Goal: Task Accomplishment & Management: Use online tool/utility

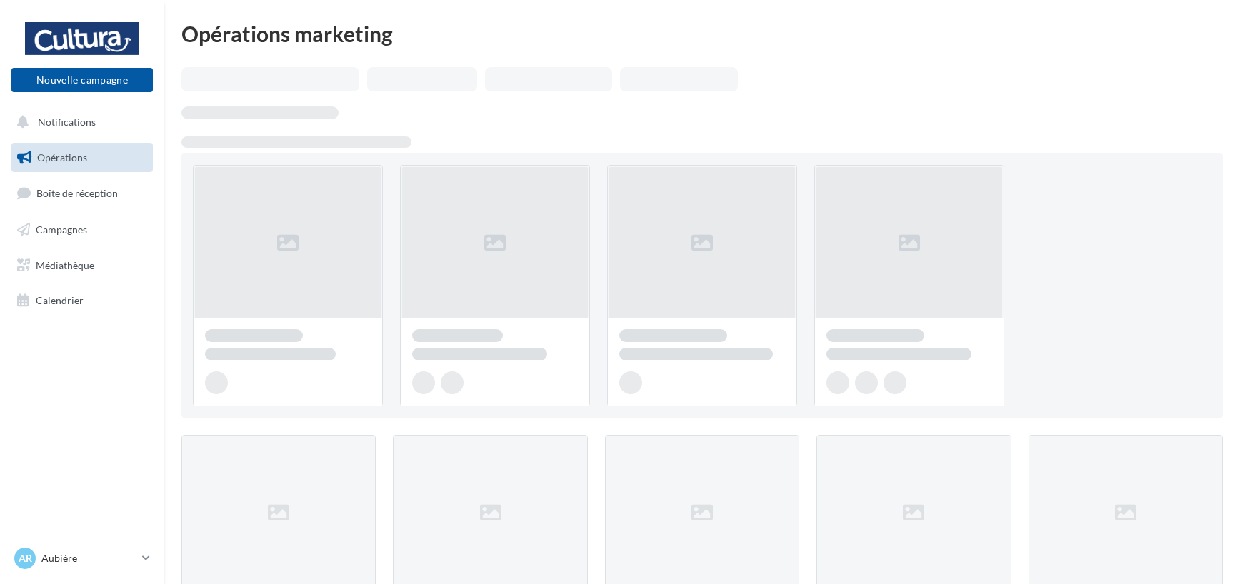
click at [89, 229] on link "Campagnes" at bounding box center [82, 230] width 147 height 30
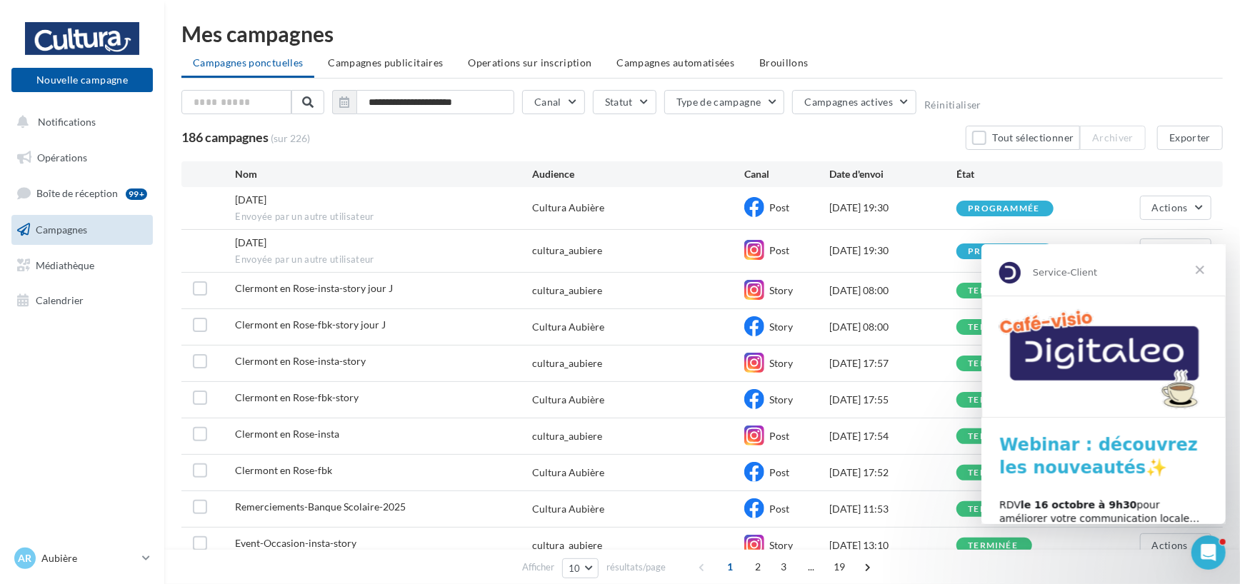
click at [1205, 272] on span "Fermer" at bounding box center [1198, 269] width 51 height 51
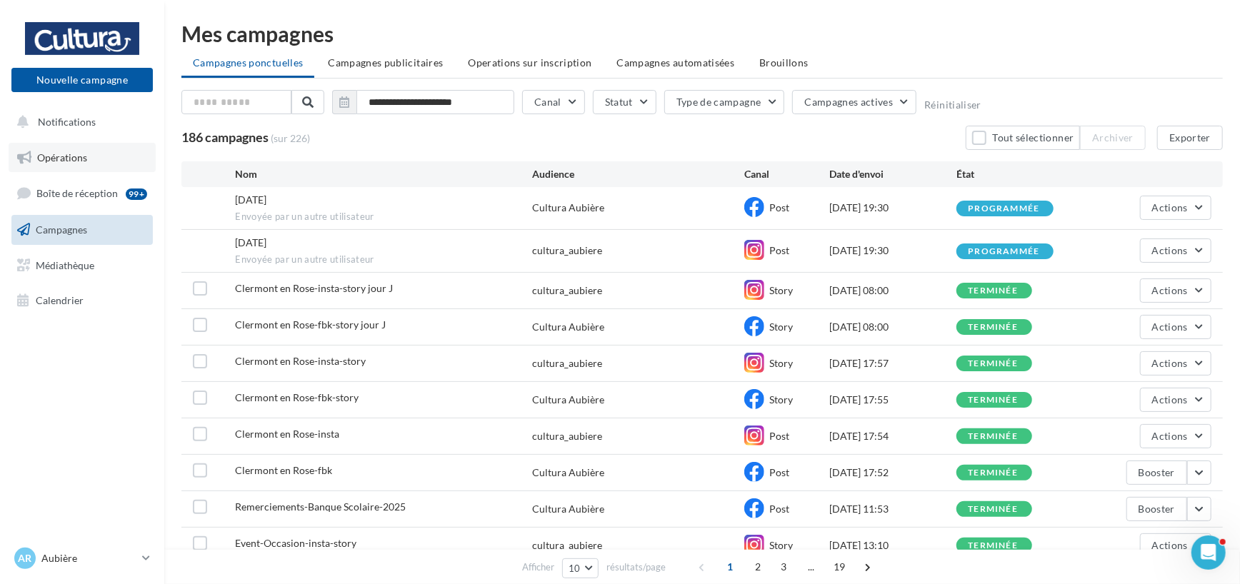
click at [88, 149] on link "Opérations" at bounding box center [82, 158] width 147 height 30
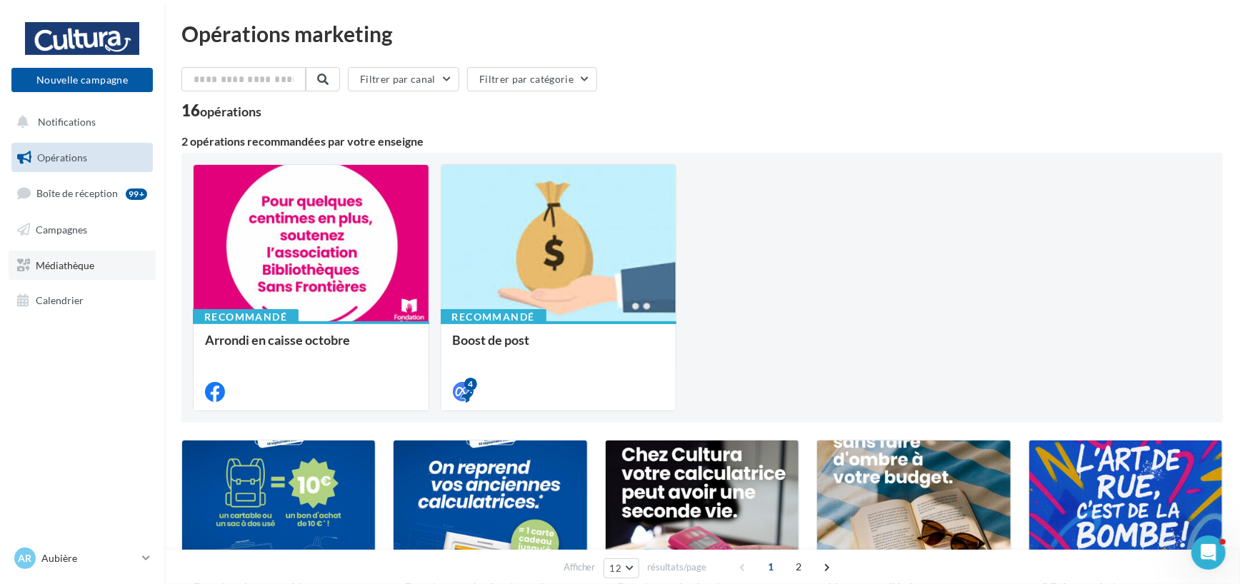
click at [56, 259] on span "Médiathèque" at bounding box center [65, 265] width 59 height 12
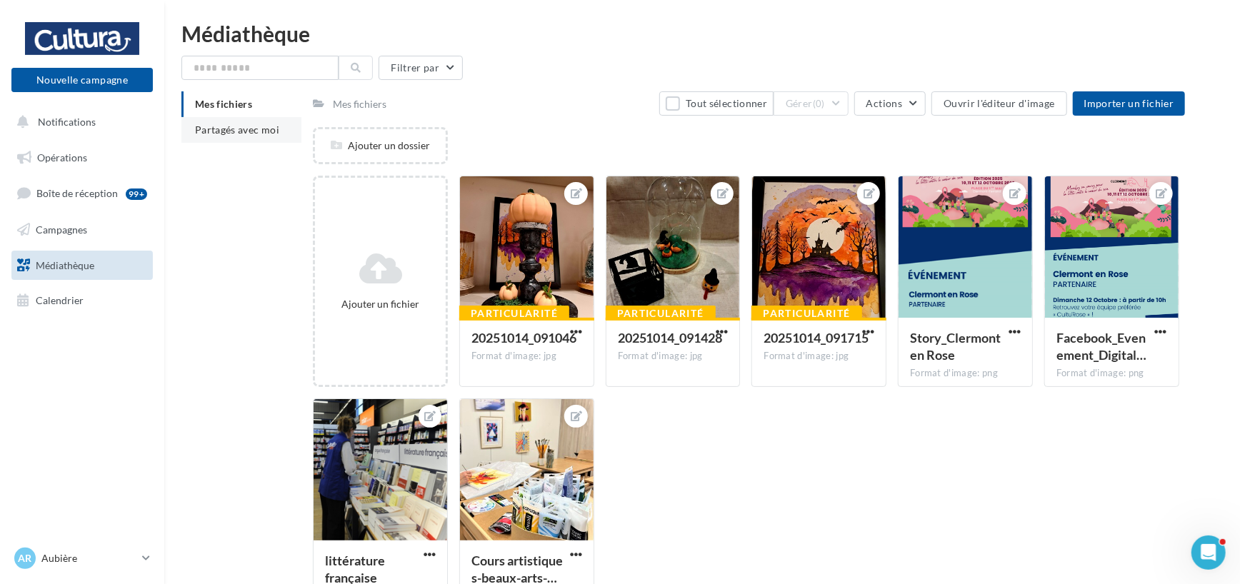
click at [240, 133] on span "Partagés avec moi" at bounding box center [237, 130] width 84 height 12
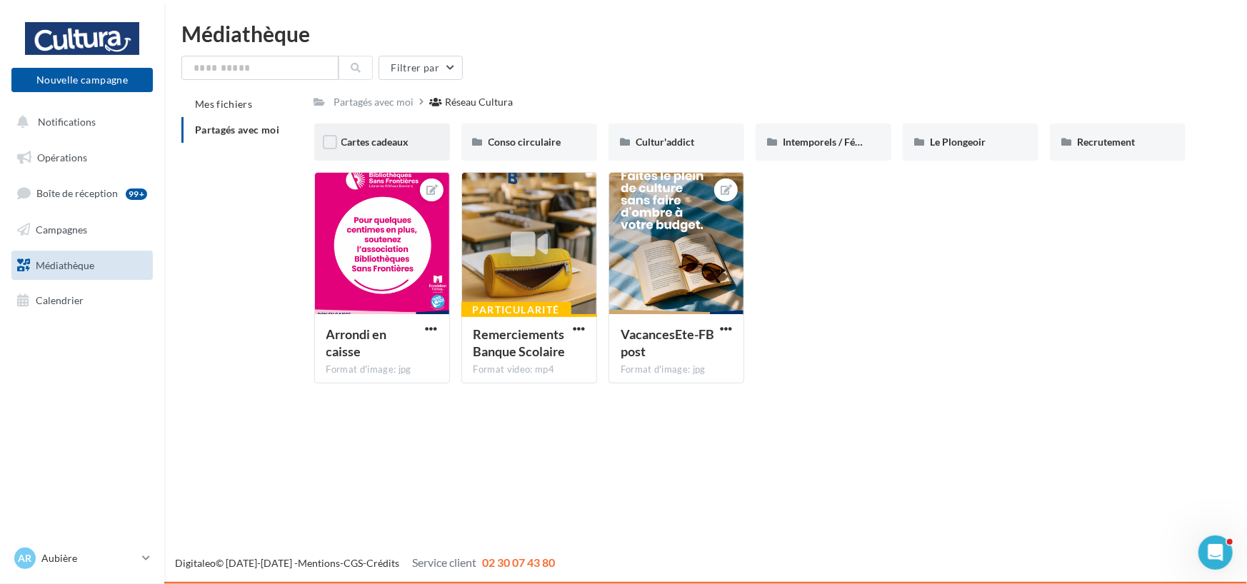
click at [386, 141] on span "Cartes cadeaux" at bounding box center [375, 142] width 68 height 12
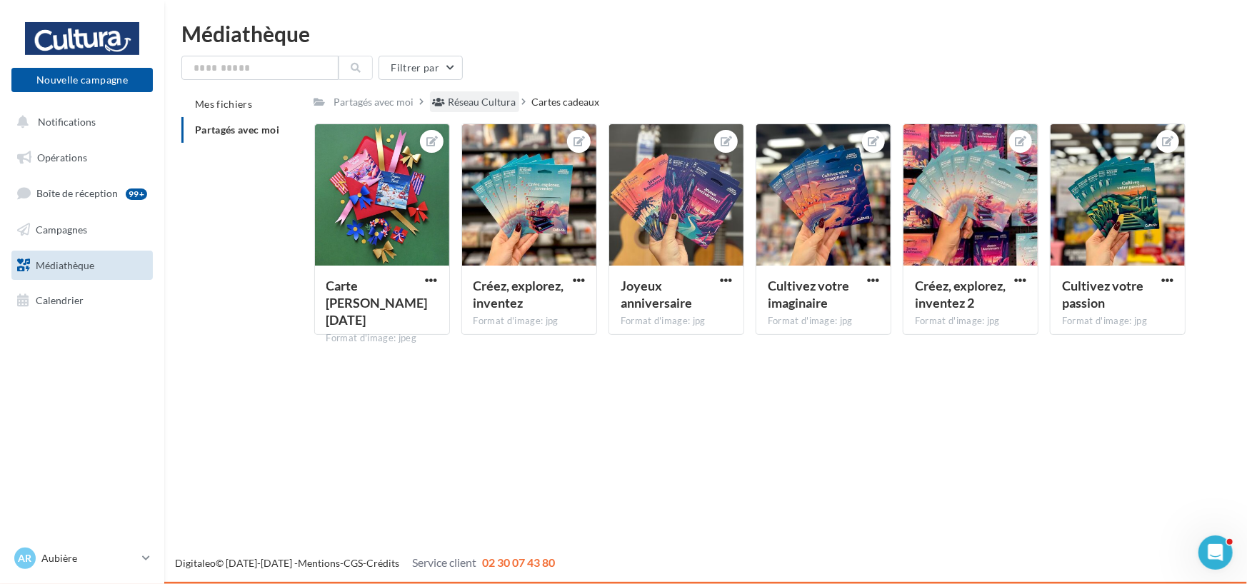
click at [481, 100] on div "Réseau Cultura" at bounding box center [482, 102] width 68 height 14
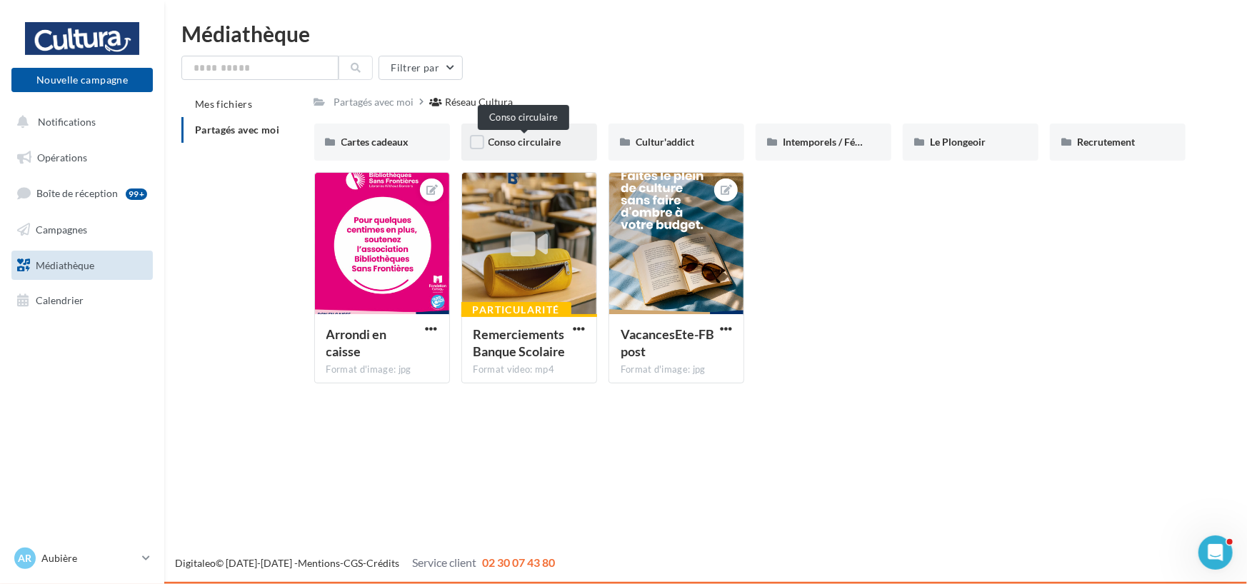
click at [550, 137] on span "Conso circulaire" at bounding box center [524, 142] width 73 height 12
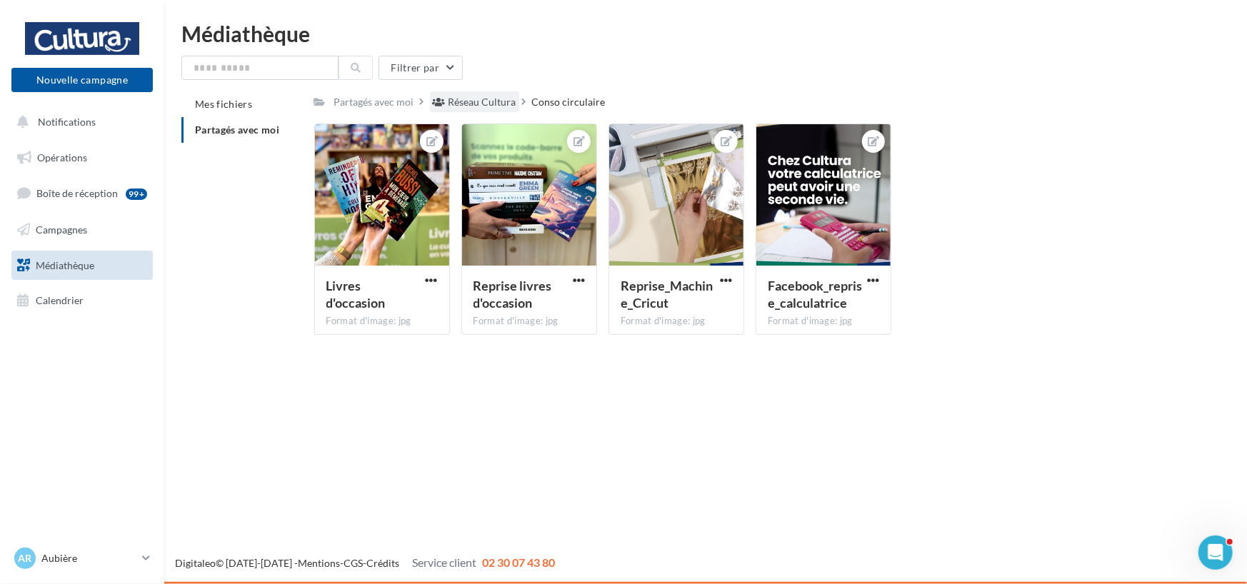
click at [478, 101] on div "Réseau Cultura" at bounding box center [482, 102] width 68 height 14
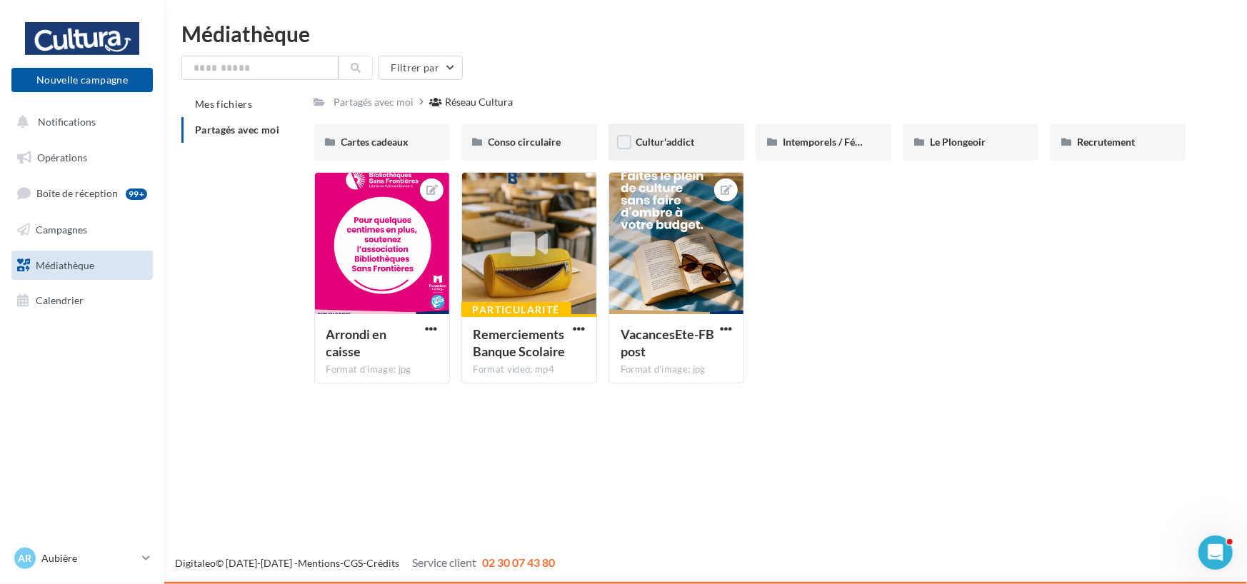
click at [691, 141] on span "Cultur'addict" at bounding box center [665, 142] width 59 height 12
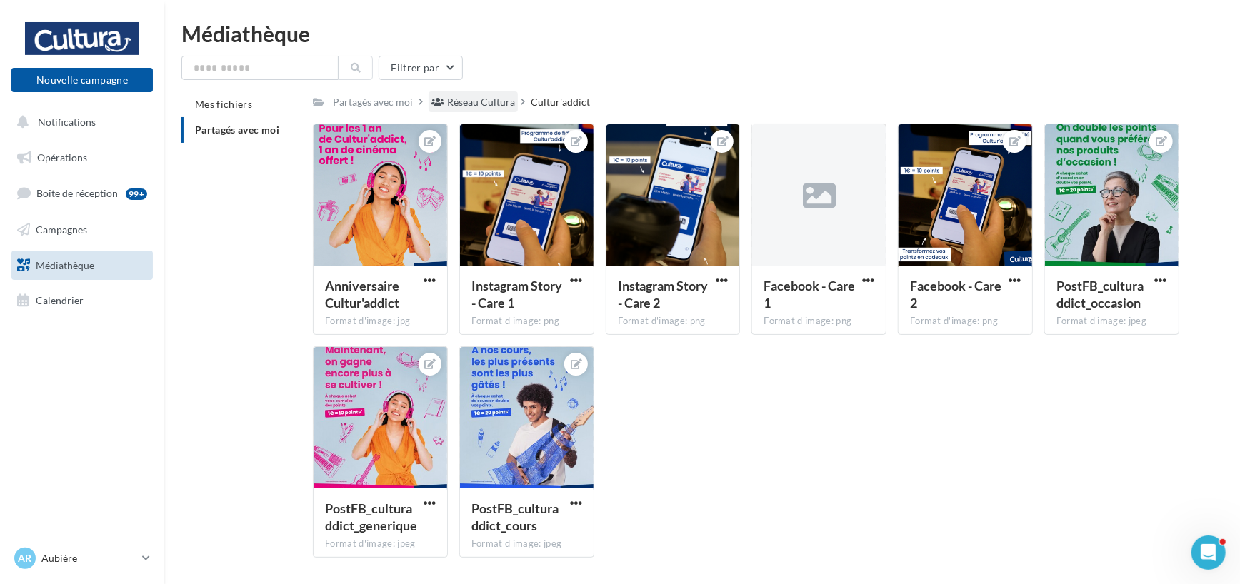
click at [486, 102] on div "Réseau Cultura" at bounding box center [481, 102] width 68 height 14
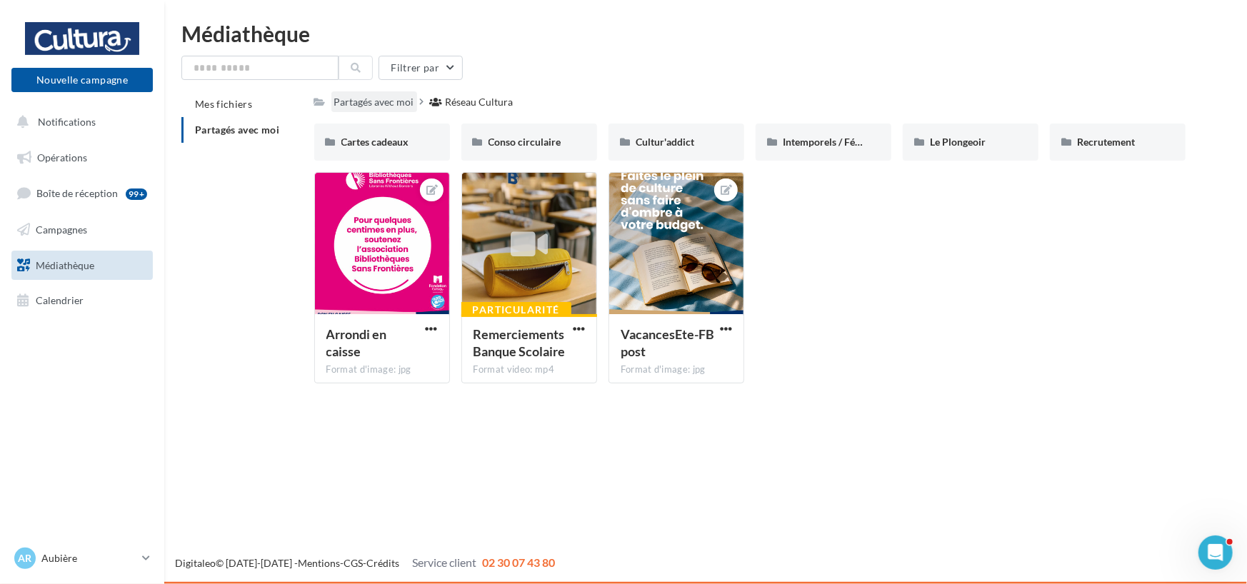
click at [347, 103] on div "Partagés avec moi" at bounding box center [374, 102] width 80 height 14
click at [59, 299] on span "Calendrier" at bounding box center [60, 300] width 48 height 12
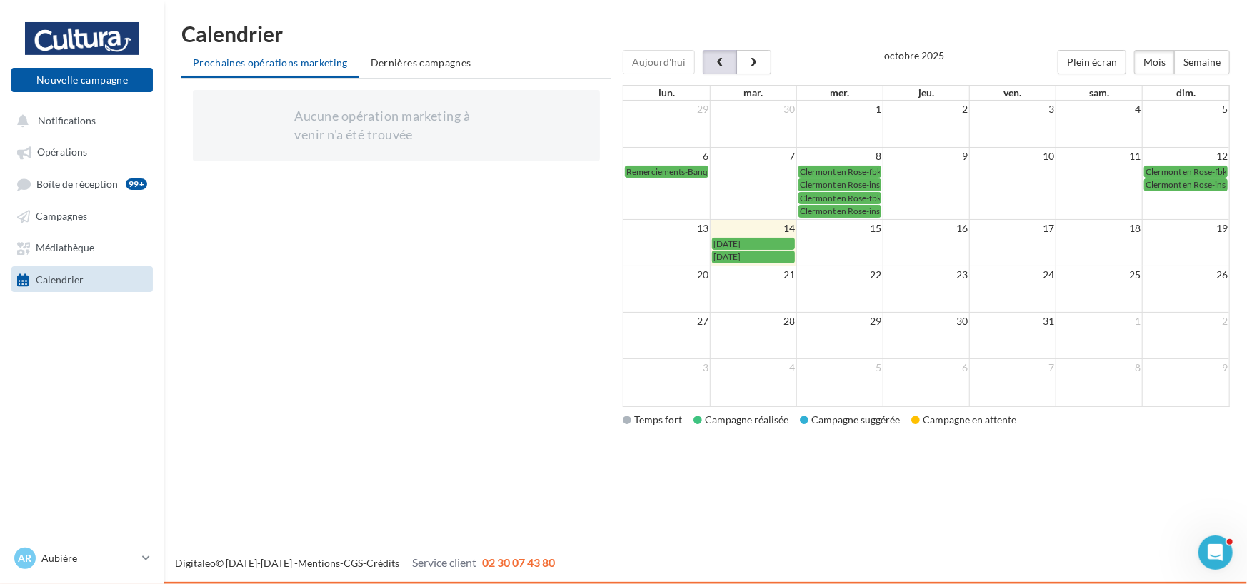
click at [713, 56] on button "button" at bounding box center [720, 62] width 34 height 24
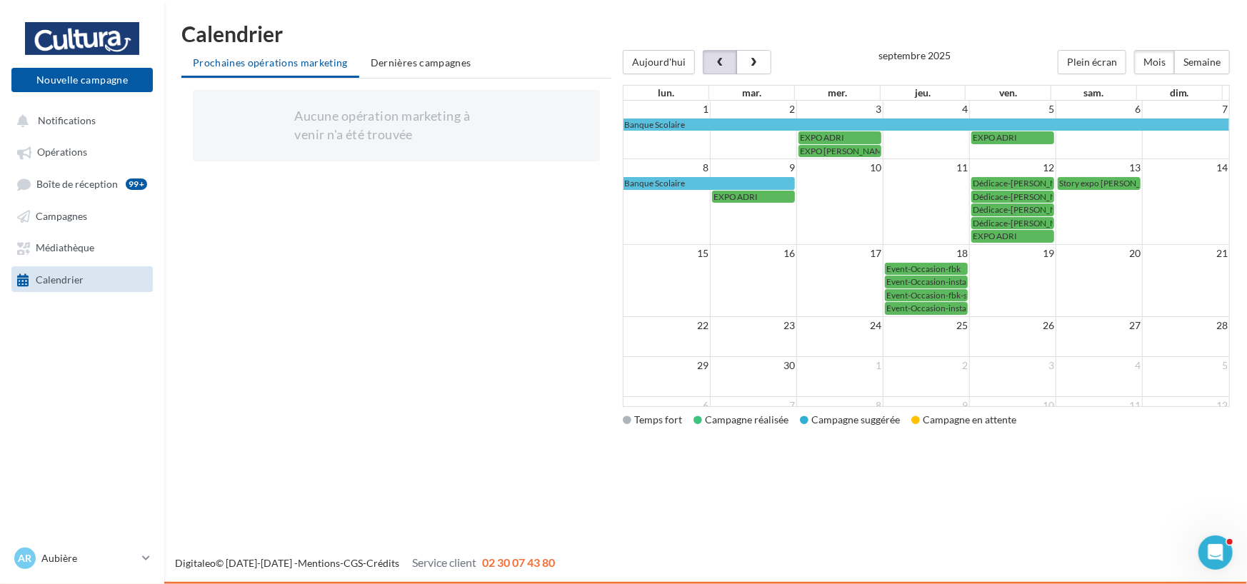
click at [714, 61] on span "button" at bounding box center [720, 63] width 12 height 10
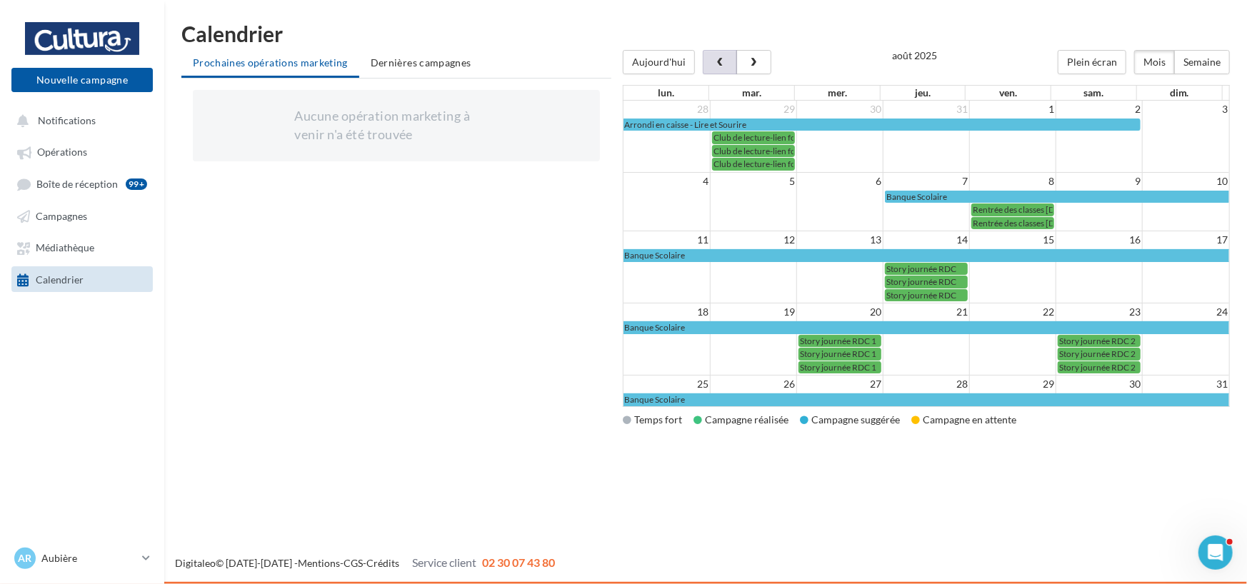
click at [715, 59] on span "button" at bounding box center [720, 63] width 12 height 10
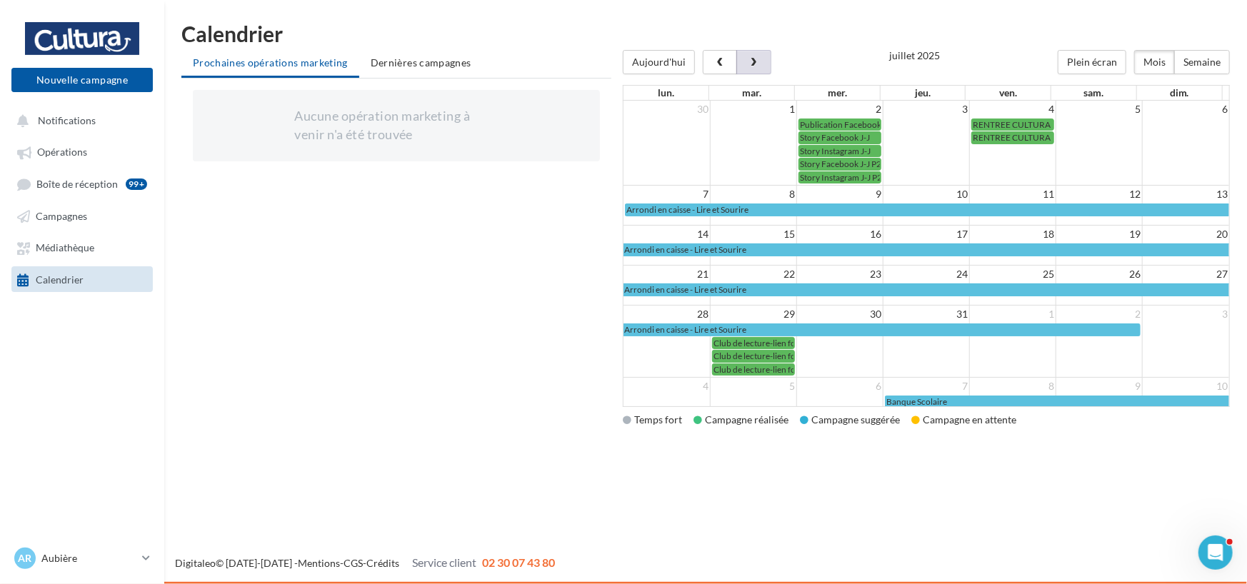
click at [758, 54] on button "button" at bounding box center [753, 62] width 34 height 24
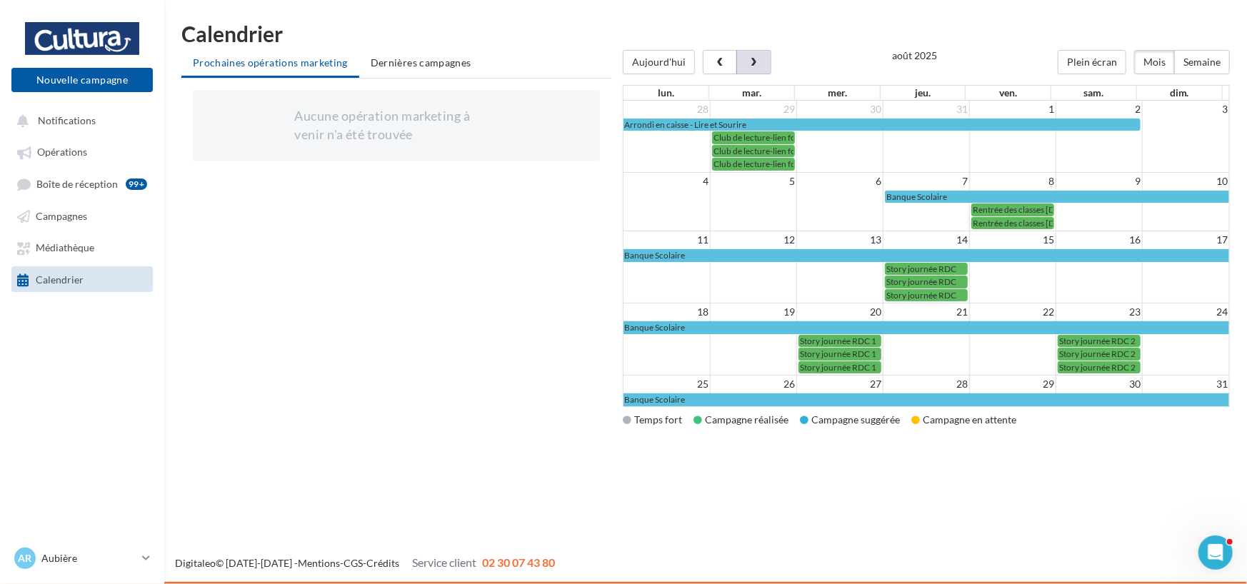
click at [750, 61] on span "button" at bounding box center [754, 63] width 12 height 10
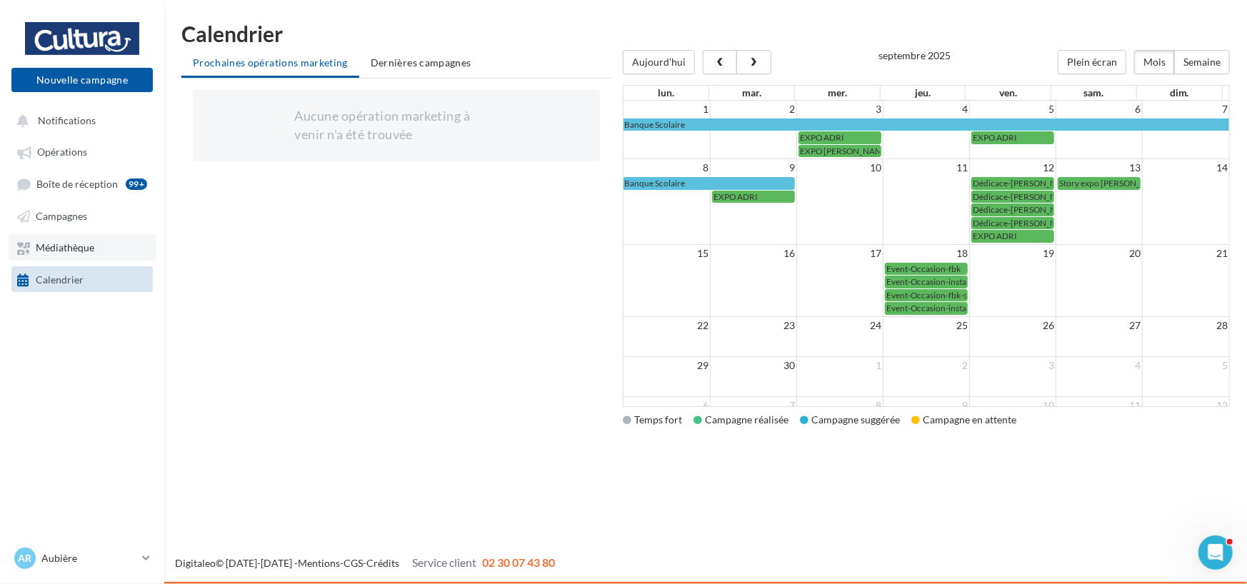
click at [71, 245] on span "Médiathèque" at bounding box center [65, 248] width 59 height 12
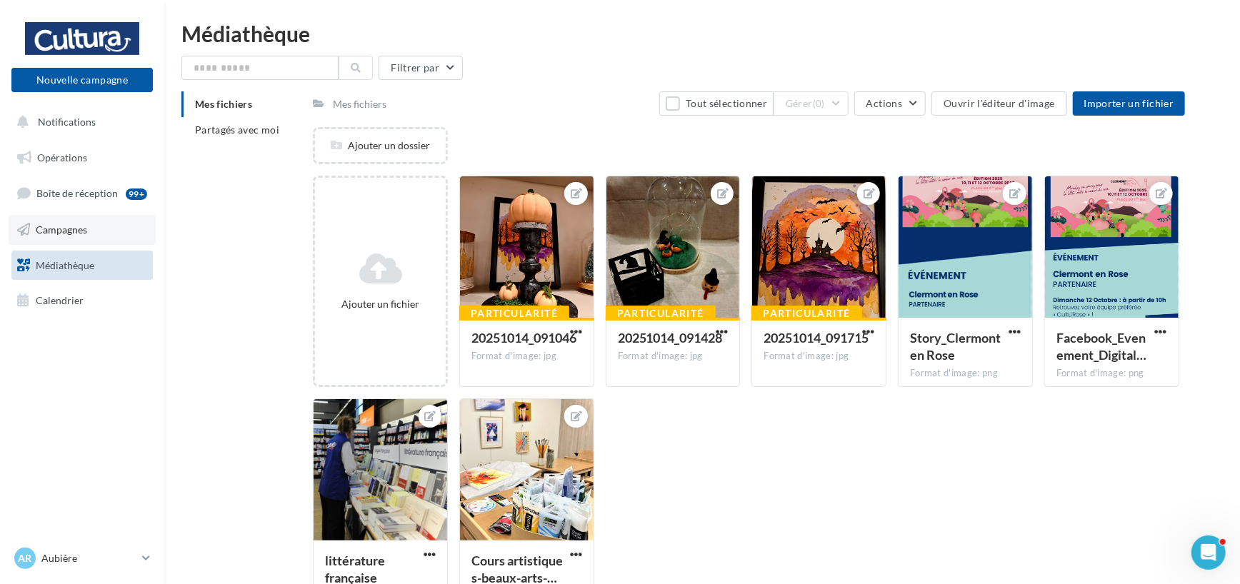
click at [57, 226] on span "Campagnes" at bounding box center [61, 230] width 51 height 12
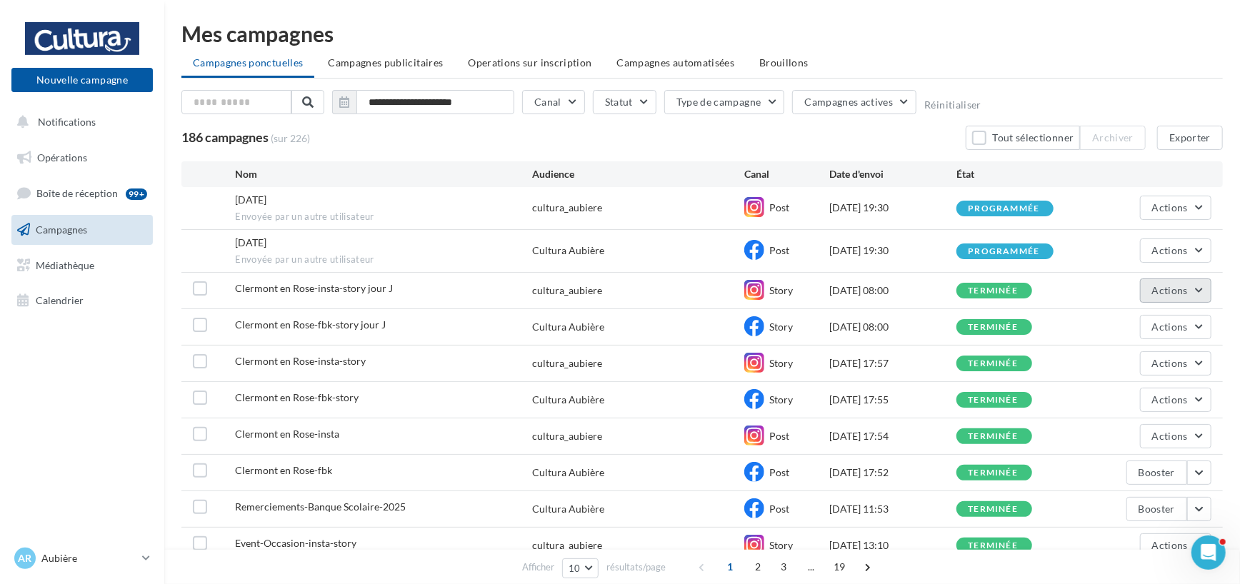
click at [1180, 295] on button "Actions" at bounding box center [1175, 291] width 71 height 24
click at [1152, 324] on button "Voir les résultats" at bounding box center [1139, 324] width 143 height 37
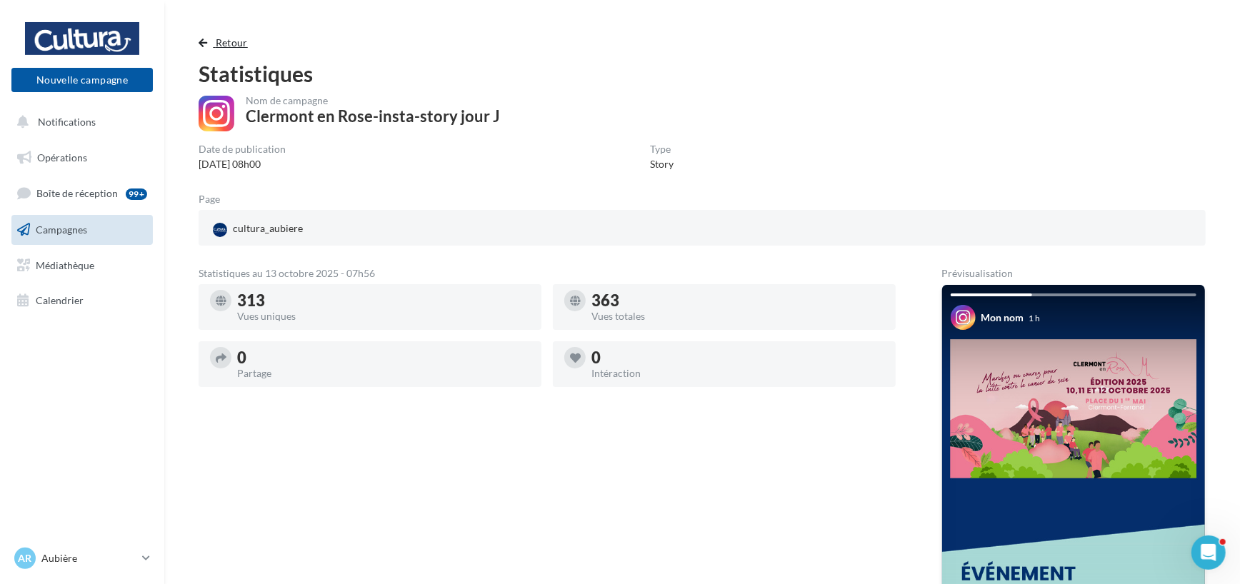
click at [211, 41] on button "Retour" at bounding box center [226, 42] width 55 height 17
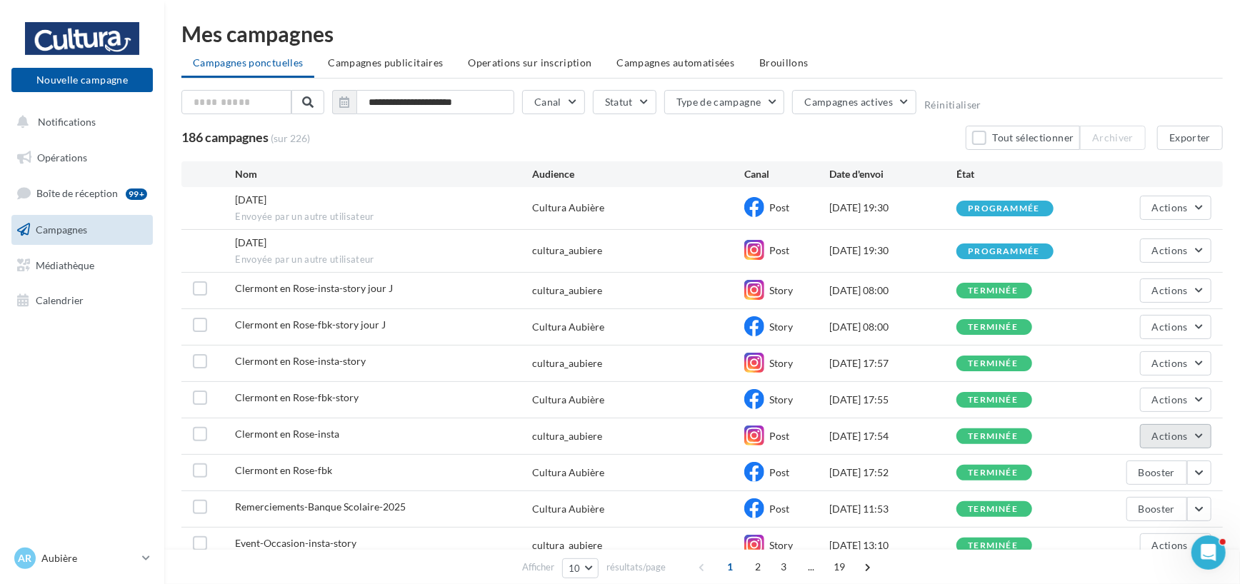
click at [1196, 436] on button "Actions" at bounding box center [1175, 436] width 71 height 24
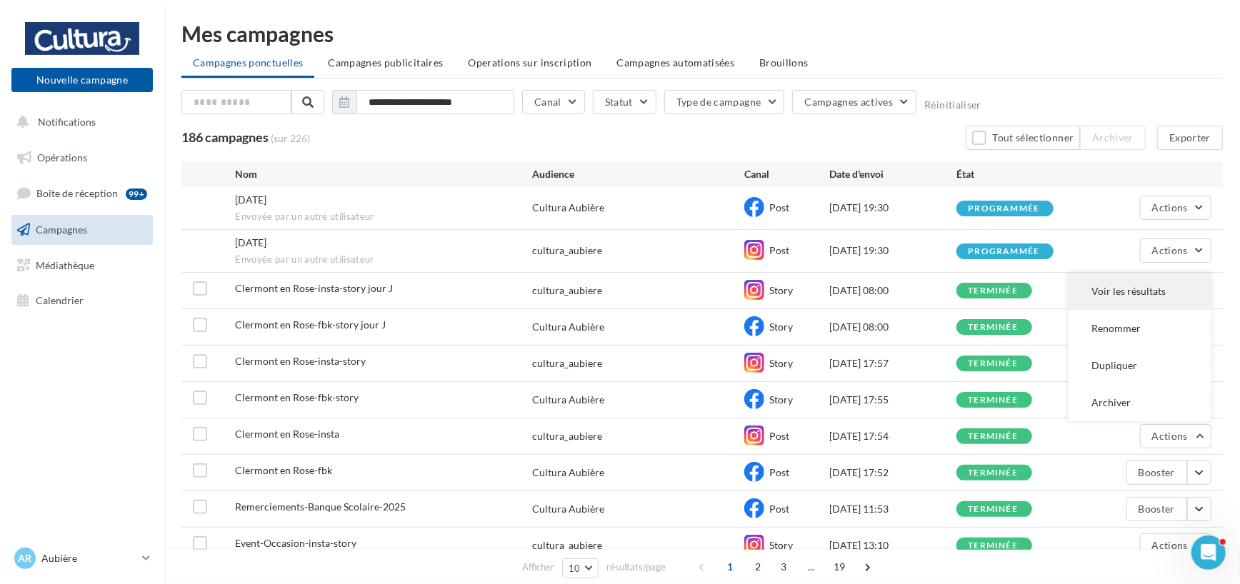
click at [1133, 286] on button "Voir les résultats" at bounding box center [1139, 291] width 143 height 37
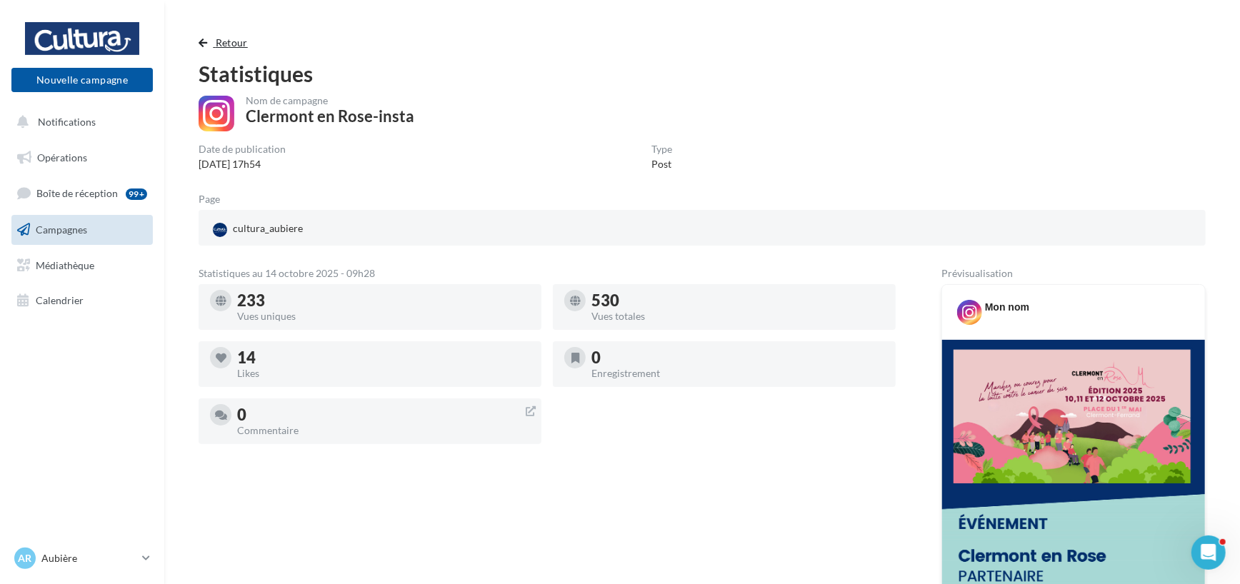
click at [238, 41] on span "Retour" at bounding box center [232, 42] width 32 height 12
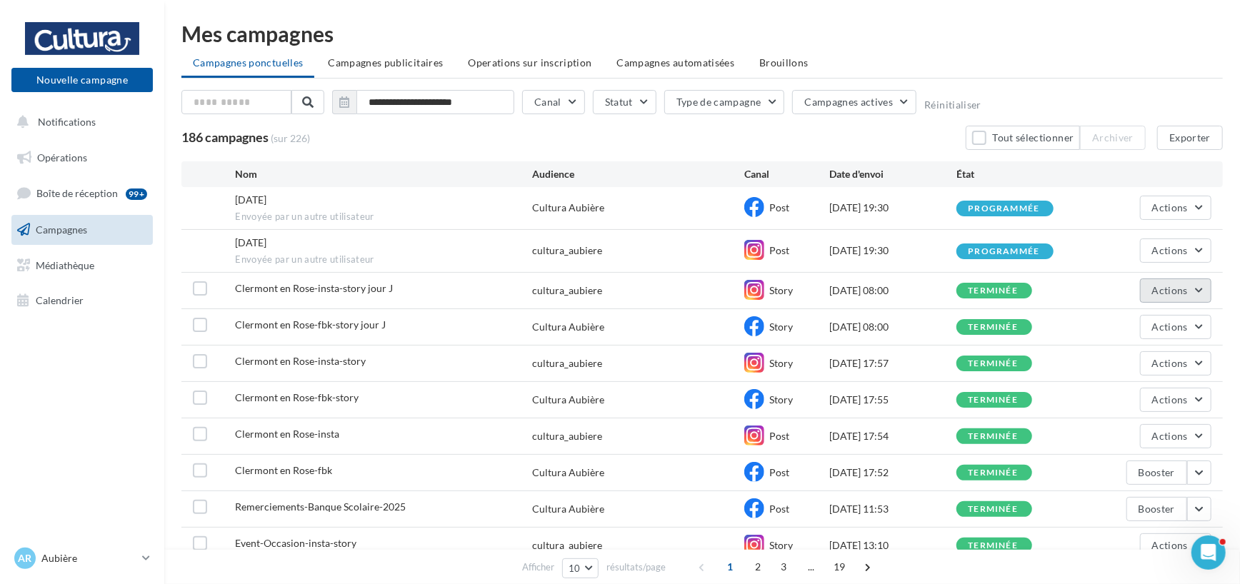
click at [1190, 289] on button "Actions" at bounding box center [1175, 291] width 71 height 24
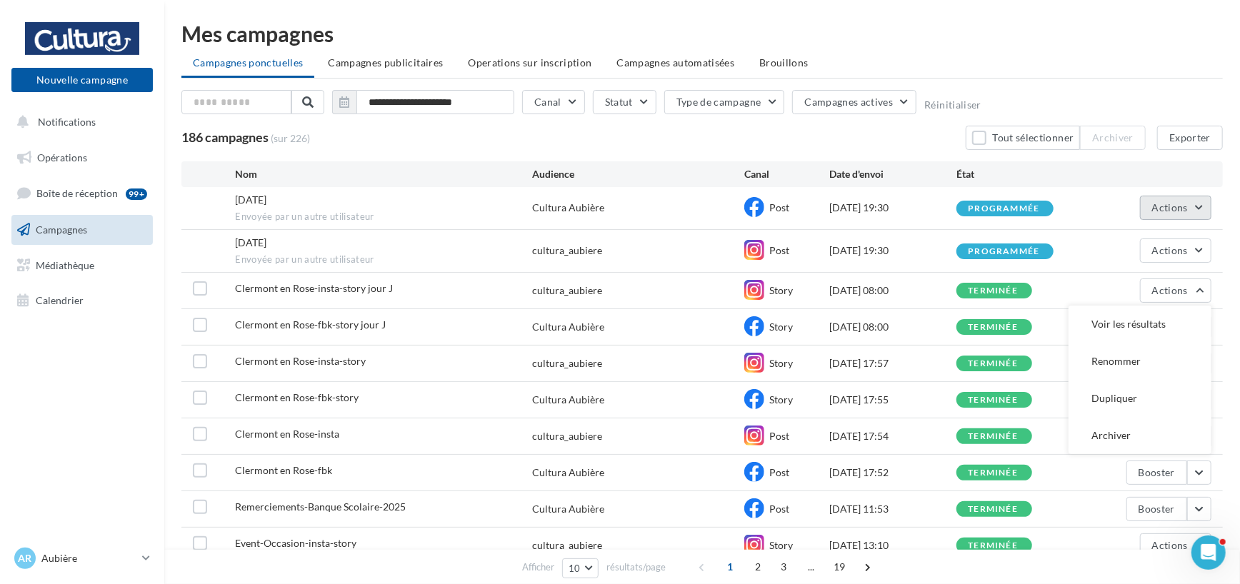
click at [1172, 201] on span "Actions" at bounding box center [1170, 207] width 36 height 12
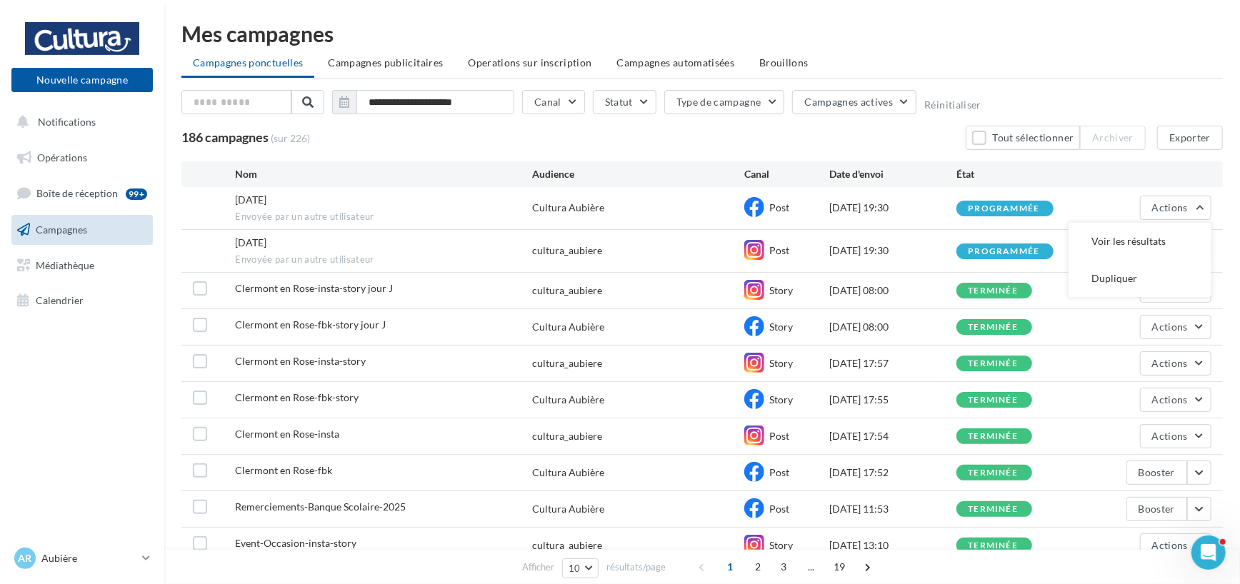
click at [1131, 71] on ul "Campagnes ponctuelles Campagnes publicitaires Operations sur inscription Campag…" at bounding box center [701, 64] width 1041 height 29
click at [1185, 205] on span "Actions" at bounding box center [1170, 207] width 36 height 12
click at [1164, 83] on div "**********" at bounding box center [701, 313] width 1041 height 581
click at [1185, 291] on span "Actions" at bounding box center [1170, 290] width 36 height 12
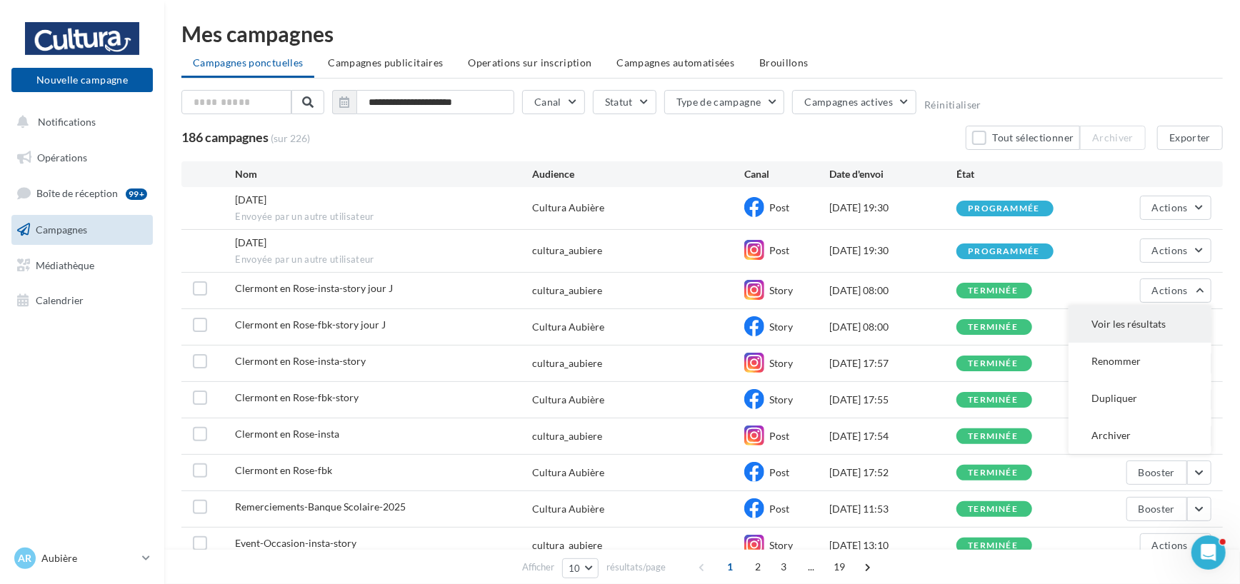
click at [1133, 327] on button "Voir les résultats" at bounding box center [1139, 324] width 143 height 37
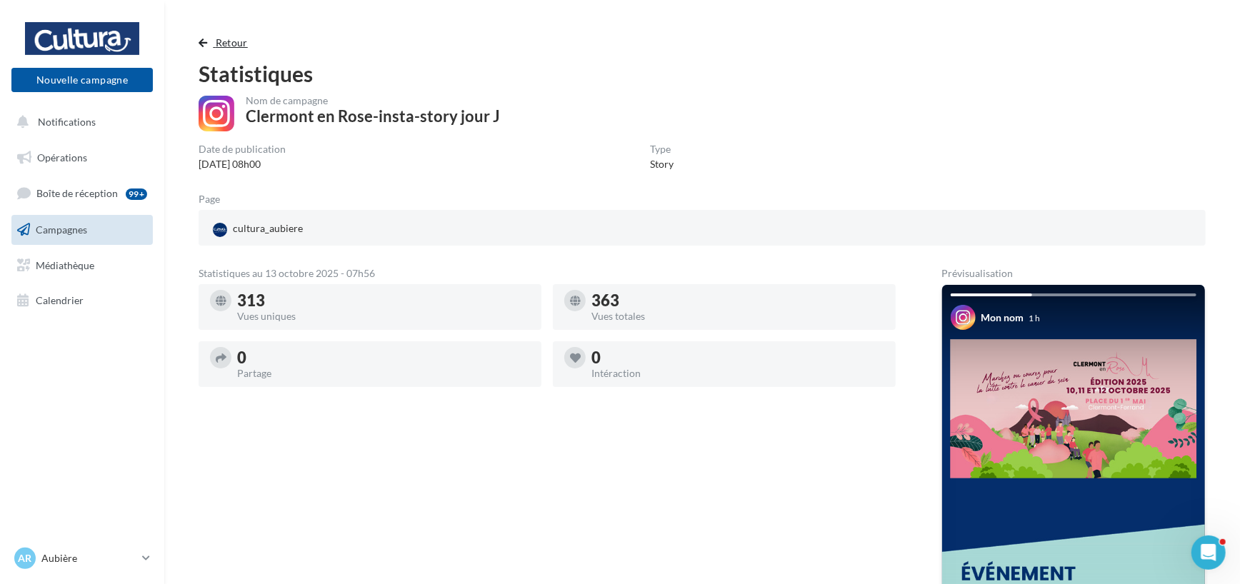
click at [204, 38] on span "button" at bounding box center [203, 43] width 9 height 10
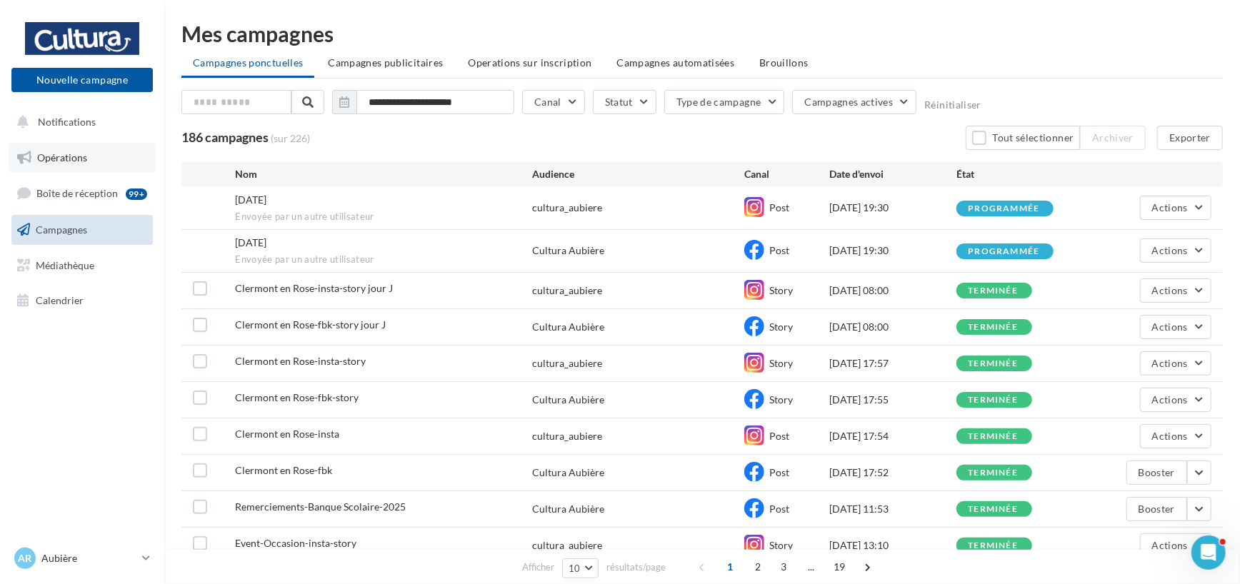
click at [86, 160] on span "Opérations" at bounding box center [62, 157] width 50 height 12
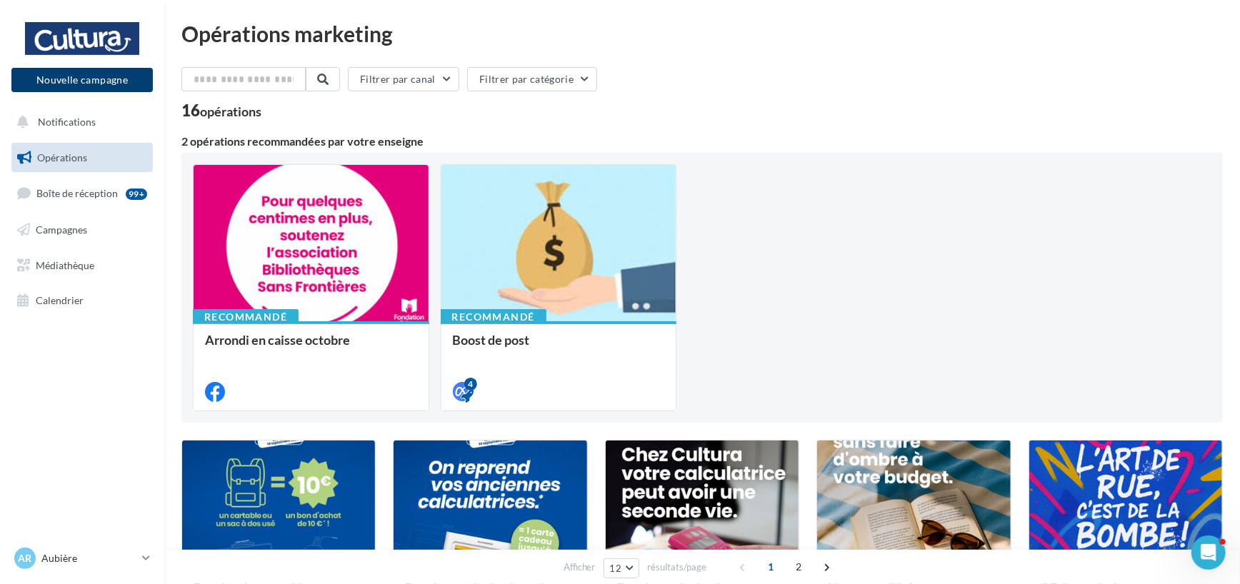
click at [77, 79] on button "Nouvelle campagne" at bounding box center [81, 80] width 141 height 24
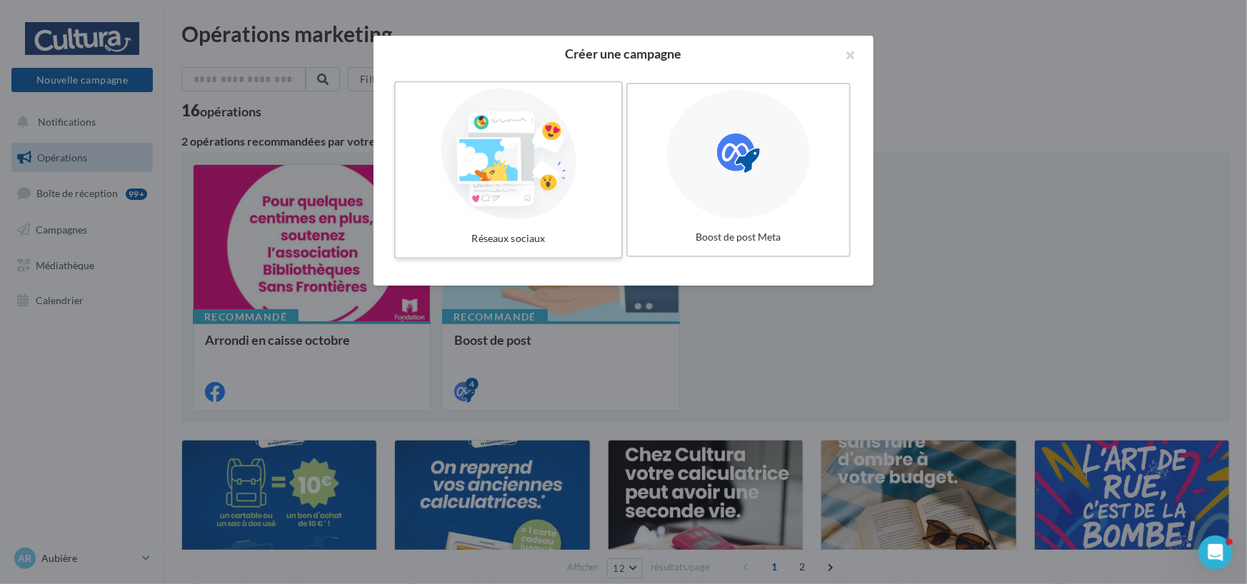
click at [555, 216] on div at bounding box center [508, 154] width 214 height 131
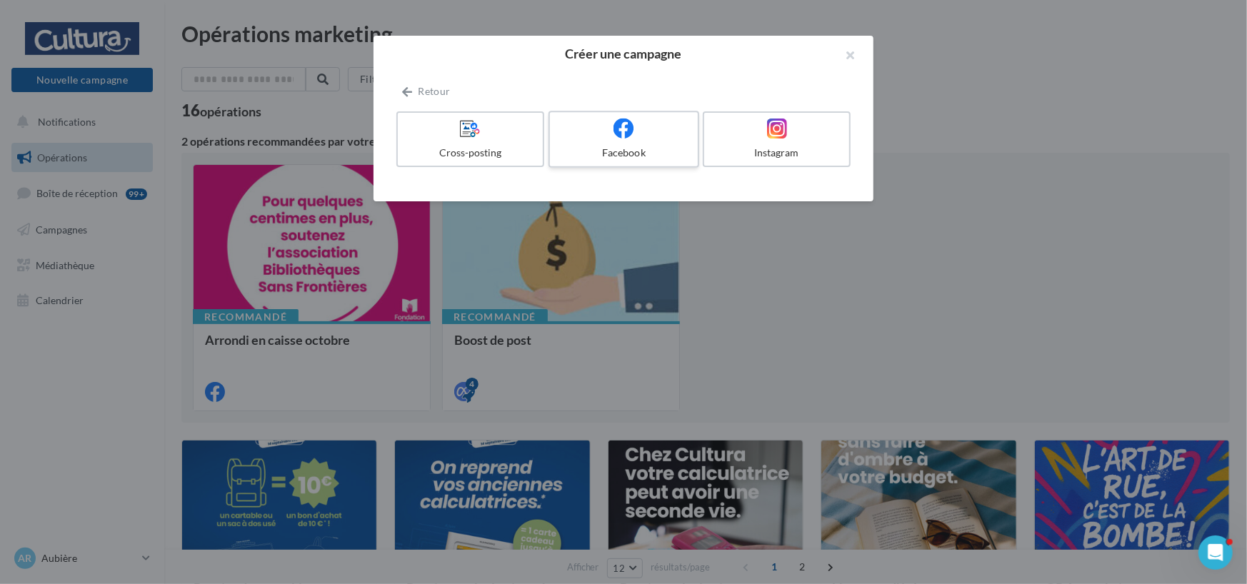
click at [649, 139] on div at bounding box center [624, 129] width 136 height 22
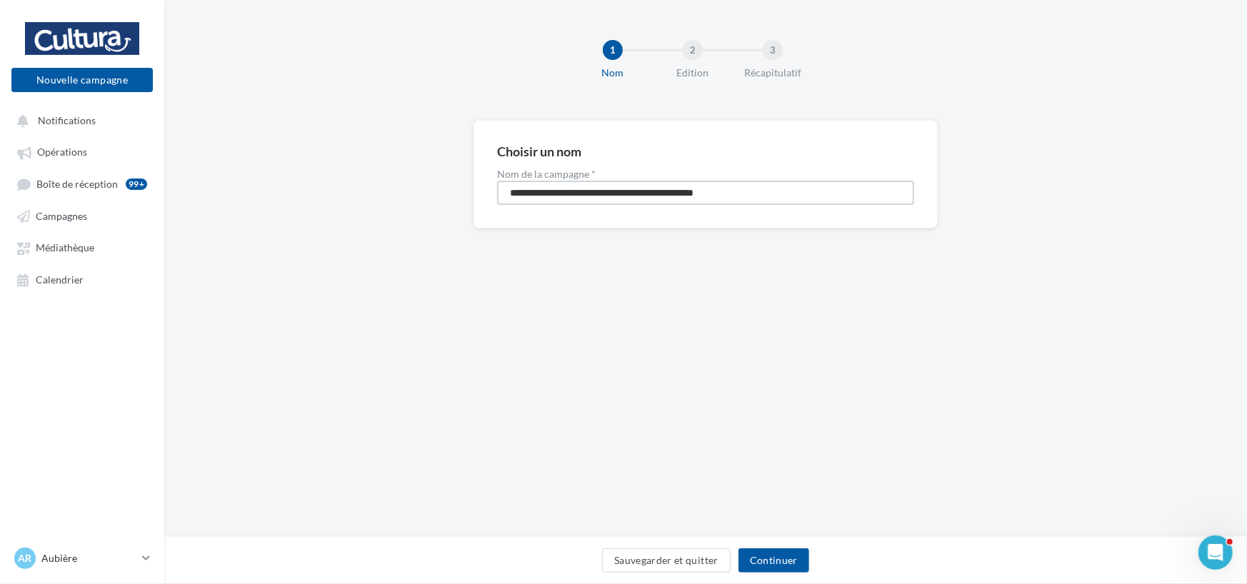
click at [666, 202] on input "**********" at bounding box center [705, 193] width 417 height 24
type input "**********"
drag, startPoint x: 742, startPoint y: 248, endPoint x: 753, endPoint y: 247, distance: 10.7
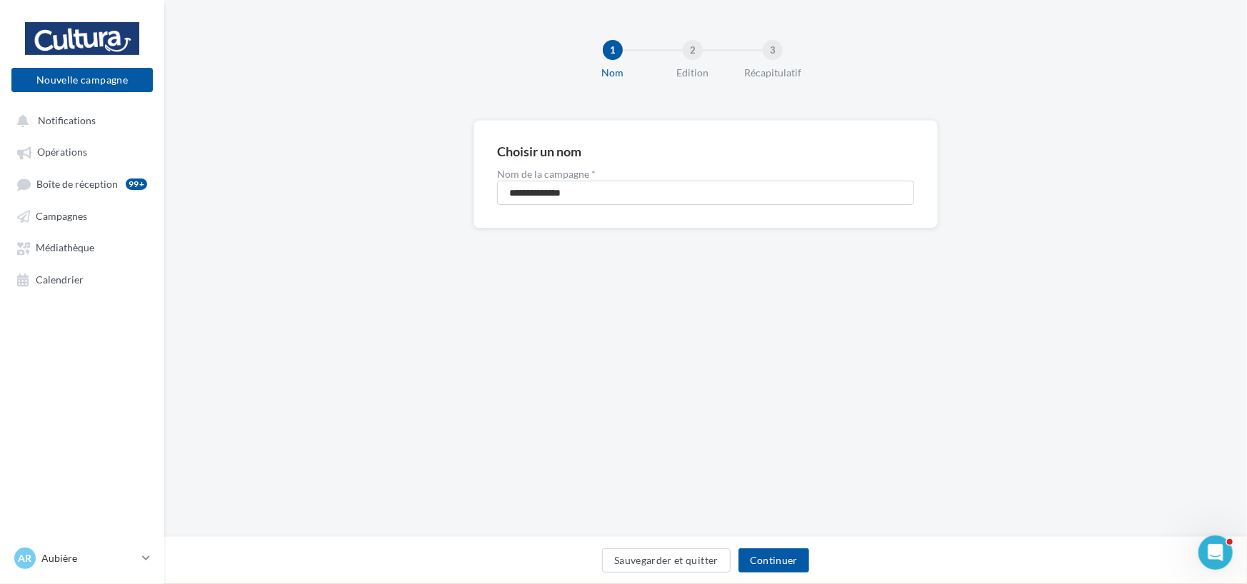
click at [743, 248] on div "**********" at bounding box center [705, 197] width 1083 height 154
click at [784, 554] on button "Continuer" at bounding box center [773, 560] width 71 height 24
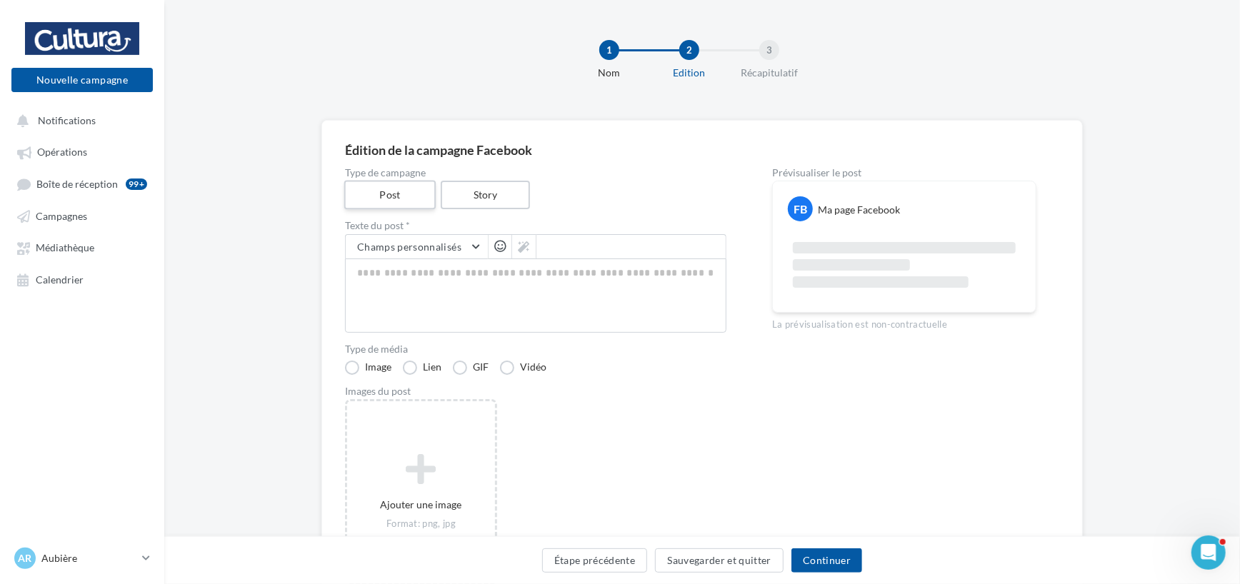
click at [379, 194] on label "Post" at bounding box center [389, 195] width 91 height 29
click at [368, 268] on textarea at bounding box center [535, 296] width 381 height 74
type textarea "*"
type textarea "**"
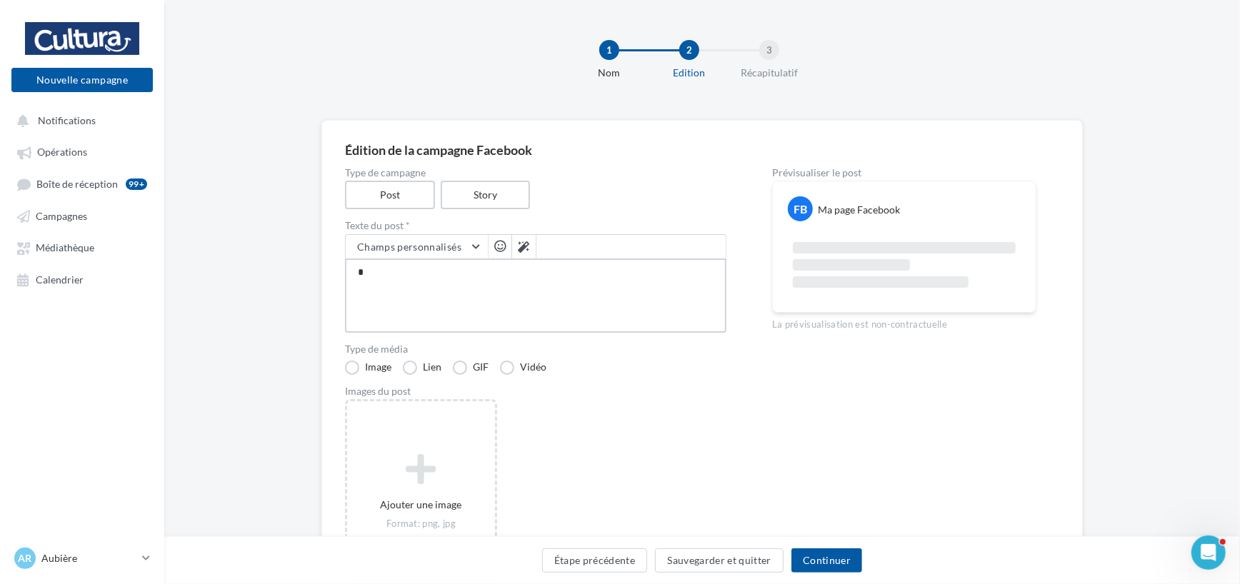
type textarea "**"
type textarea "***"
type textarea "****"
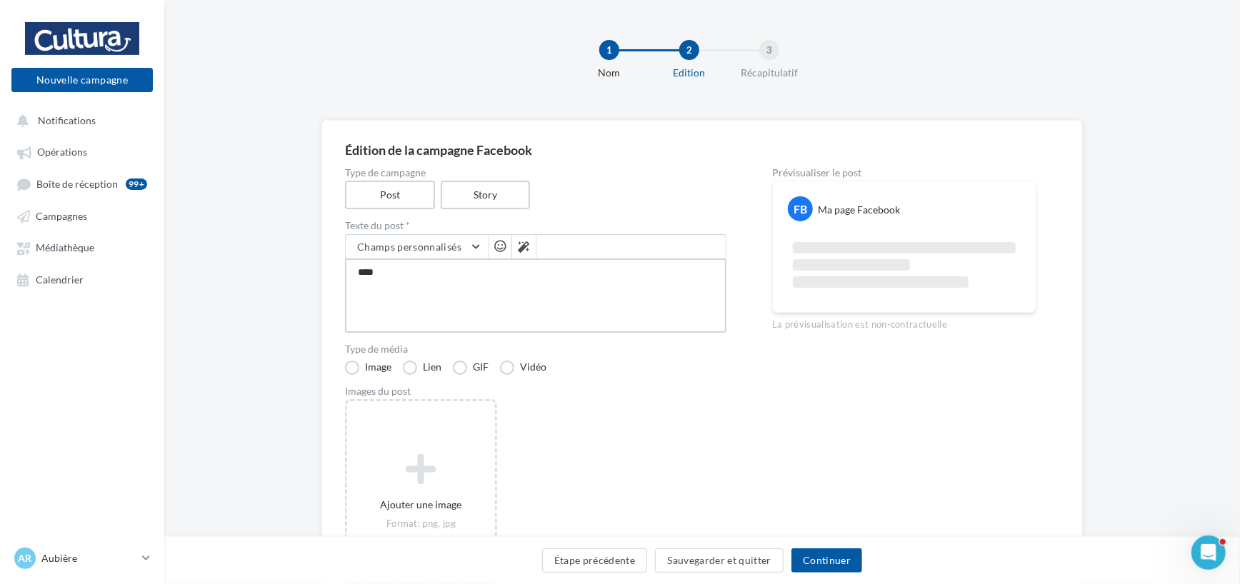
type textarea "*****"
type textarea "******"
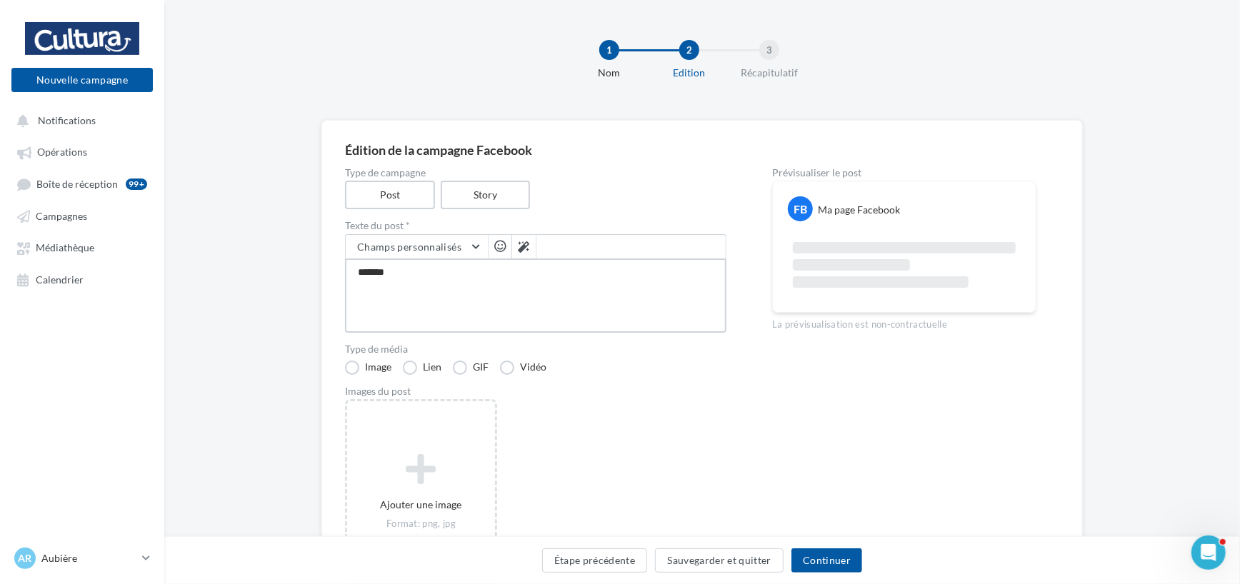
type textarea "******"
click at [500, 244] on span "button" at bounding box center [499, 246] width 11 height 12
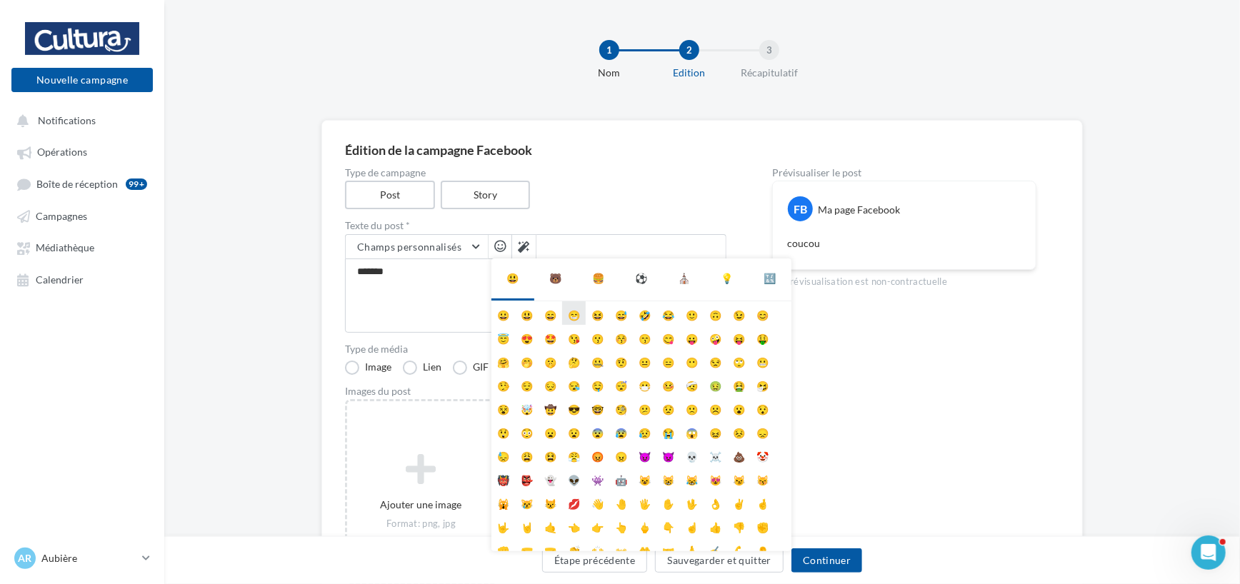
click at [574, 316] on li "😁" at bounding box center [574, 313] width 24 height 24
type textarea "**********"
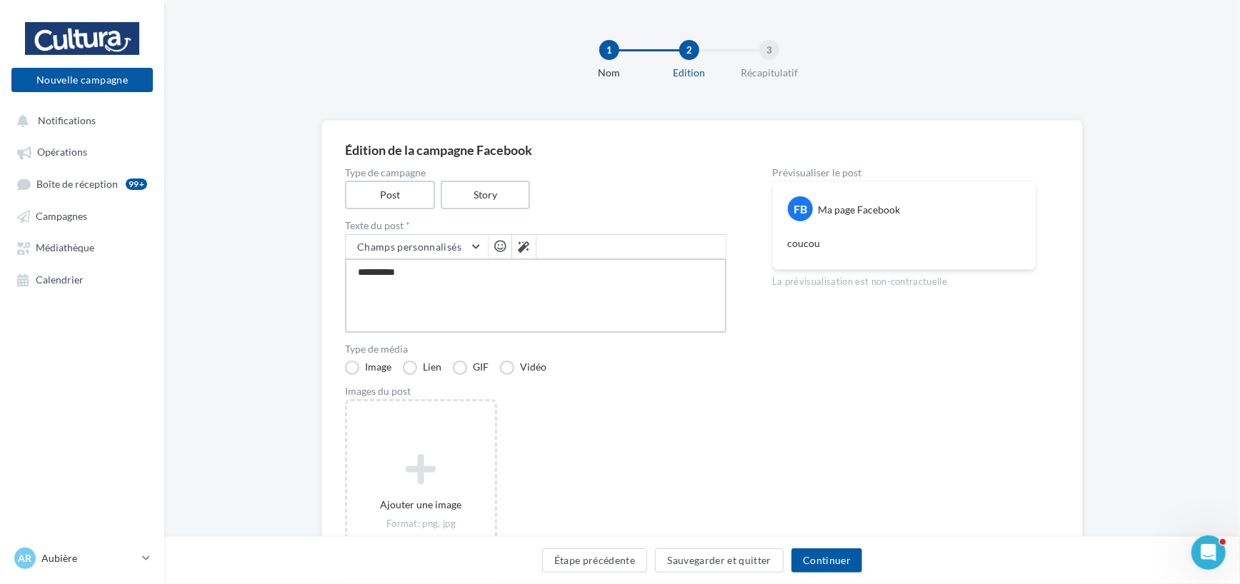
click at [432, 280] on textarea "**********" at bounding box center [535, 296] width 381 height 74
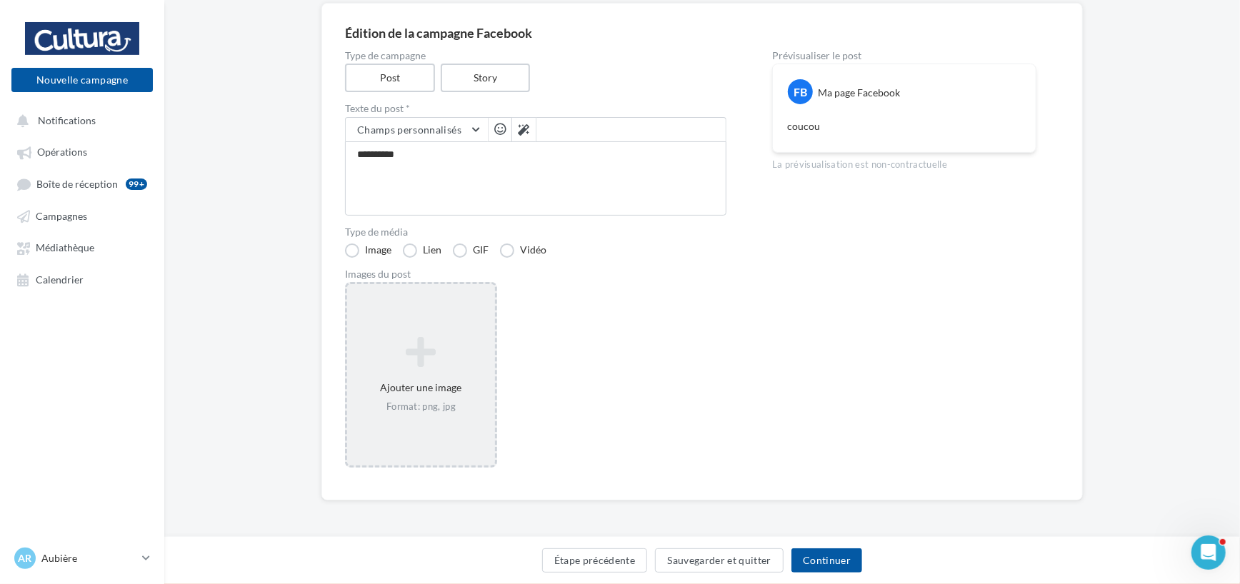
click at [416, 337] on icon at bounding box center [421, 352] width 136 height 34
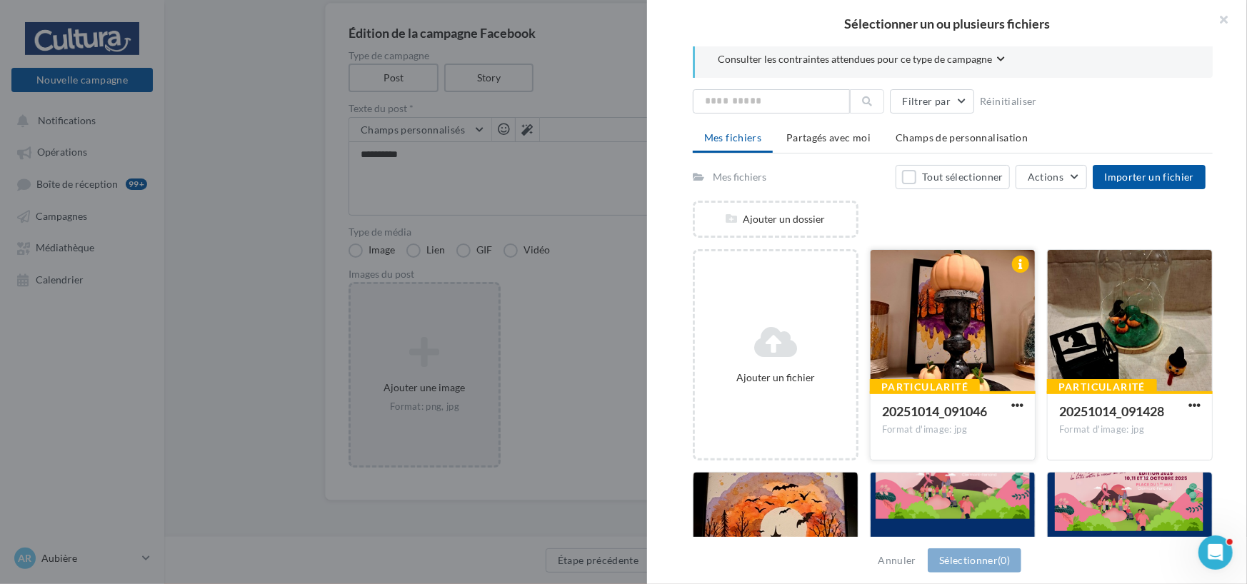
scroll to position [0, 0]
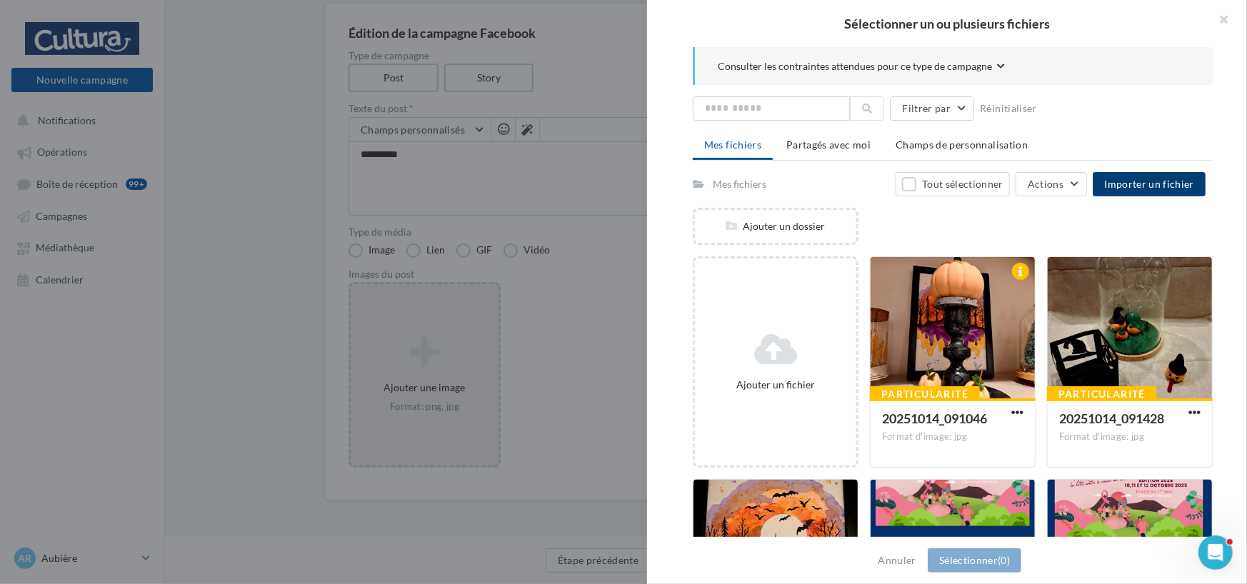
click at [1150, 182] on span "Importer un fichier" at bounding box center [1149, 184] width 90 height 12
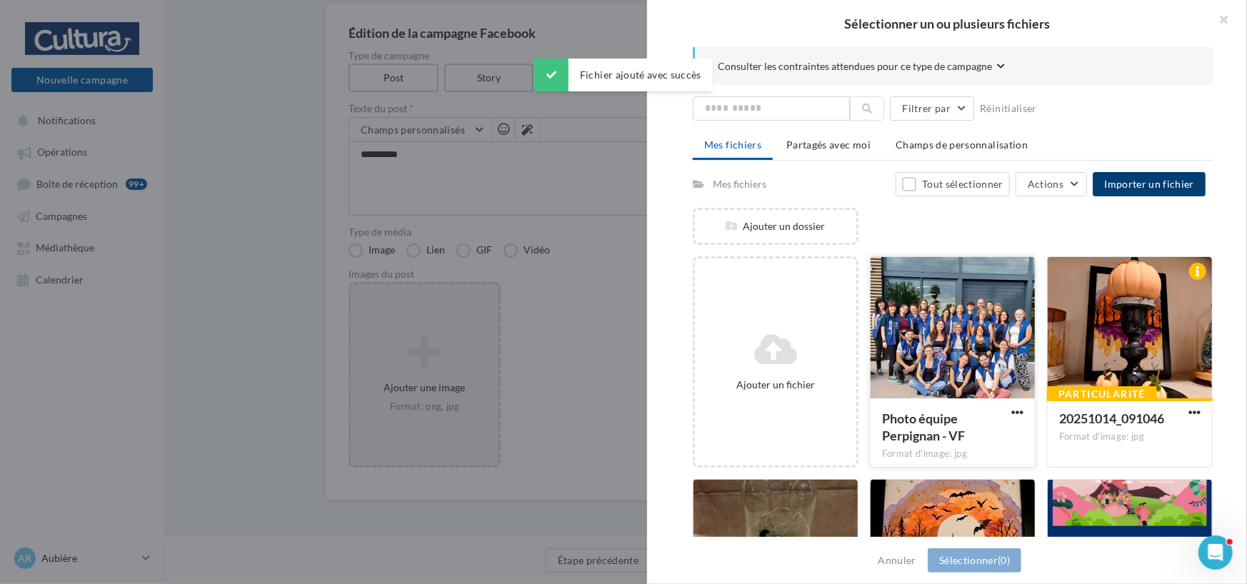
click at [973, 321] on div at bounding box center [953, 328] width 164 height 143
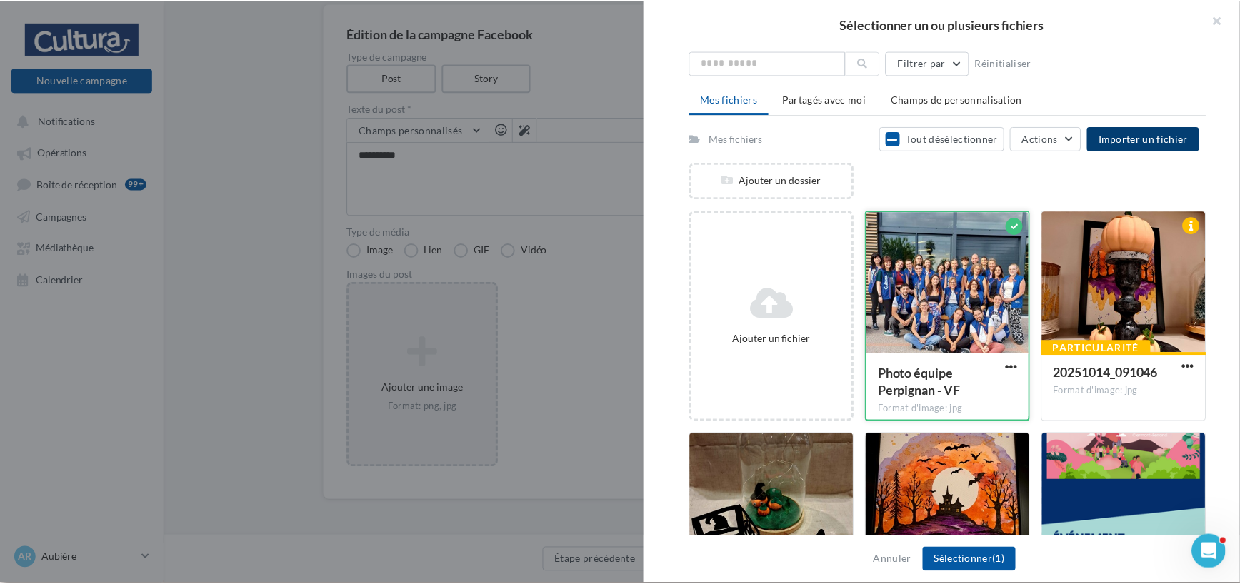
scroll to position [71, 0]
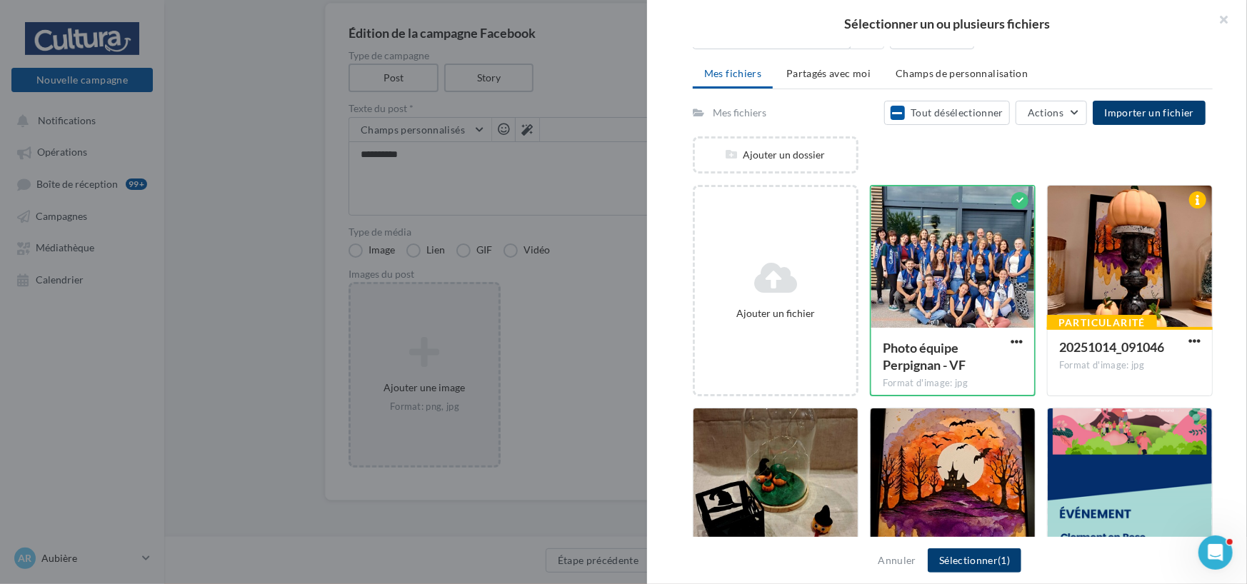
click at [978, 558] on button "Sélectionner (1)" at bounding box center [975, 560] width 94 height 24
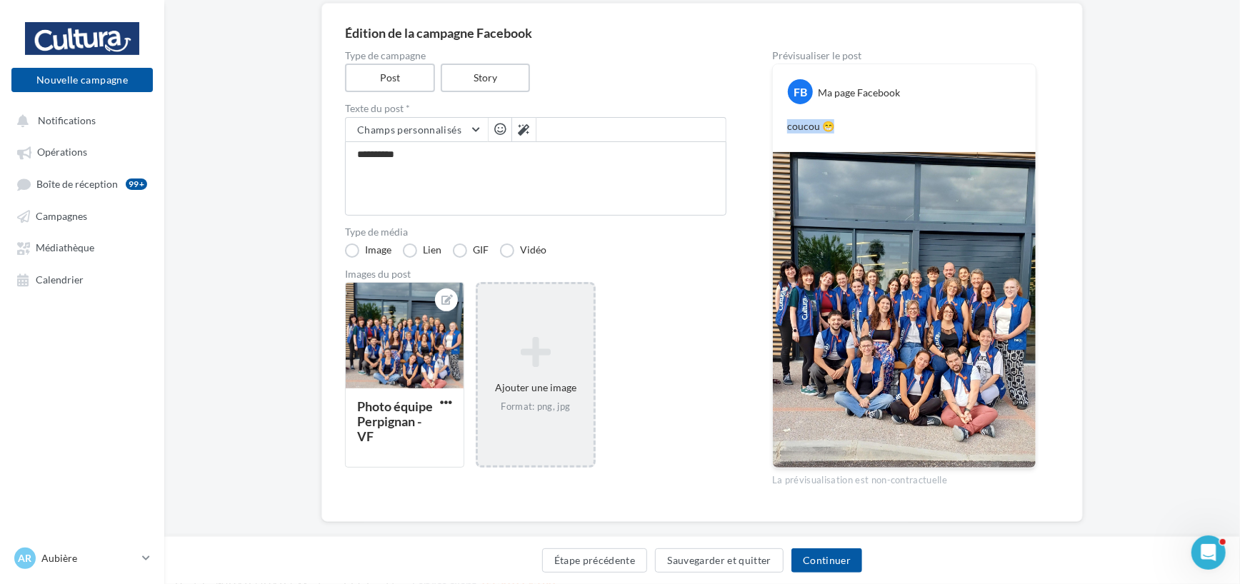
drag, startPoint x: 836, startPoint y: 126, endPoint x: 787, endPoint y: 124, distance: 48.6
click at [787, 124] on p "coucou 😁" at bounding box center [904, 126] width 234 height 14
click at [848, 116] on div "coucou 😁" at bounding box center [904, 126] width 256 height 21
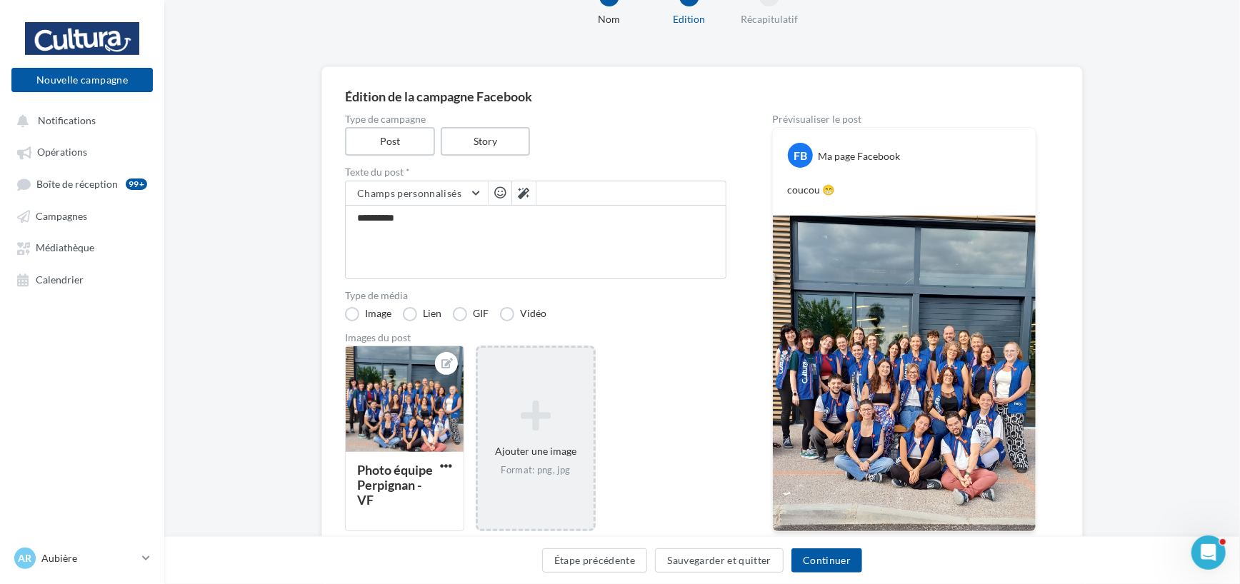
scroll to position [139, 0]
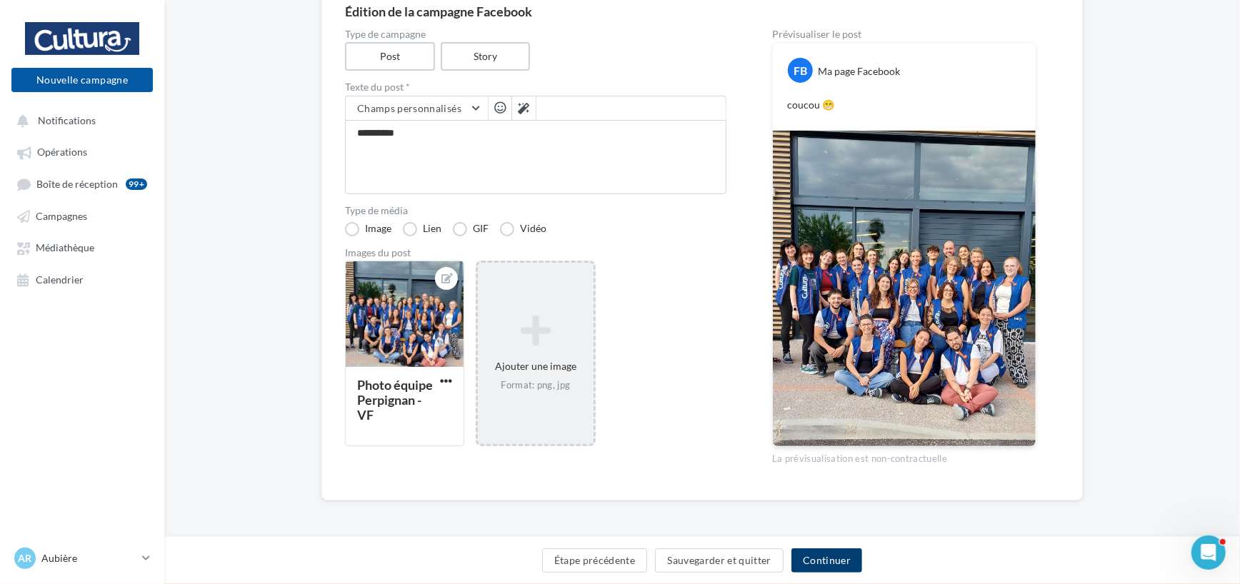
click at [806, 561] on button "Continuer" at bounding box center [826, 560] width 71 height 24
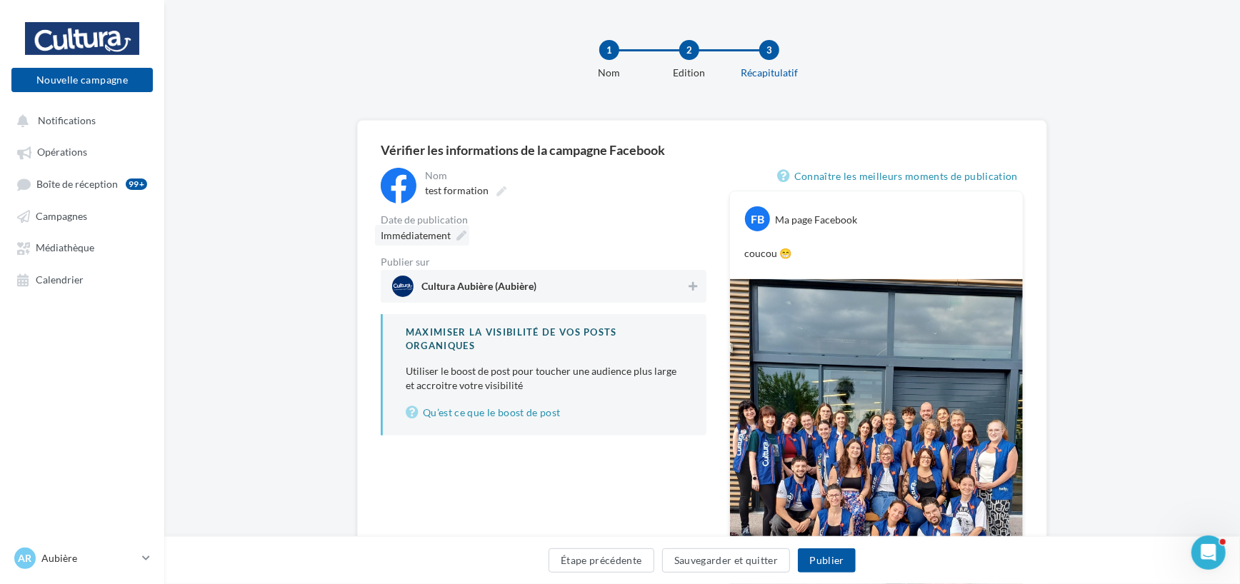
click at [459, 238] on icon at bounding box center [461, 236] width 10 height 10
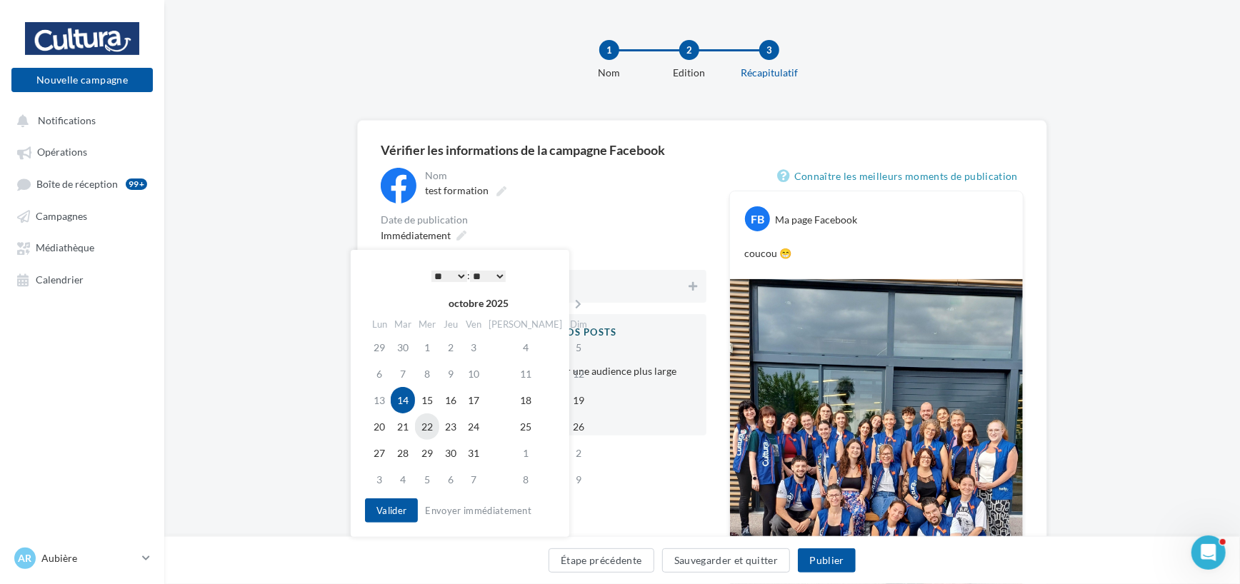
click at [436, 425] on td "22" at bounding box center [427, 426] width 24 height 26
click at [457, 277] on select "* * * * * * * * * * ** ** ** ** ** ** ** ** ** ** ** ** ** **" at bounding box center [449, 276] width 36 height 11
click at [498, 272] on select "** ** ** ** ** **" at bounding box center [488, 276] width 36 height 11
click at [385, 505] on button "Valider" at bounding box center [391, 510] width 53 height 24
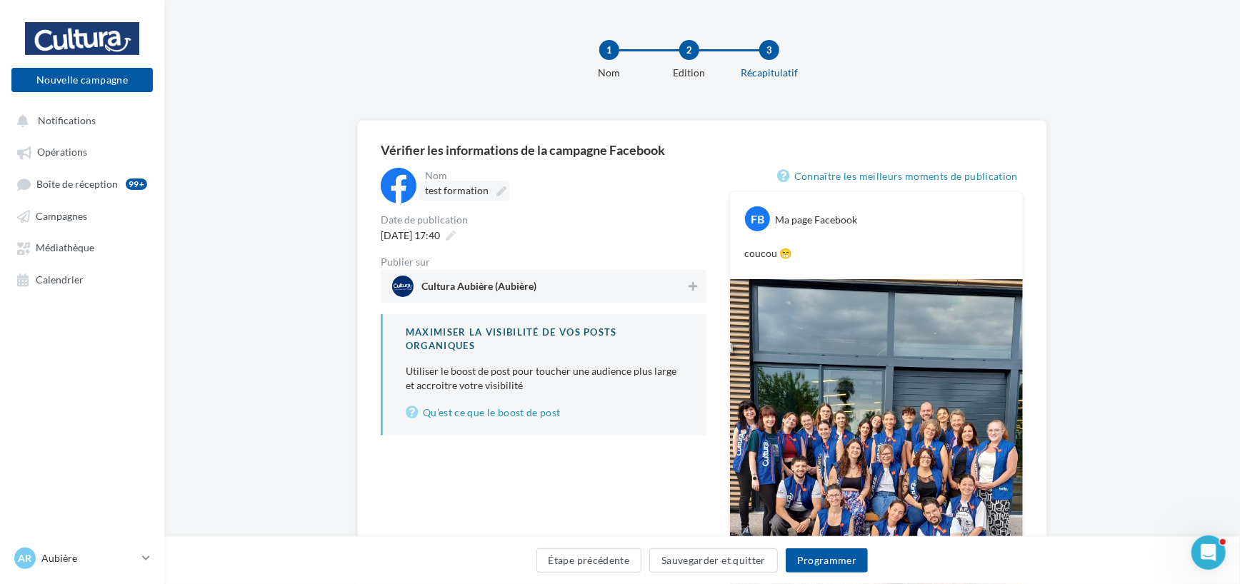
click at [498, 188] on icon at bounding box center [501, 191] width 10 height 10
click at [498, 188] on input "**********" at bounding box center [488, 193] width 126 height 24
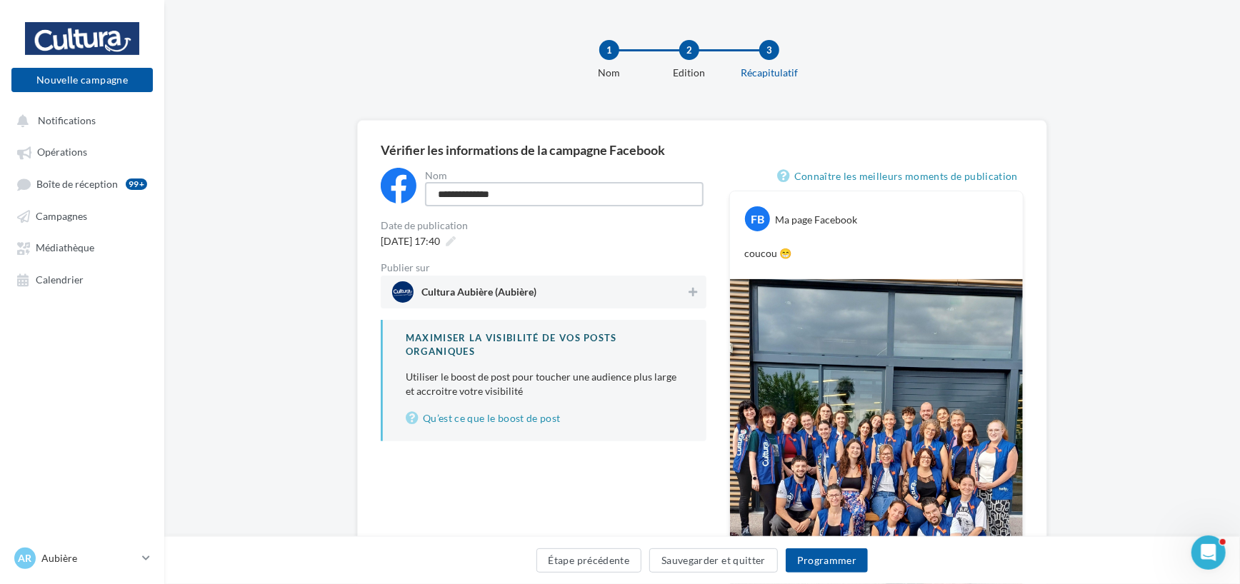
click at [519, 194] on input "**********" at bounding box center [564, 194] width 279 height 24
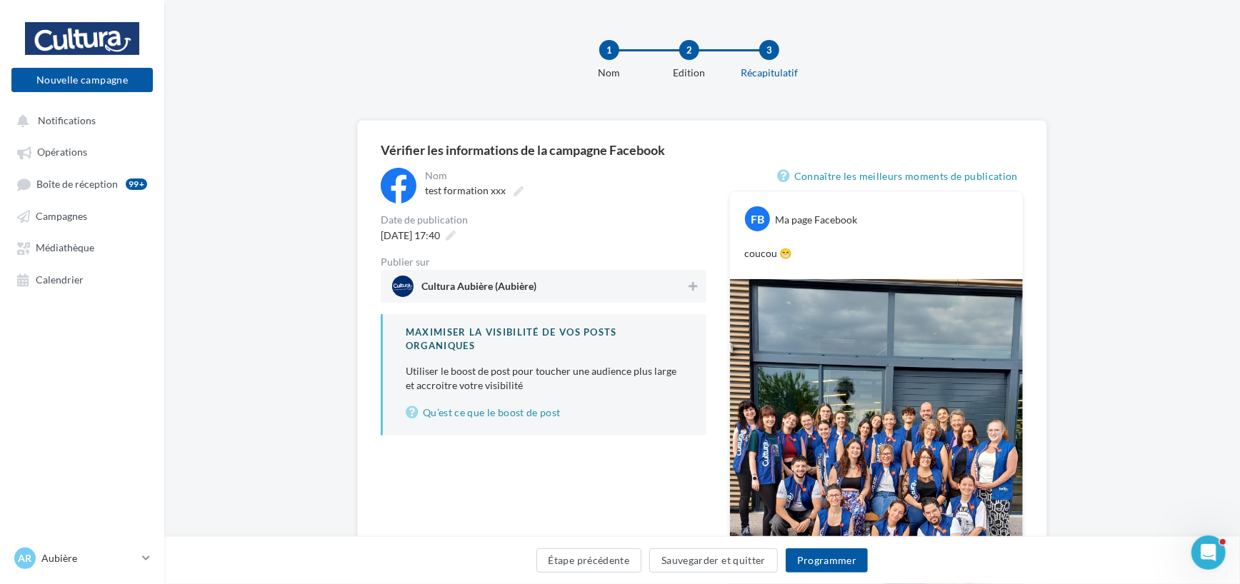
type input "**********"
click at [539, 288] on span "Cultura Aubière (Aubière)" at bounding box center [539, 286] width 294 height 21
click at [693, 286] on icon at bounding box center [693, 286] width 10 height 10
click at [692, 286] on icon at bounding box center [693, 286] width 9 height 10
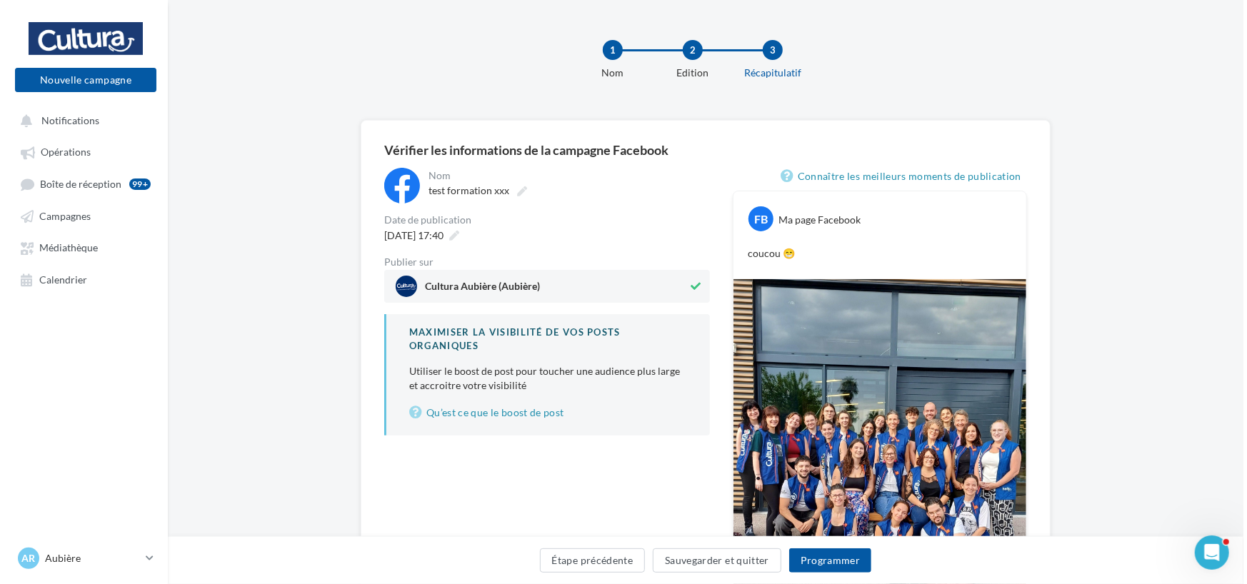
scroll to position [143, 0]
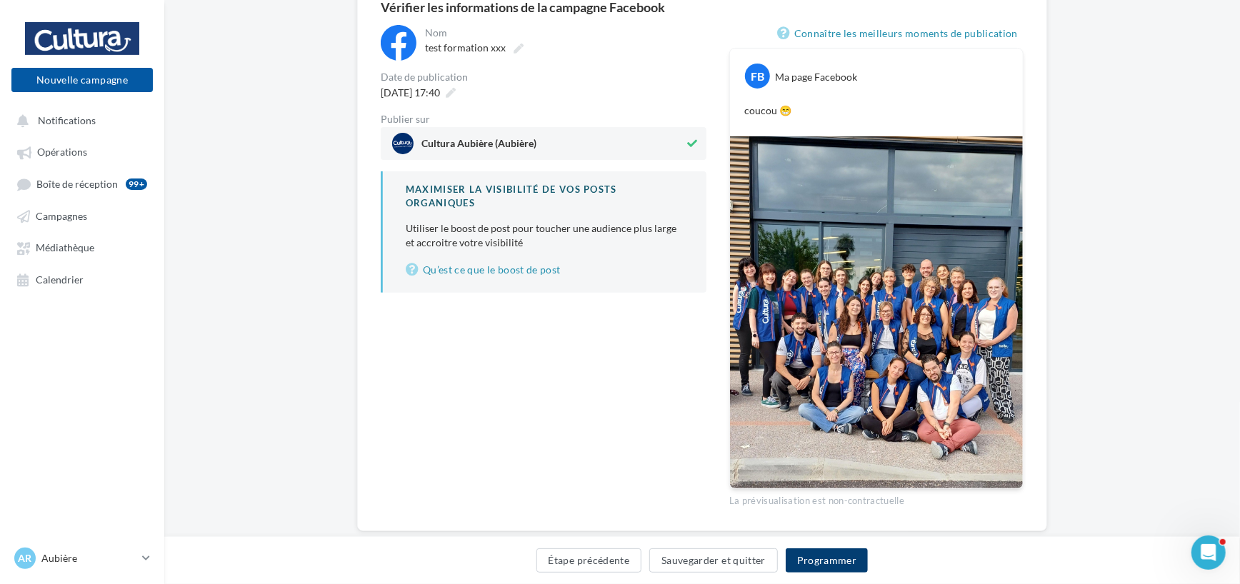
click at [839, 564] on button "Programmer" at bounding box center [827, 560] width 83 height 24
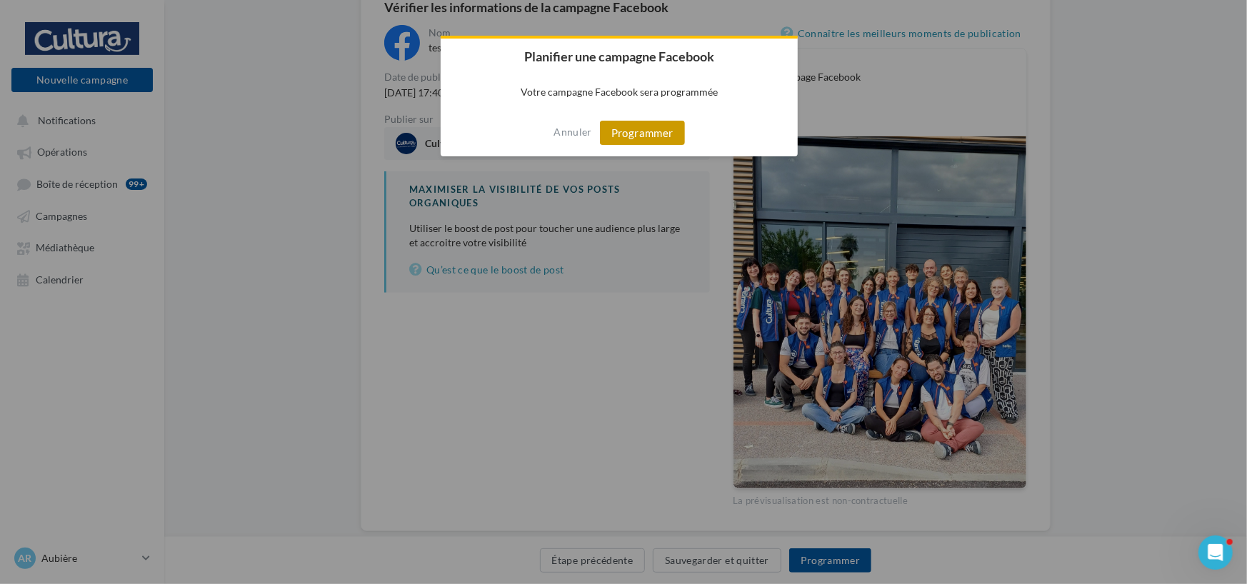
click at [649, 134] on button "Programmer" at bounding box center [642, 133] width 85 height 24
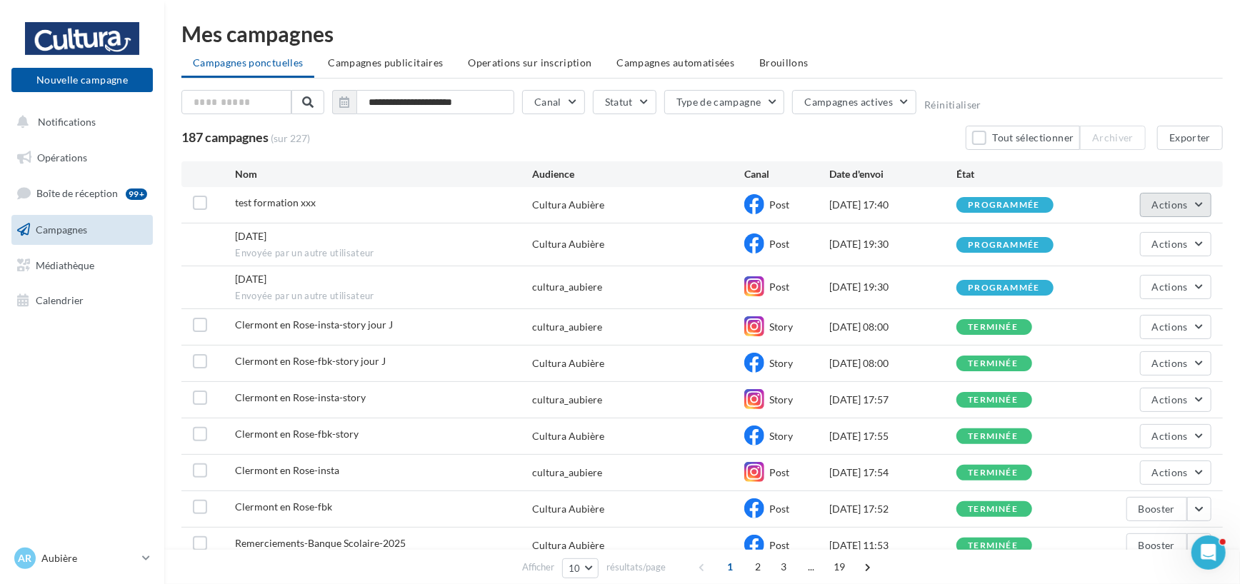
click at [1175, 205] on span "Actions" at bounding box center [1170, 205] width 36 height 12
click at [1097, 340] on button "Annuler" at bounding box center [1139, 349] width 143 height 37
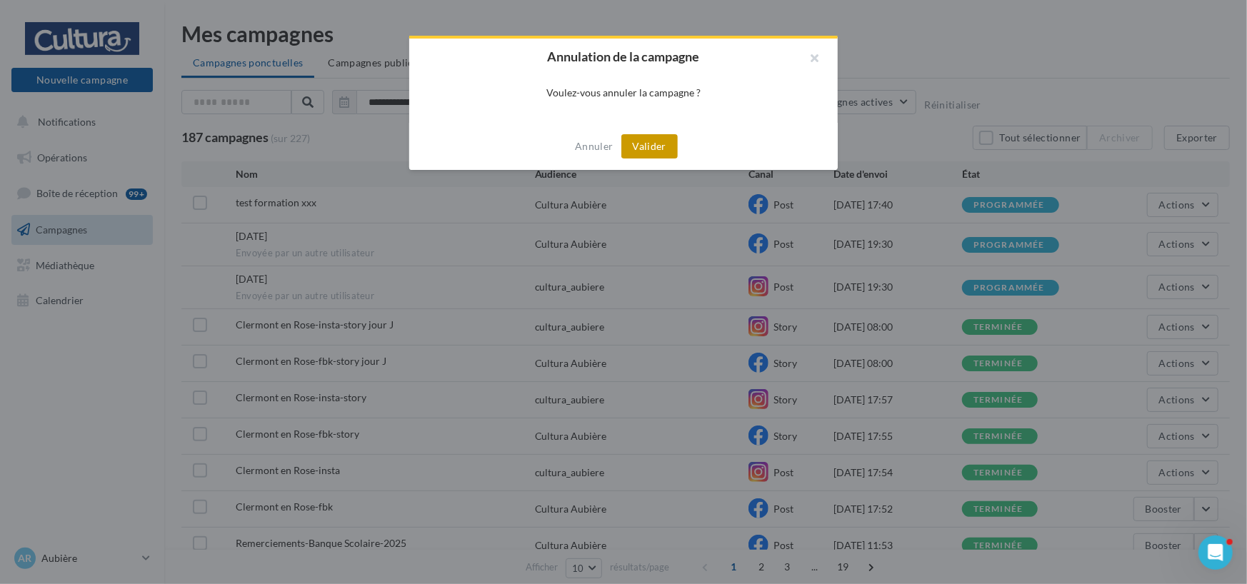
click at [636, 146] on button "Valider" at bounding box center [649, 146] width 56 height 24
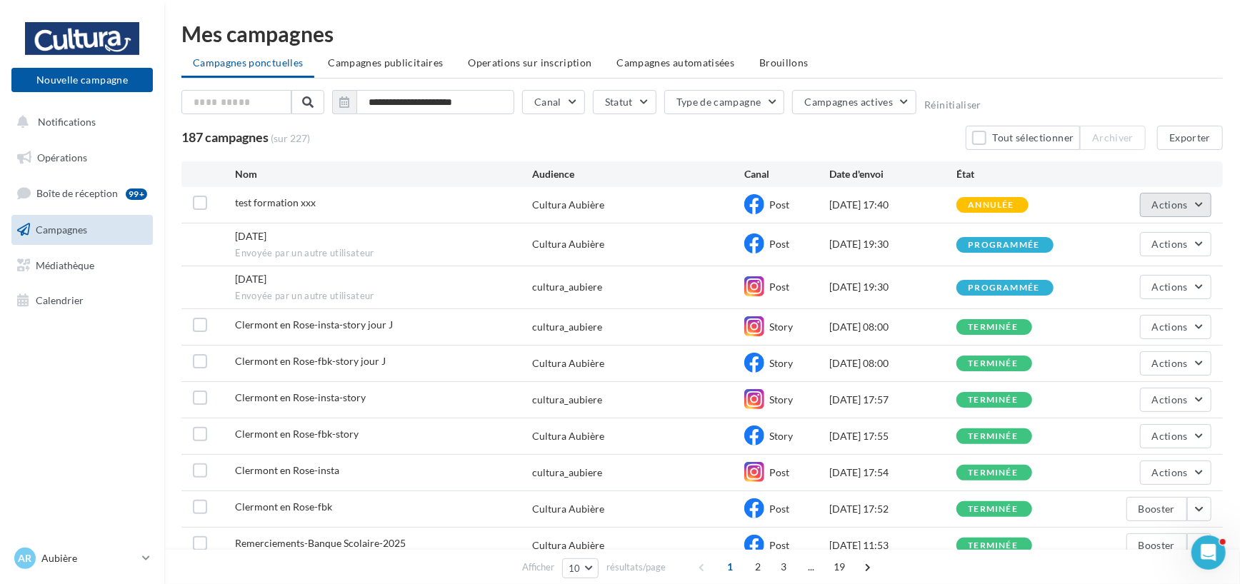
click at [1194, 203] on button "Actions" at bounding box center [1175, 205] width 71 height 24
click at [881, 196] on div "test formation xxx Cultura Aubière Post [DATE] 17:40 annulée Actions Voir les r…" at bounding box center [701, 205] width 1041 height 36
click at [69, 249] on ul "Opérations Boîte de réception 99+ Campagnes Médiathèque Calendrier" at bounding box center [82, 229] width 153 height 184
click at [64, 256] on link "Médiathèque" at bounding box center [82, 266] width 147 height 30
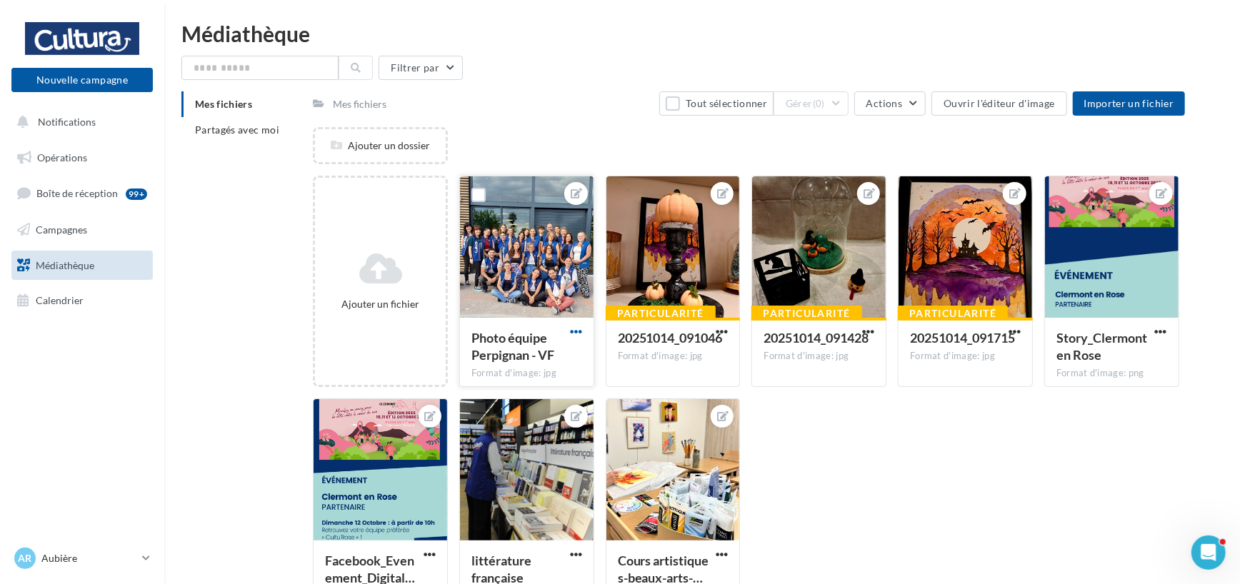
click at [579, 329] on span "button" at bounding box center [576, 332] width 12 height 12
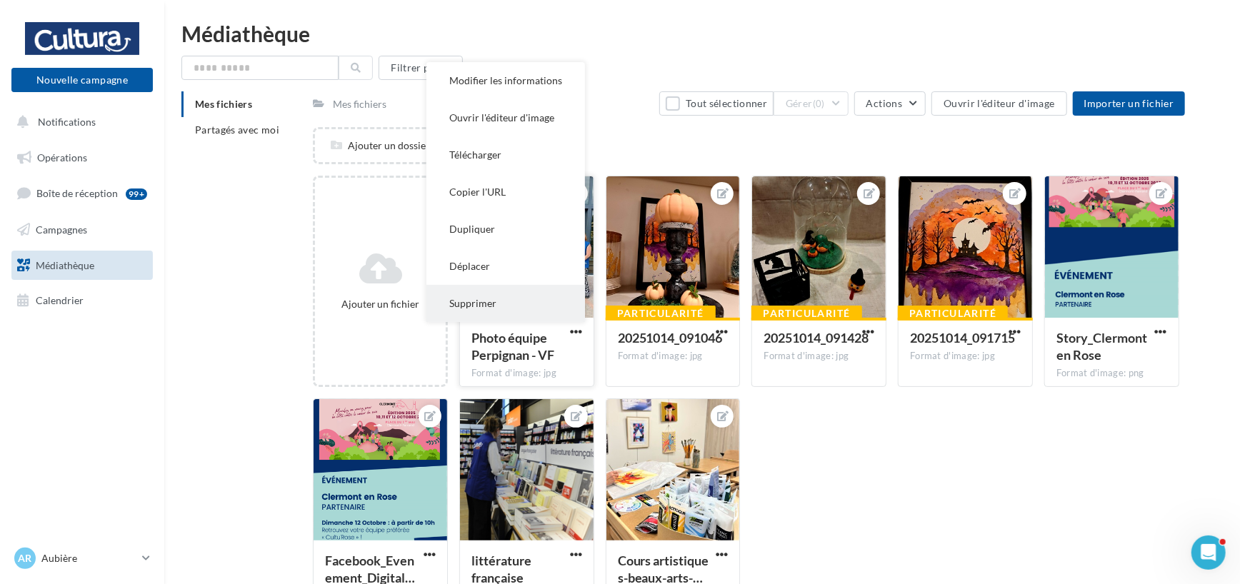
click at [481, 306] on button "Supprimer" at bounding box center [505, 303] width 159 height 37
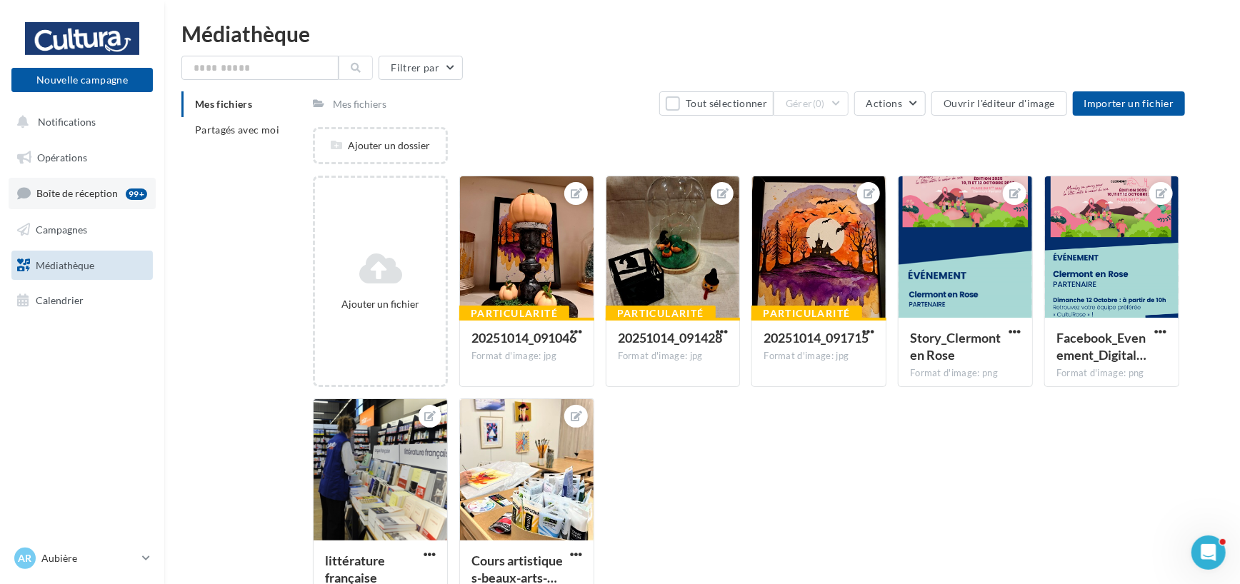
click at [68, 201] on link "Boîte de réception 99+" at bounding box center [82, 193] width 147 height 31
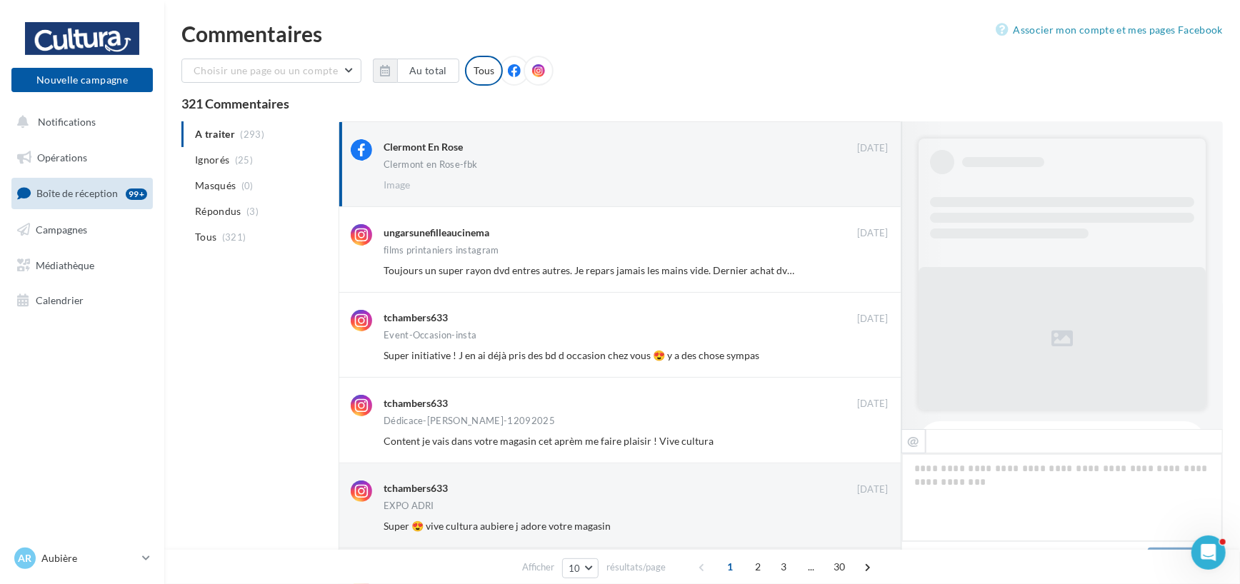
scroll to position [378, 0]
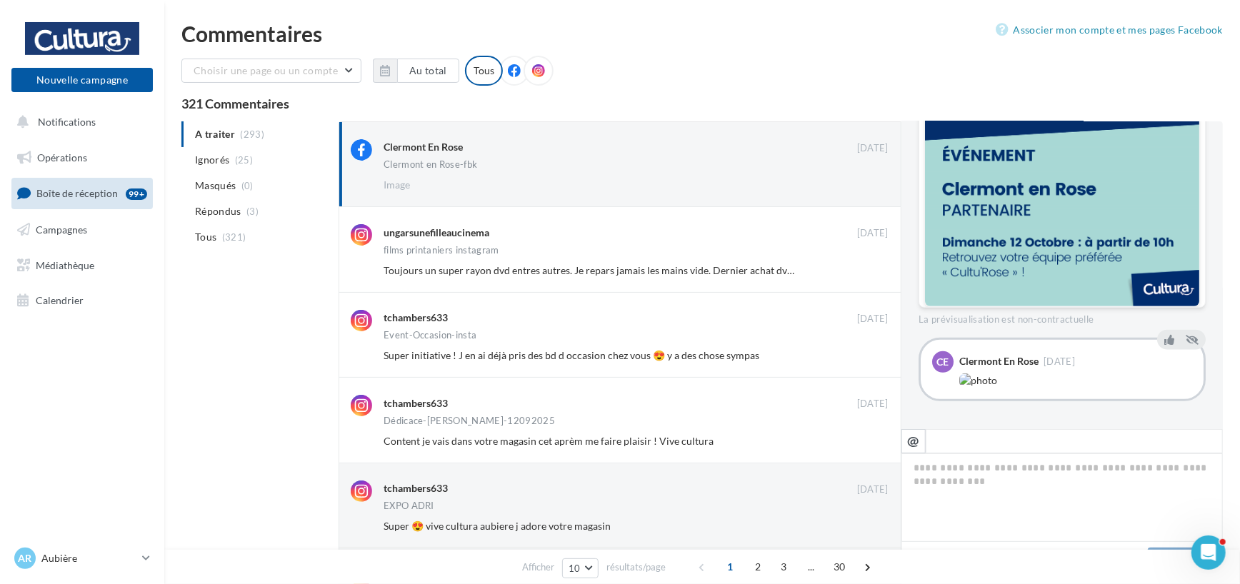
click at [971, 381] on img at bounding box center [978, 380] width 38 height 14
click at [867, 189] on button "Ignorer" at bounding box center [864, 185] width 47 height 20
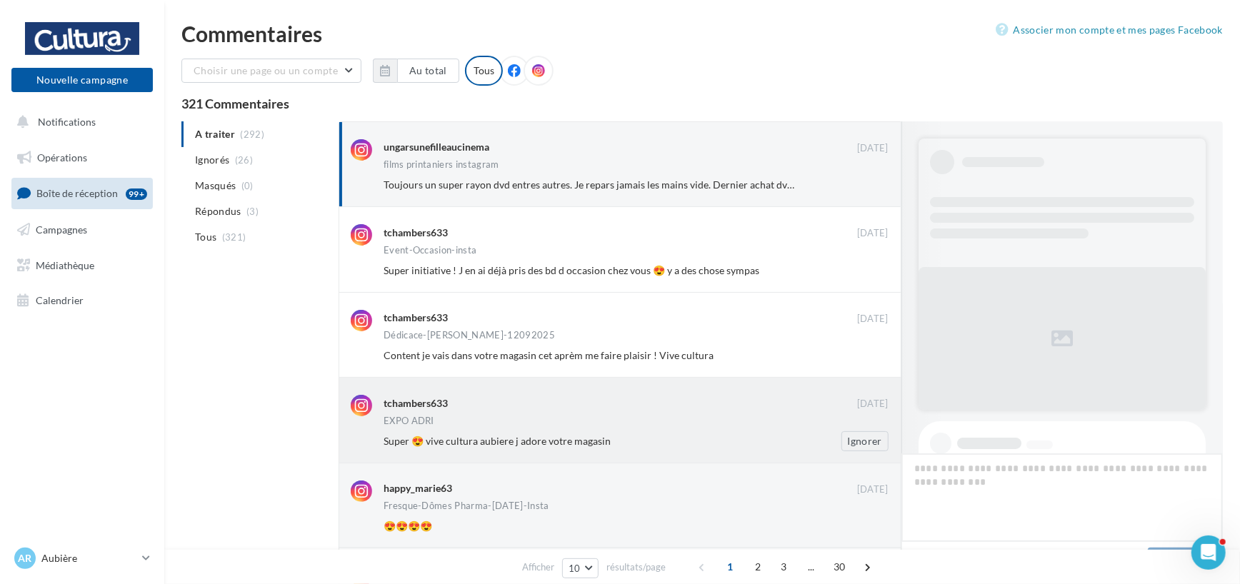
scroll to position [541, 0]
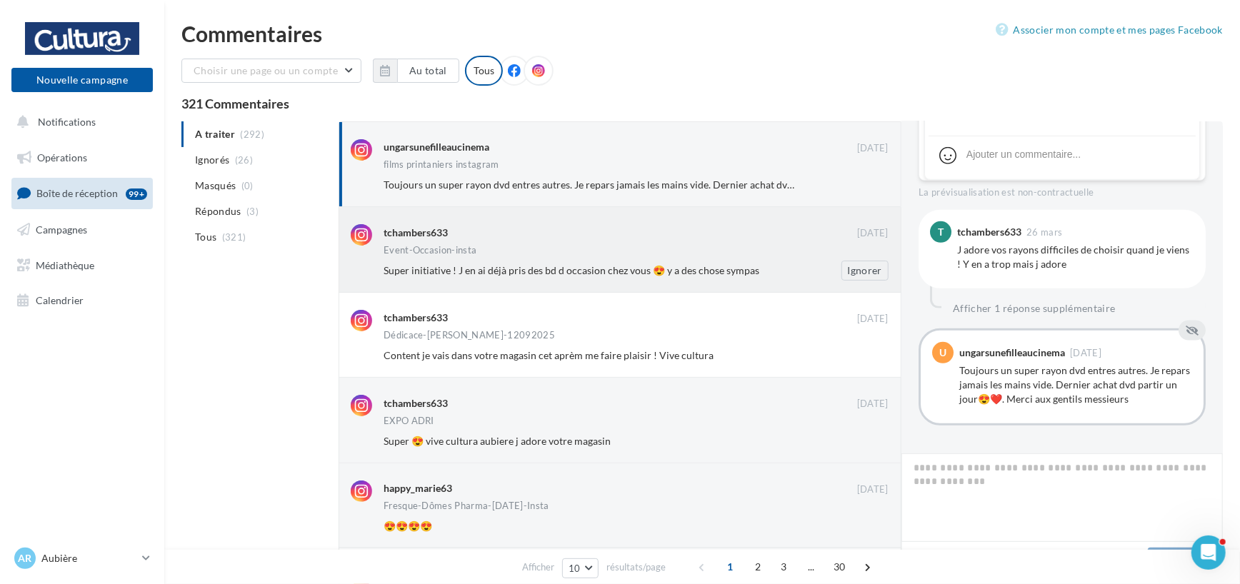
click at [583, 239] on div "tchambers633" at bounding box center [619, 231] width 473 height 15
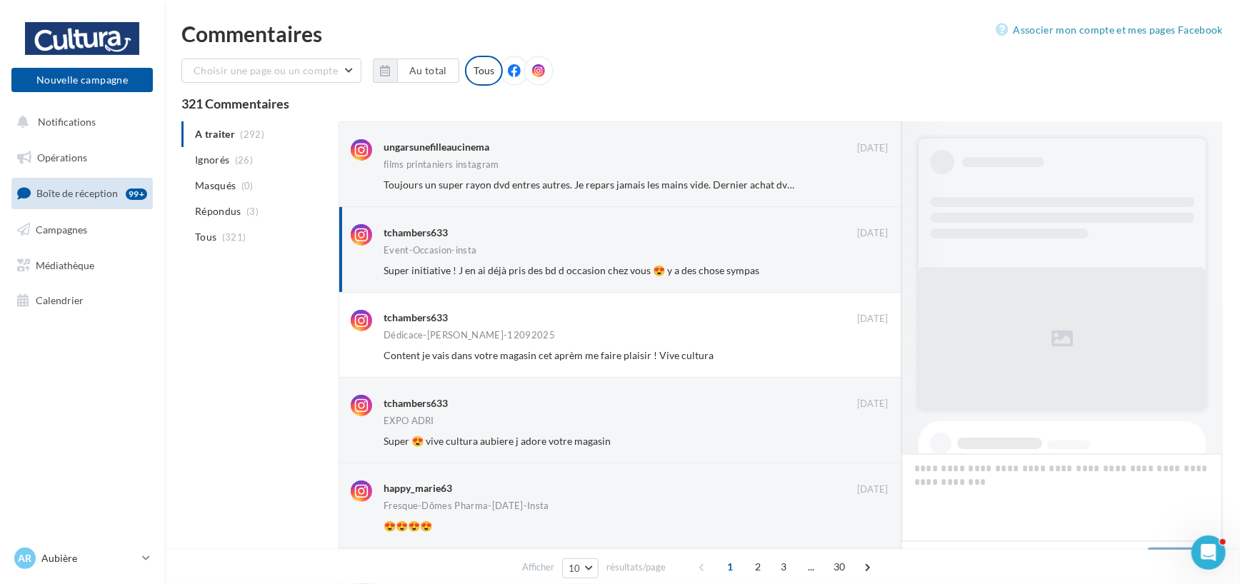
scroll to position [476, 0]
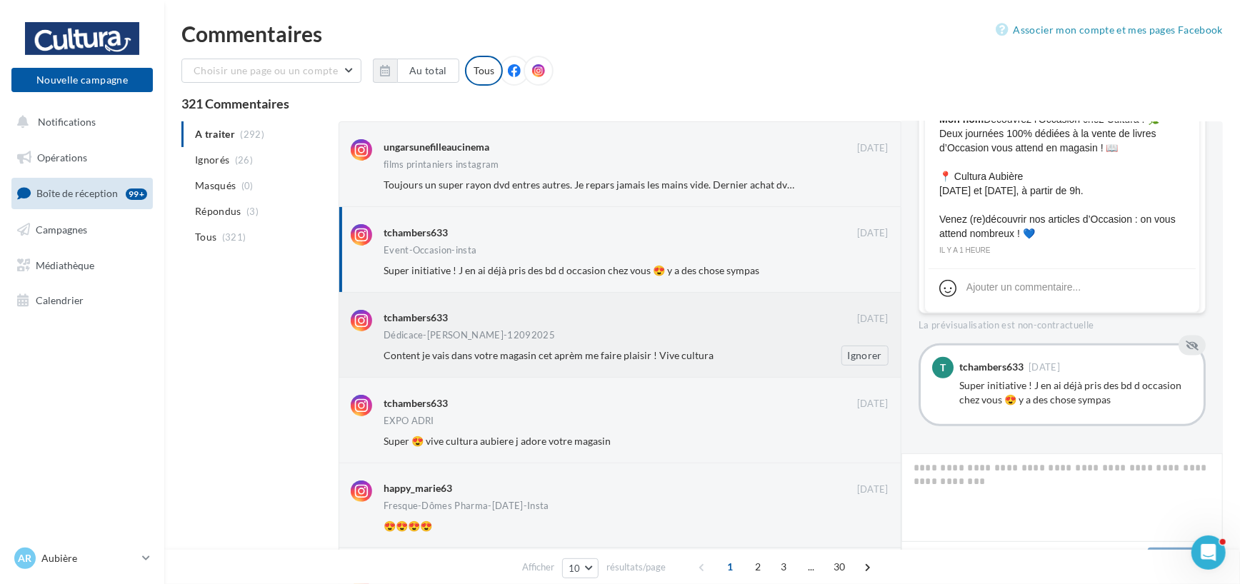
click at [585, 347] on div "Content je vais dans votre magasin cet aprèm me faire plaisir ! Vive cultura Ig…" at bounding box center [641, 356] width 516 height 20
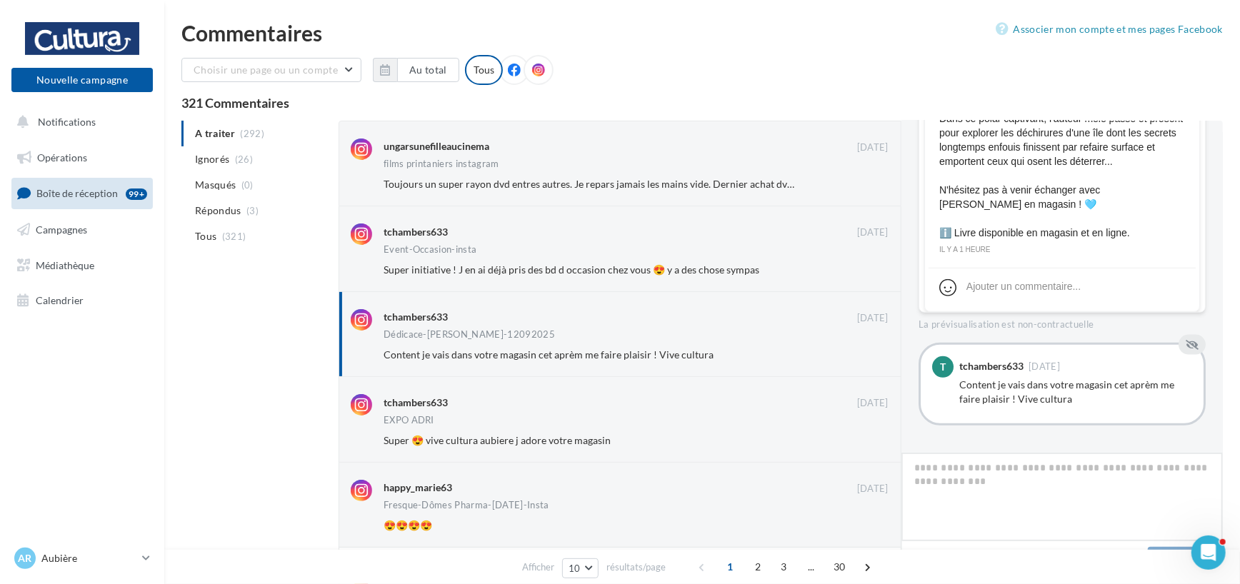
scroll to position [0, 0]
click at [508, 241] on div "tchambers633" at bounding box center [619, 233] width 473 height 18
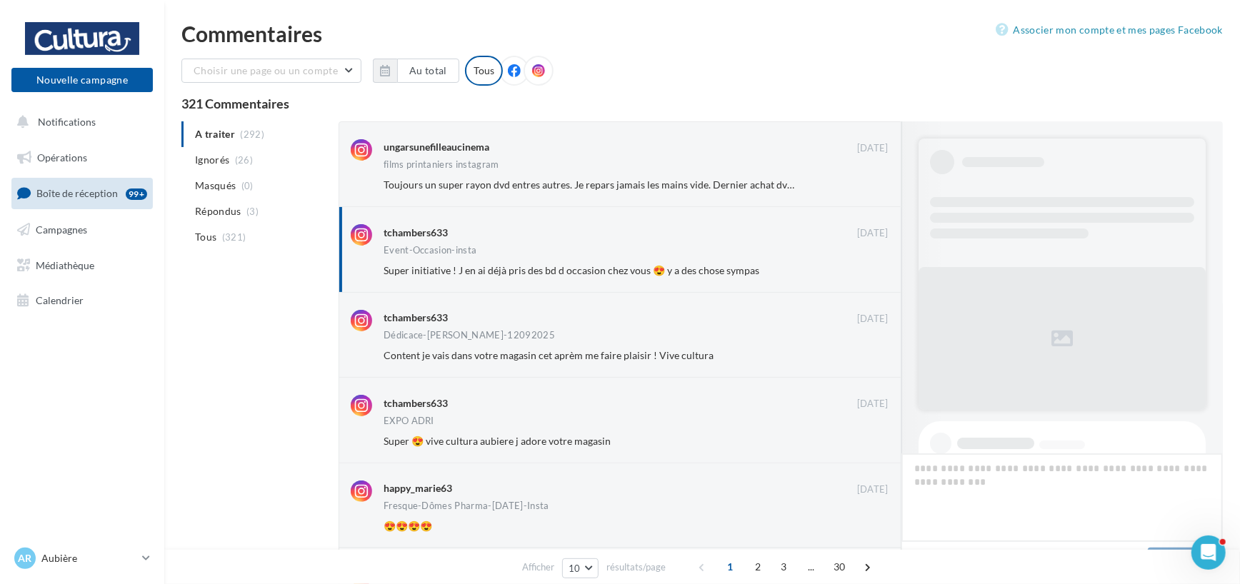
scroll to position [476, 0]
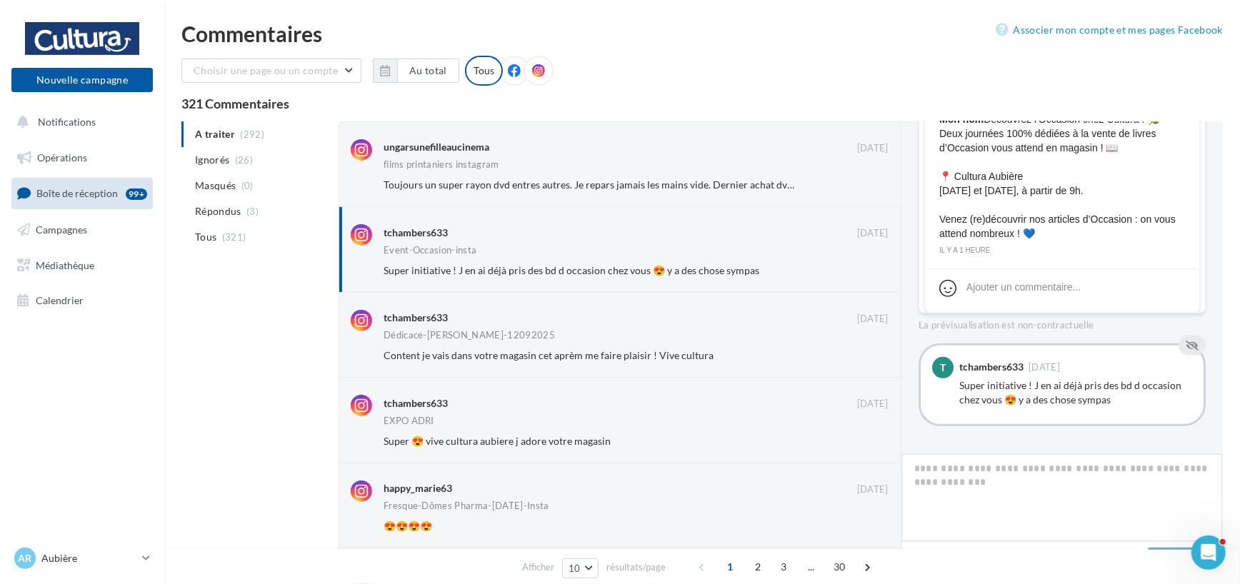
click at [937, 473] on textarea at bounding box center [1061, 497] width 321 height 89
type textarea "**"
type textarea "***"
type textarea "****"
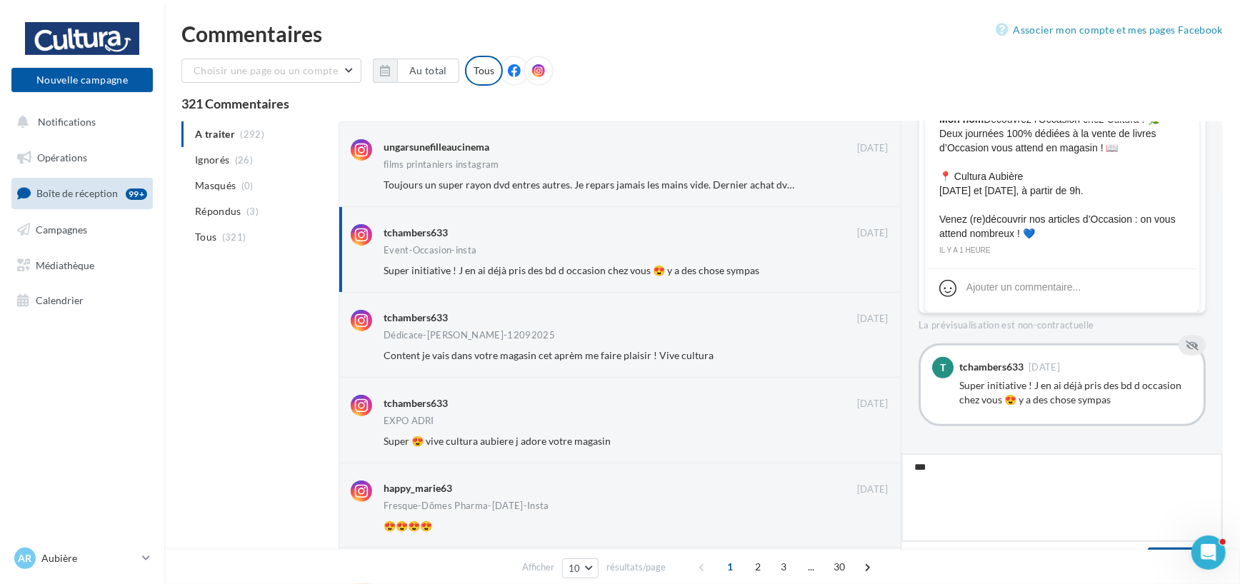
type textarea "****"
type textarea "*****"
type textarea "******"
type textarea "*******"
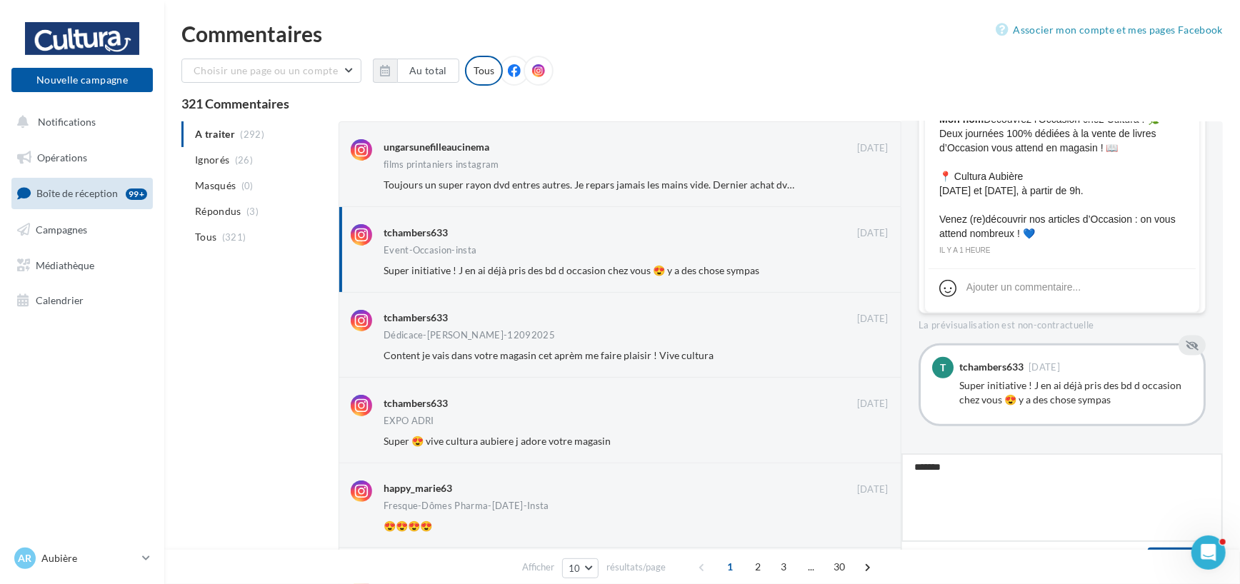
type textarea "********"
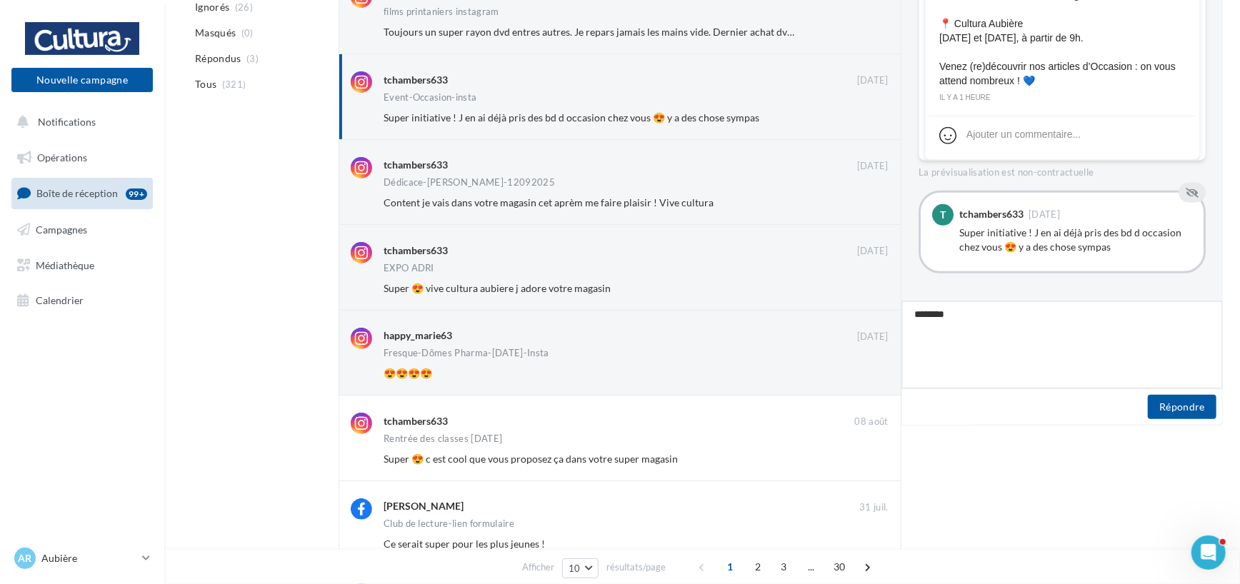
scroll to position [436, 0]
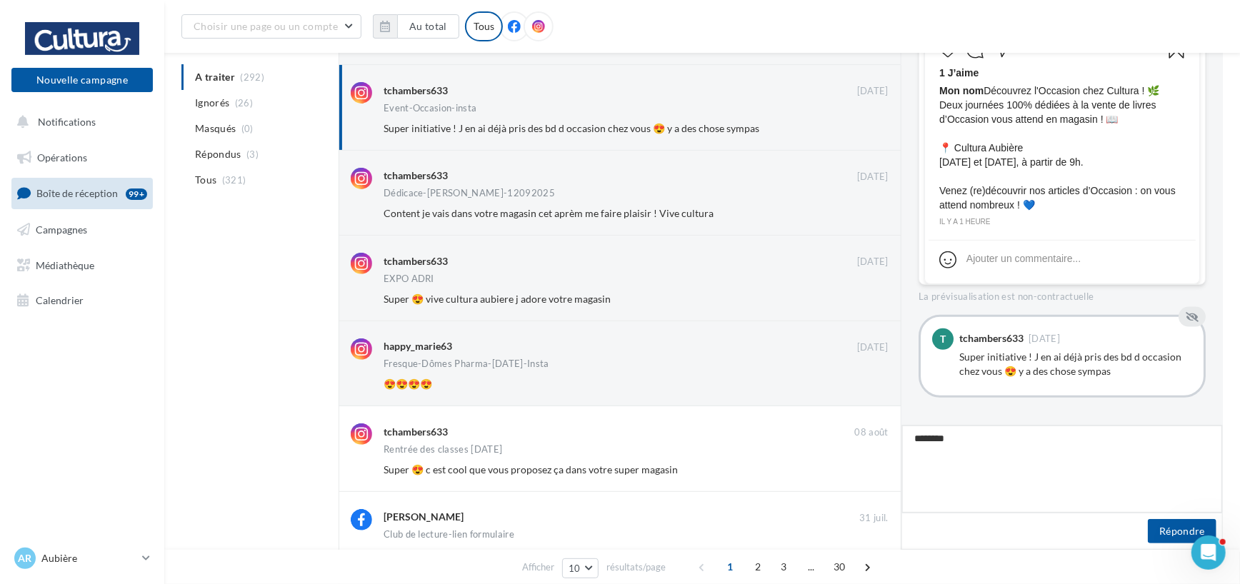
drag, startPoint x: 957, startPoint y: 438, endPoint x: 908, endPoint y: 433, distance: 49.5
click at [908, 433] on textarea "********" at bounding box center [1061, 469] width 321 height 89
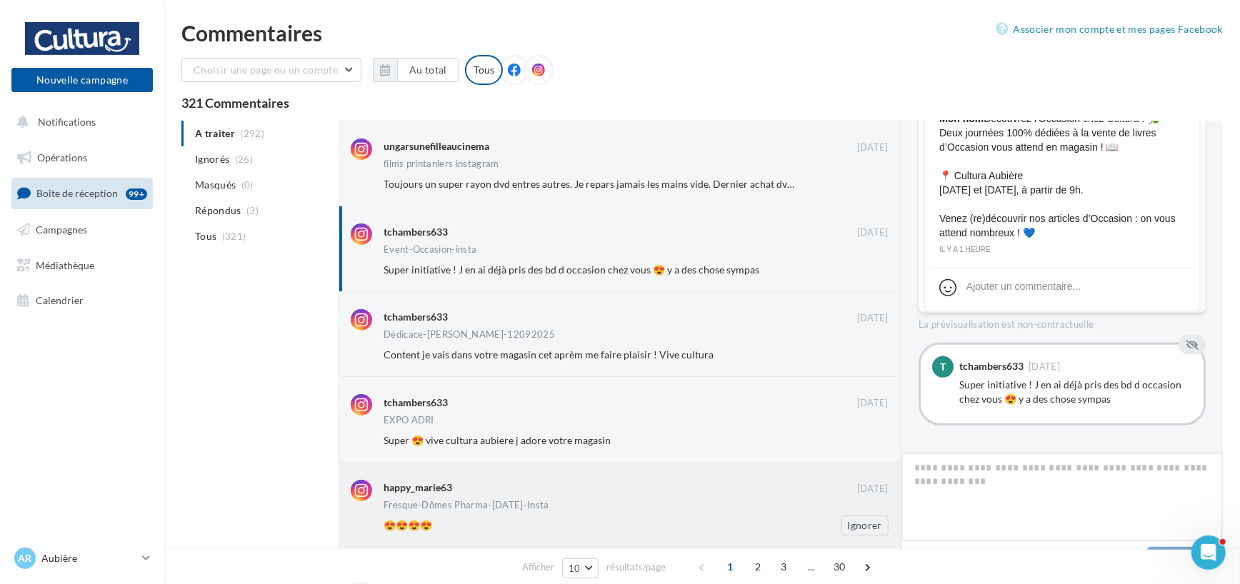
scroll to position [0, 0]
click at [509, 75] on icon at bounding box center [514, 70] width 13 height 13
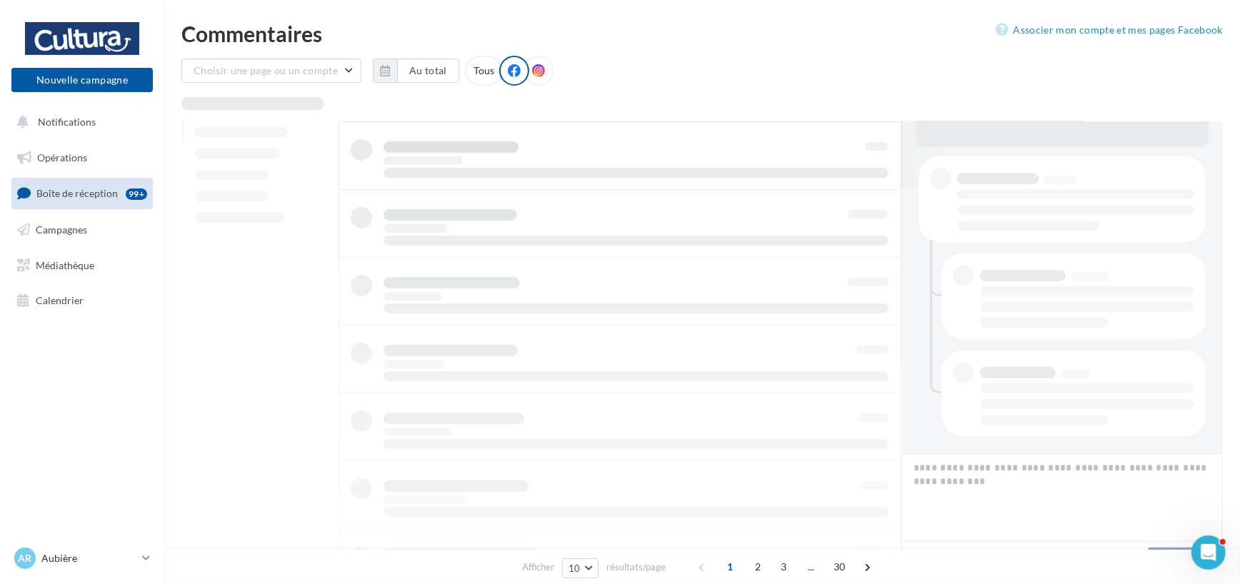
scroll to position [264, 0]
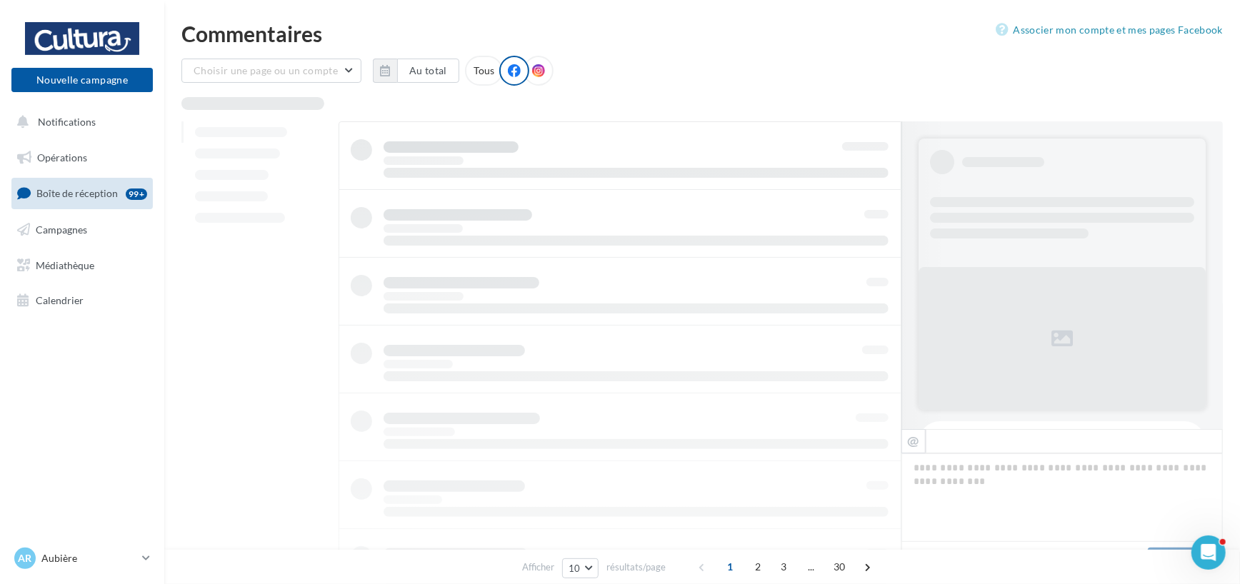
click at [480, 72] on div "Tous" at bounding box center [484, 71] width 38 height 30
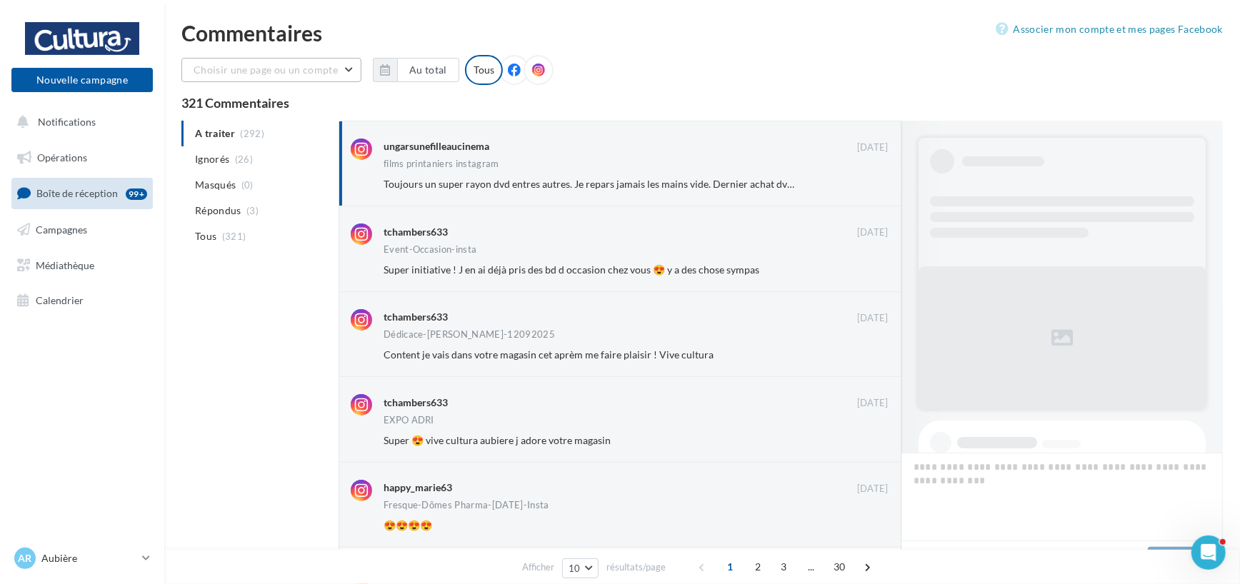
click at [265, 71] on span "Choisir une page ou un compte" at bounding box center [266, 70] width 144 height 12
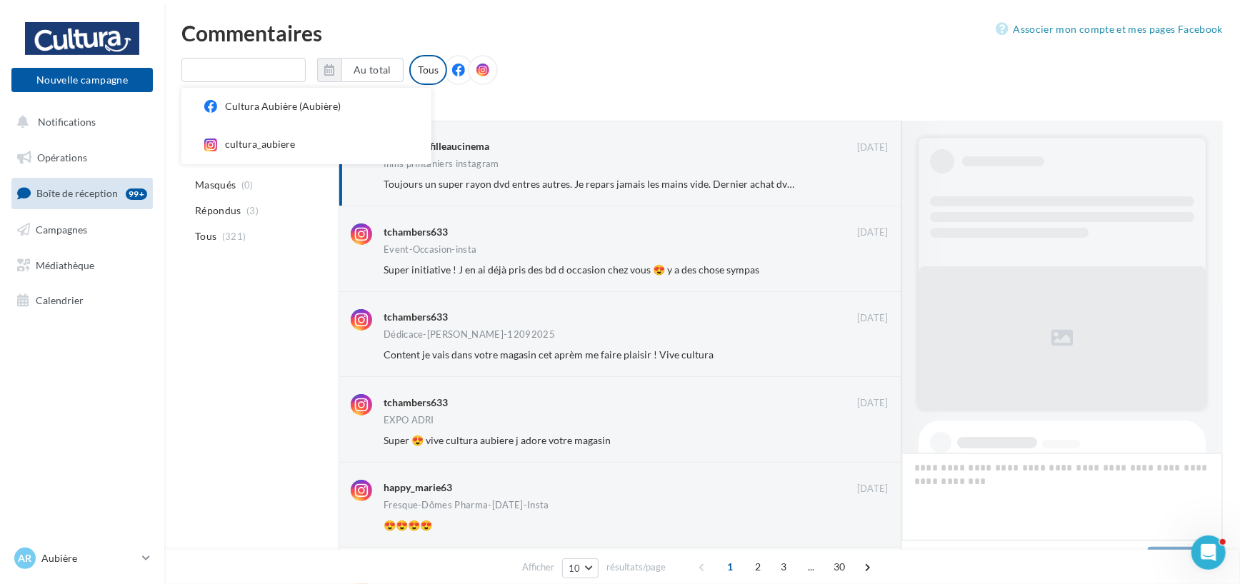
click at [600, 85] on div "Cultura Aubière (Aubière) cultura_aubiere Au total Réinitialiser Tous" at bounding box center [701, 75] width 1041 height 41
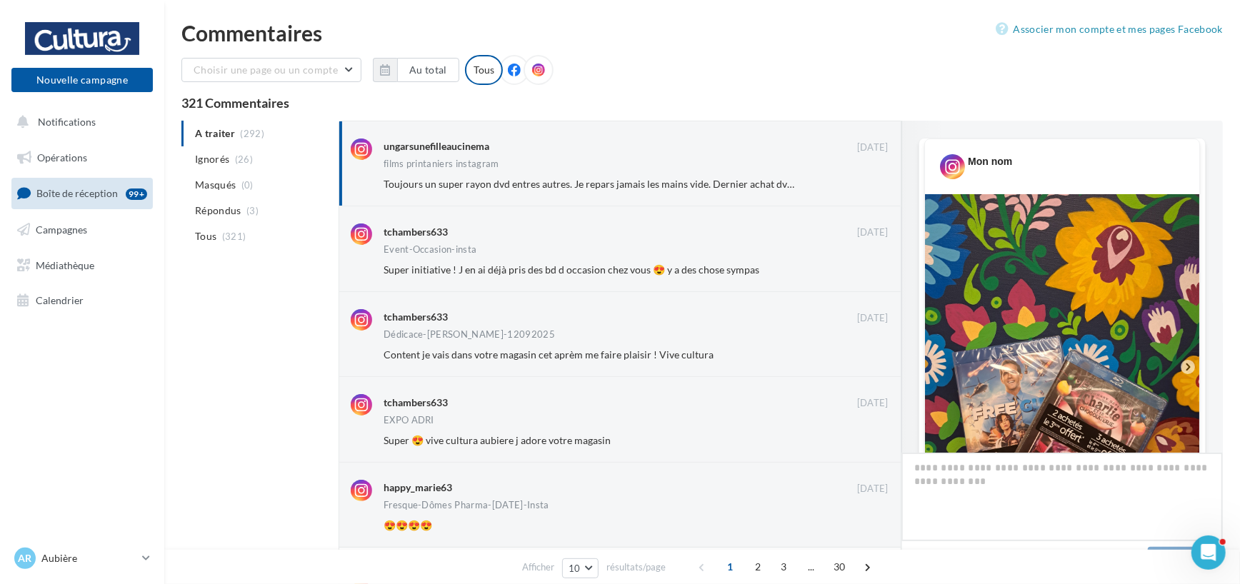
scroll to position [541, 0]
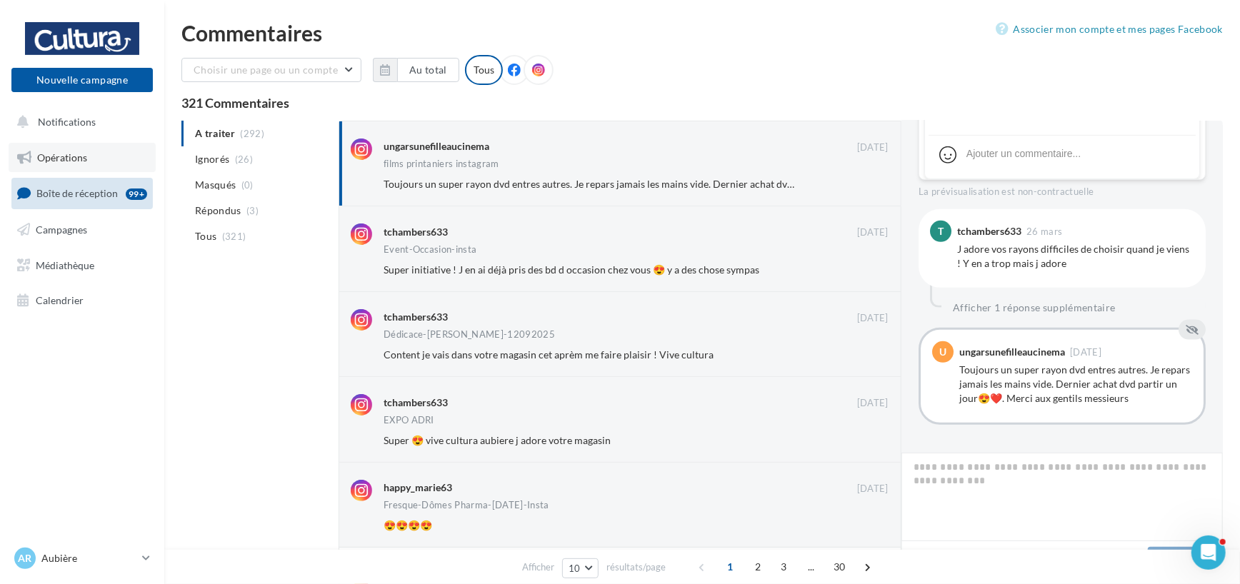
click at [86, 155] on span "Opérations" at bounding box center [62, 157] width 50 height 12
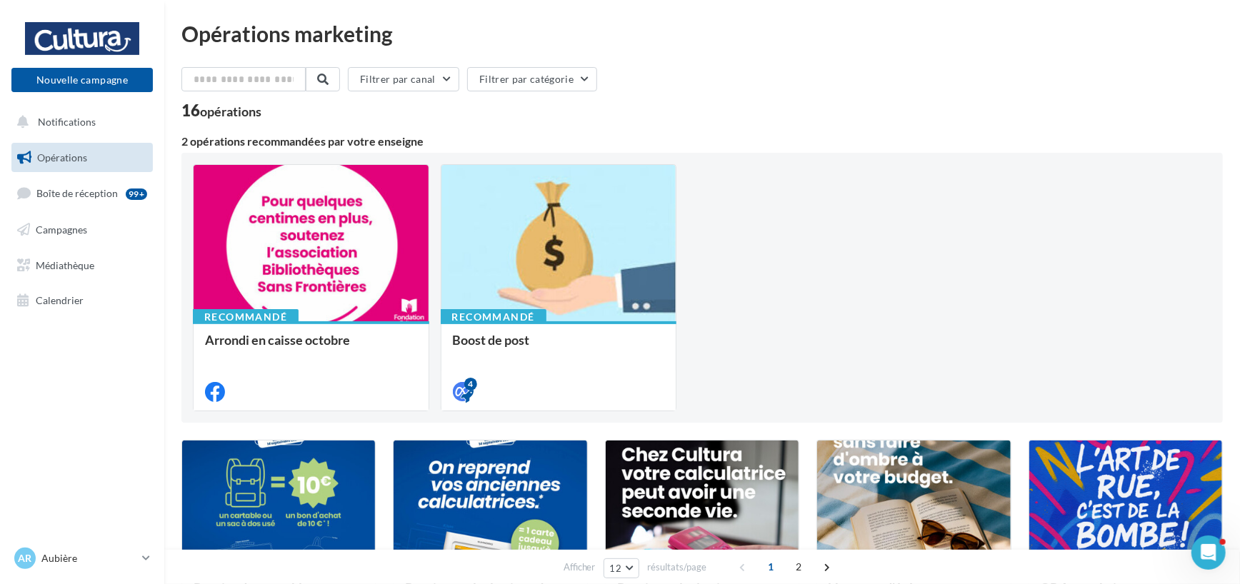
scroll to position [286, 0]
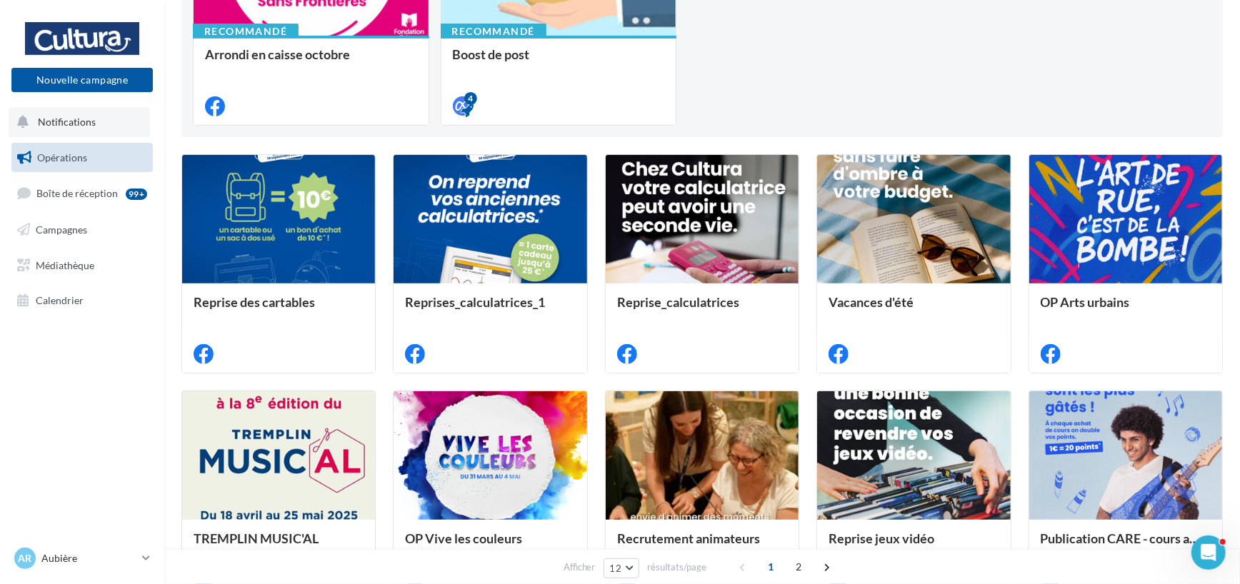
click at [107, 123] on button "Notifications" at bounding box center [79, 122] width 141 height 30
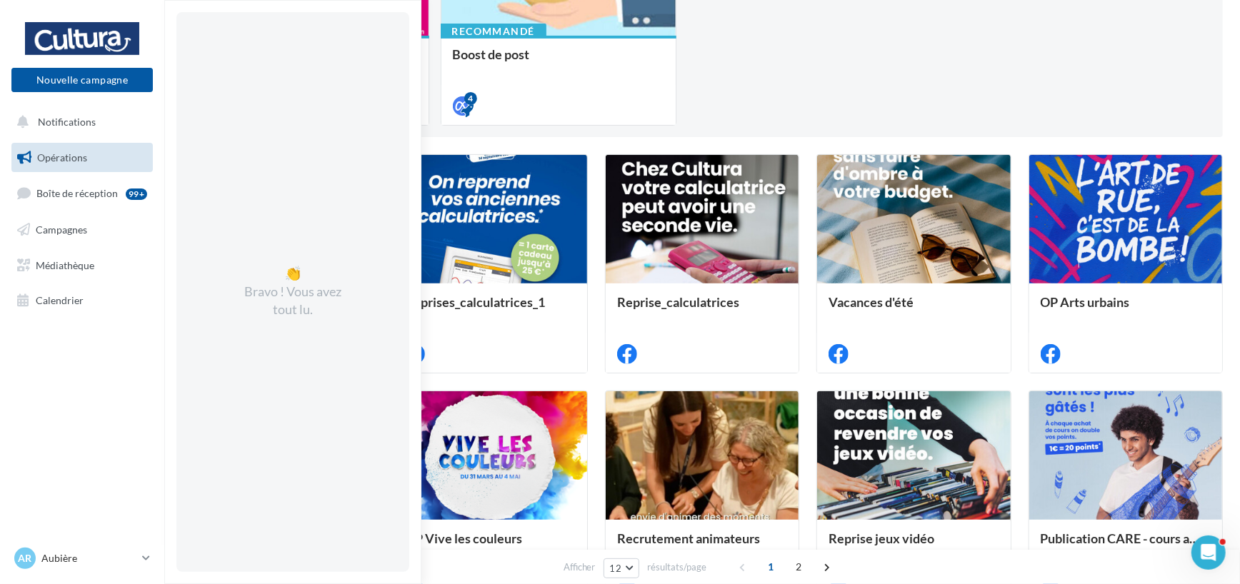
click at [82, 156] on span "Opérations" at bounding box center [62, 157] width 50 height 12
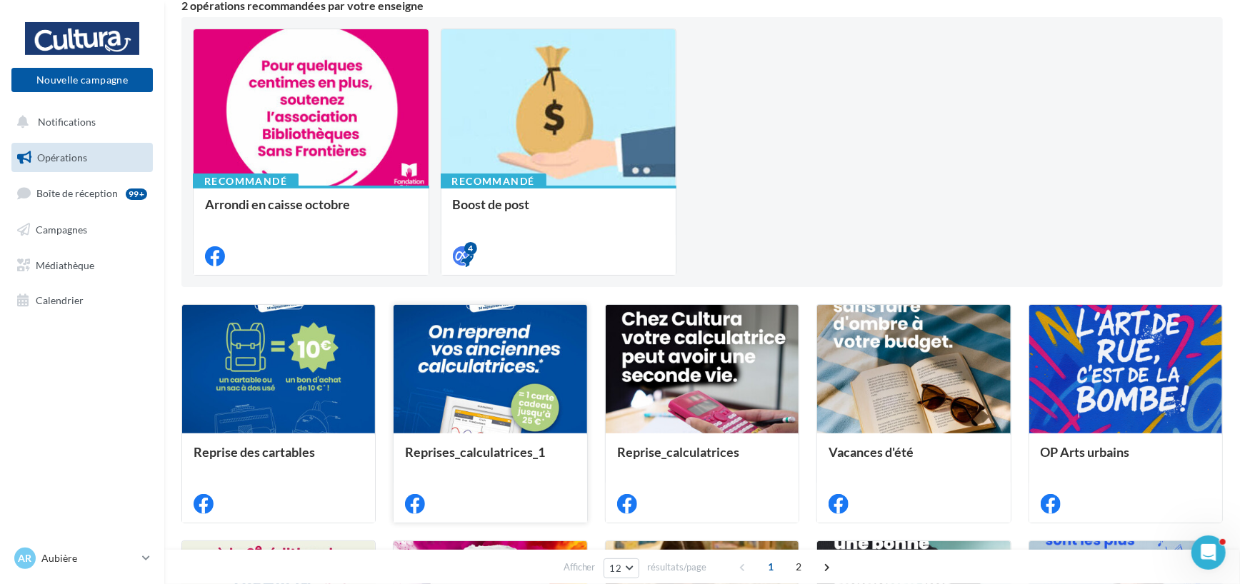
scroll to position [0, 0]
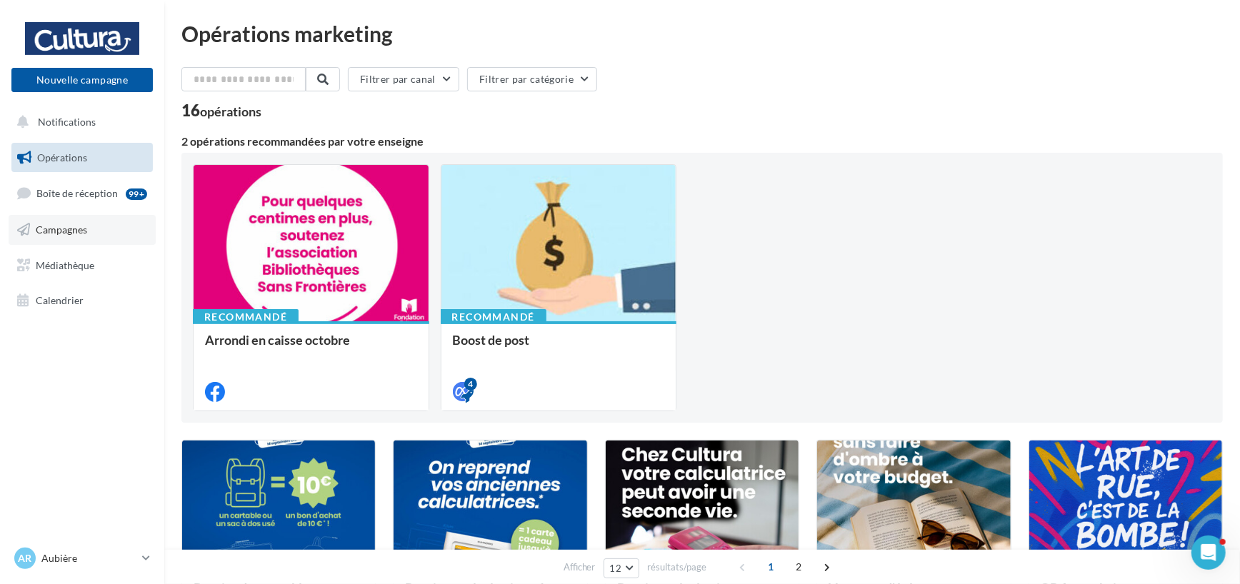
click at [77, 233] on span "Campagnes" at bounding box center [61, 230] width 51 height 12
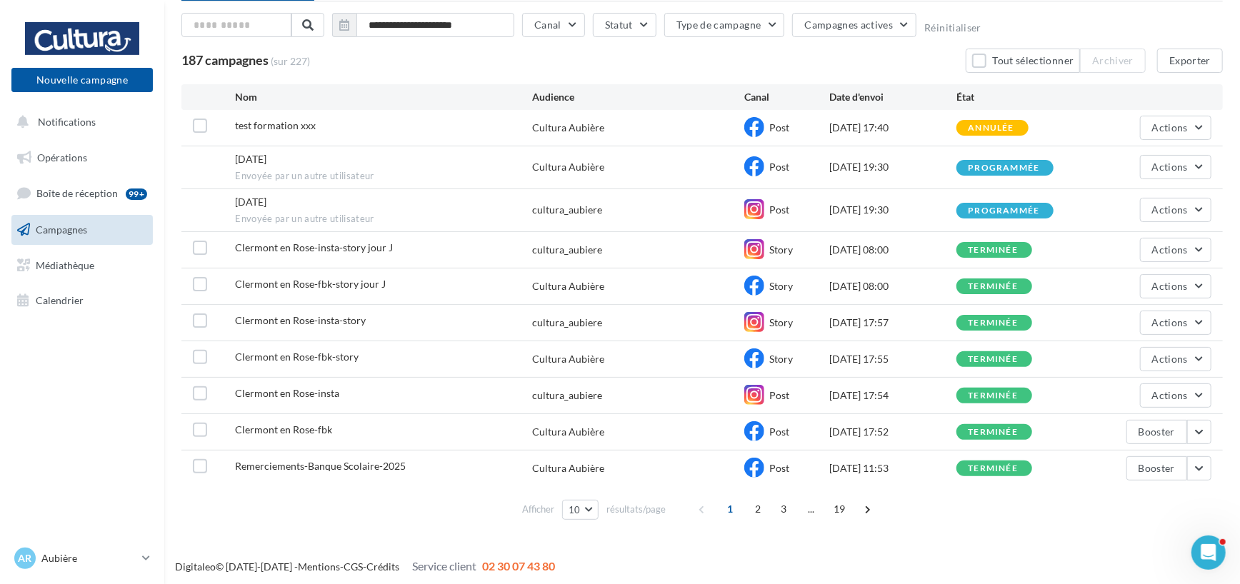
scroll to position [79, 0]
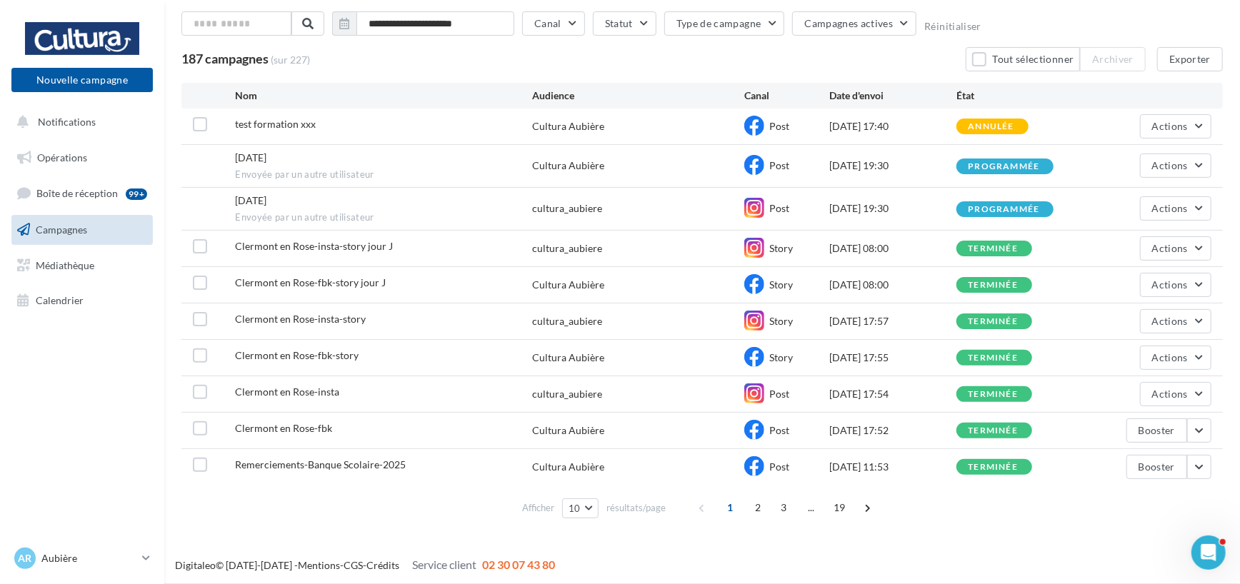
drag, startPoint x: 230, startPoint y: 553, endPoint x: 245, endPoint y: 553, distance: 15.0
click at [243, 553] on div "Digitaleo © [DATE]-[DATE] - Mentions - CGS - Crédits Service client 02 30 07 43…" at bounding box center [620, 566] width 1240 height 40
click at [479, 571] on div "Digitaleo © 2015-2025 - Mentions - CGS - Crédits Service client 02 30 07 43 80" at bounding box center [620, 566] width 1240 height 40
drag, startPoint x: 406, startPoint y: 567, endPoint x: 572, endPoint y: 567, distance: 165.7
click at [572, 567] on div "Digitaleo © 2015-2025 - Mentions - CGS - Crédits Service client 02 30 07 43 80" at bounding box center [702, 565] width 1076 height 16
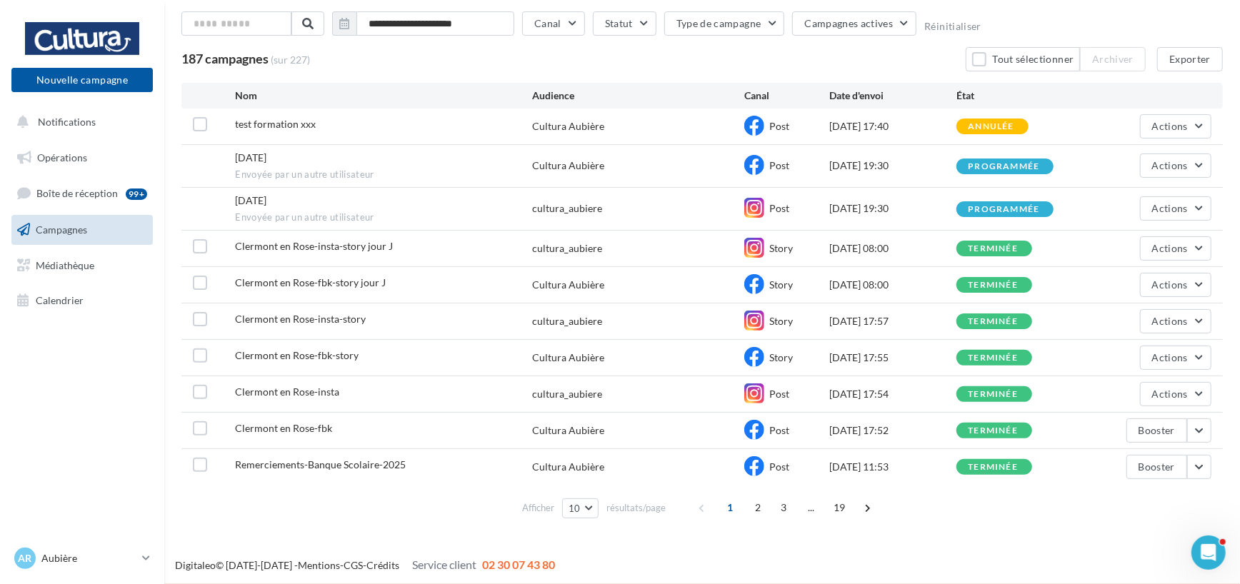
click at [564, 567] on div "Digitaleo © 2015-2025 - Mentions - CGS - Crédits Service client 02 30 07 43 80" at bounding box center [702, 565] width 1076 height 16
drag, startPoint x: 556, startPoint y: 567, endPoint x: 401, endPoint y: 563, distance: 154.3
click at [401, 563] on div "Digitaleo © 2015-2025 - Mentions - CGS - Crédits Service client 02 30 07 43 80" at bounding box center [702, 565] width 1076 height 16
click at [463, 566] on span "Service client" at bounding box center [444, 565] width 64 height 14
click at [1219, 557] on div "Ouvrir le Messenger Intercom" at bounding box center [1206, 550] width 47 height 47
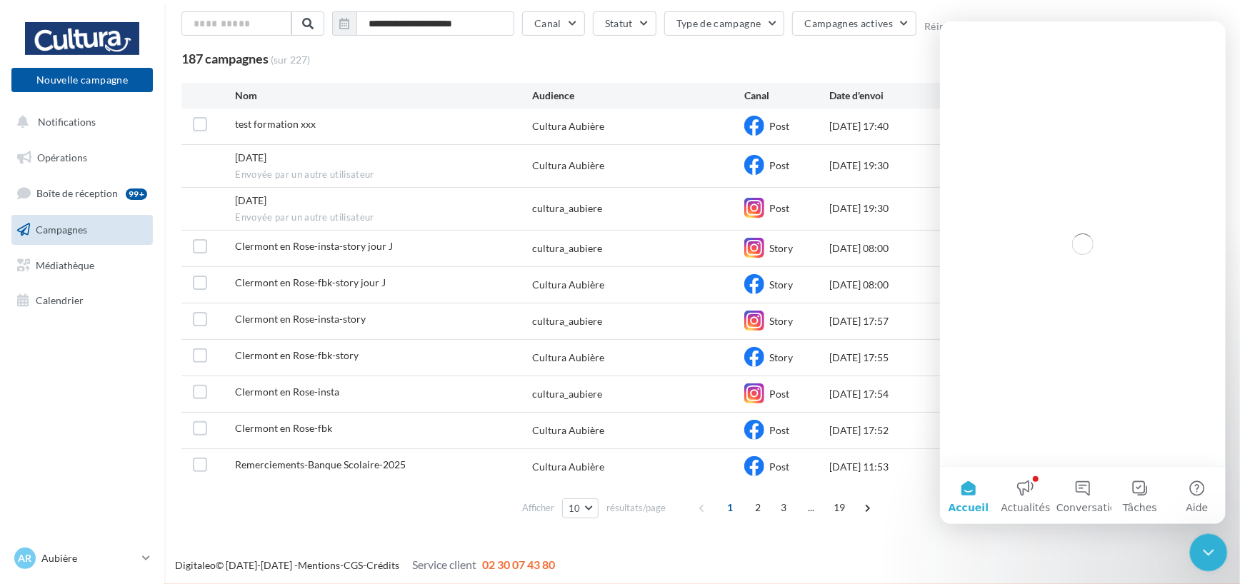
scroll to position [0, 0]
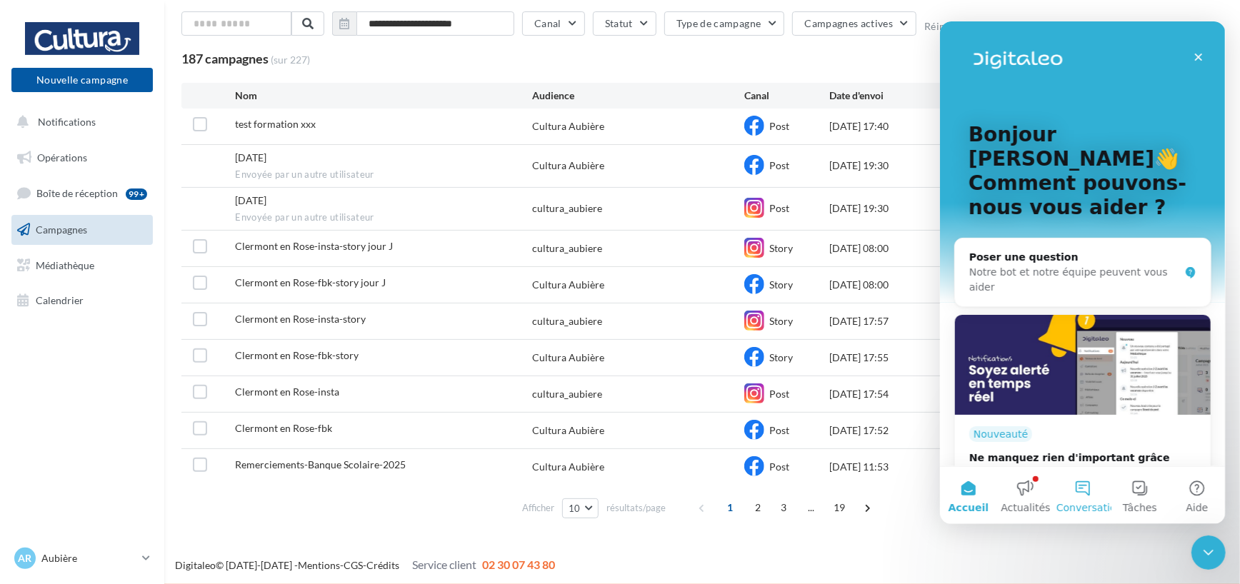
click at [1087, 492] on button "Conversations" at bounding box center [1081, 495] width 57 height 57
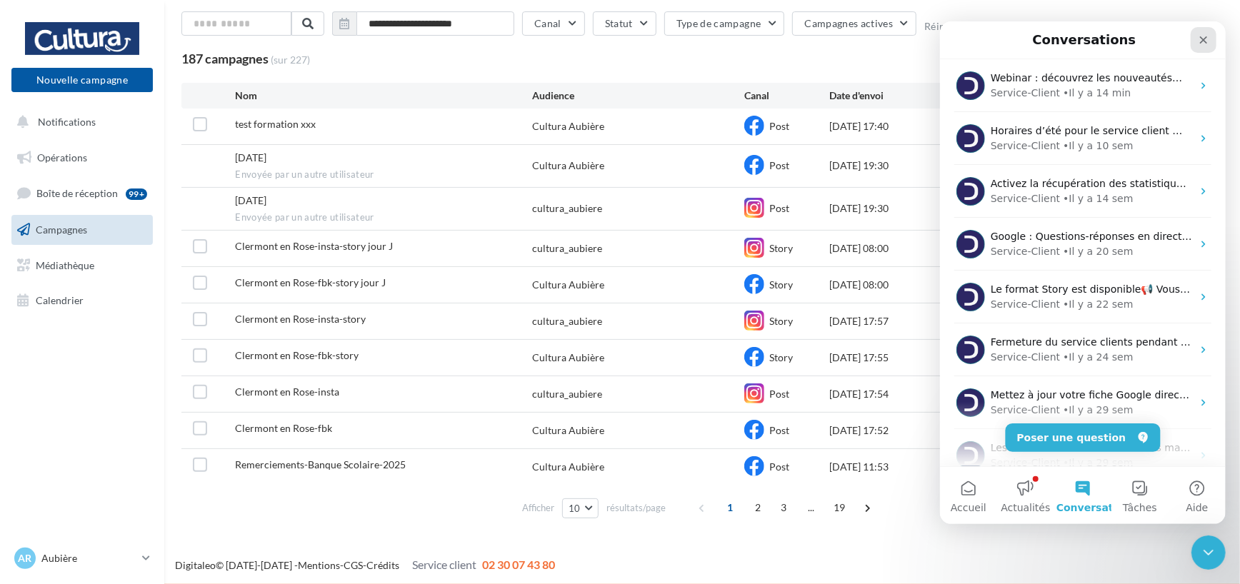
click at [1207, 39] on icon "Fermer" at bounding box center [1202, 39] width 11 height 11
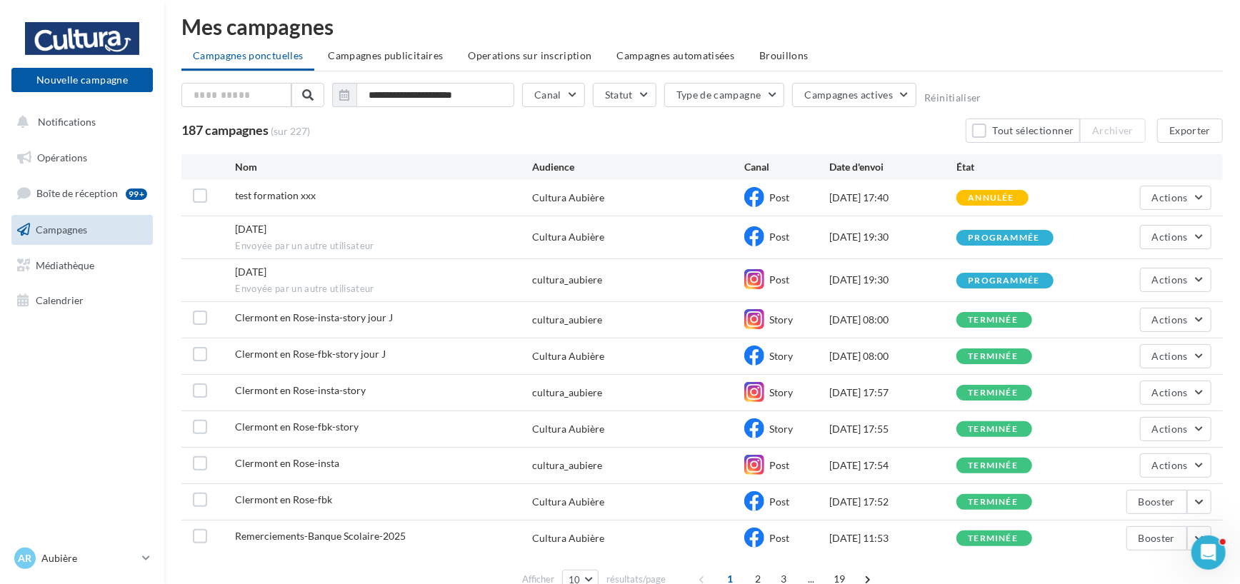
scroll to position [79, 0]
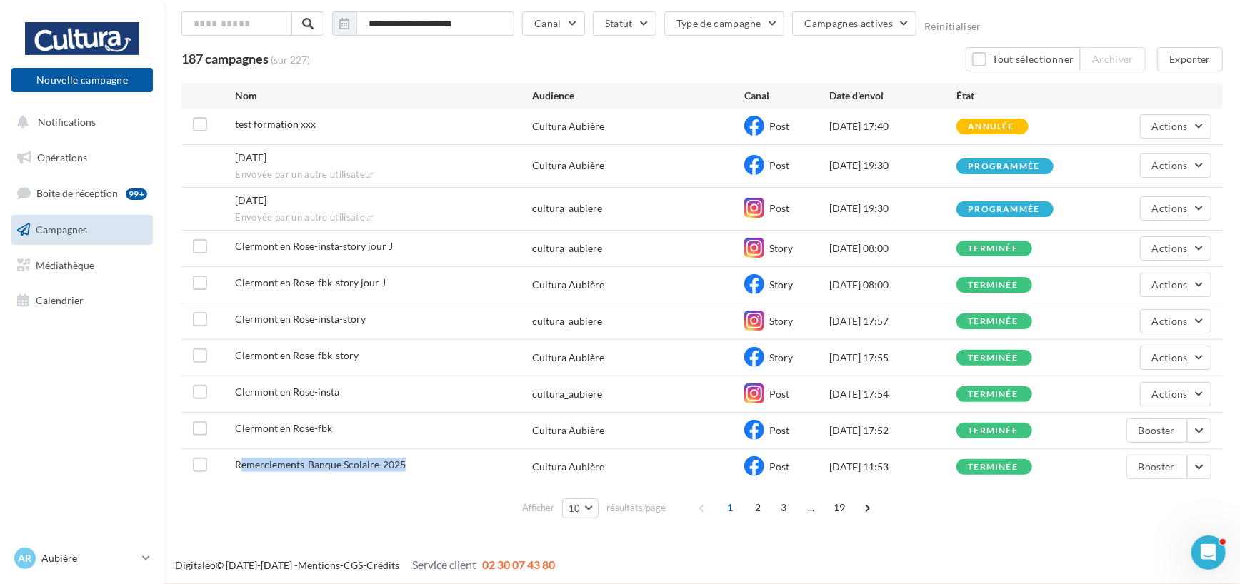
drag, startPoint x: 240, startPoint y: 466, endPoint x: 403, endPoint y: 467, distance: 163.5
click at [403, 467] on span "Remerciements-Banque Scolaire-2025" at bounding box center [320, 464] width 171 height 12
click at [379, 468] on span "Remerciements-Banque Scolaire-2025" at bounding box center [320, 464] width 171 height 12
click at [1164, 469] on button "Booster" at bounding box center [1156, 467] width 61 height 24
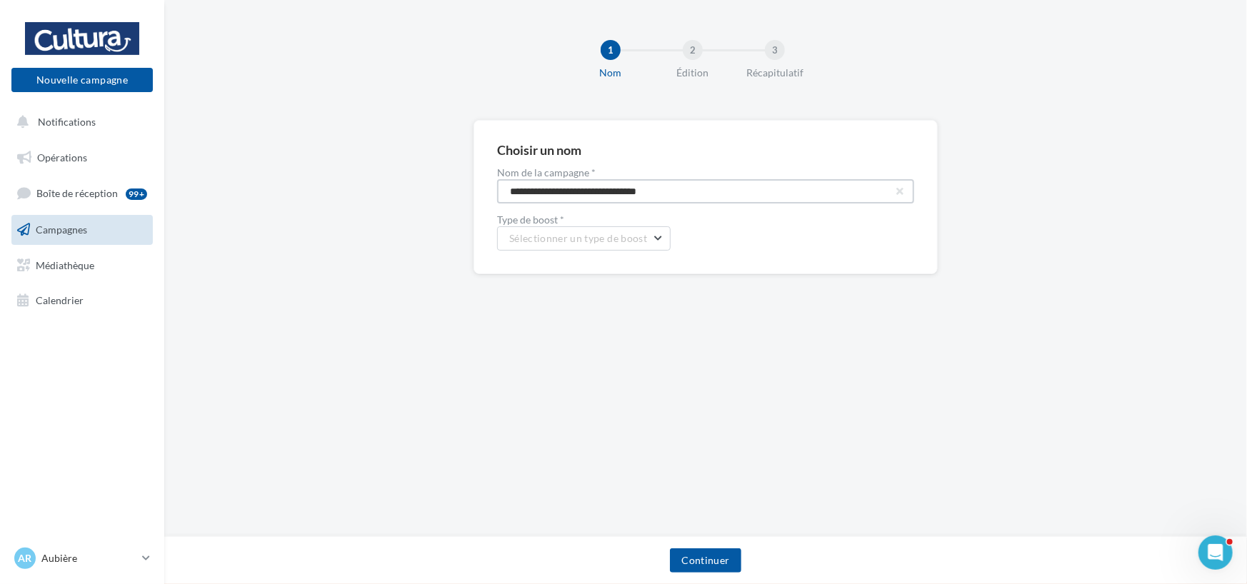
drag, startPoint x: 683, startPoint y: 190, endPoint x: 488, endPoint y: 184, distance: 195.0
click at [488, 184] on div "**********" at bounding box center [705, 197] width 464 height 154
type input "**********"
click at [577, 230] on button "Sélectionner un type de boost" at bounding box center [584, 238] width 174 height 24
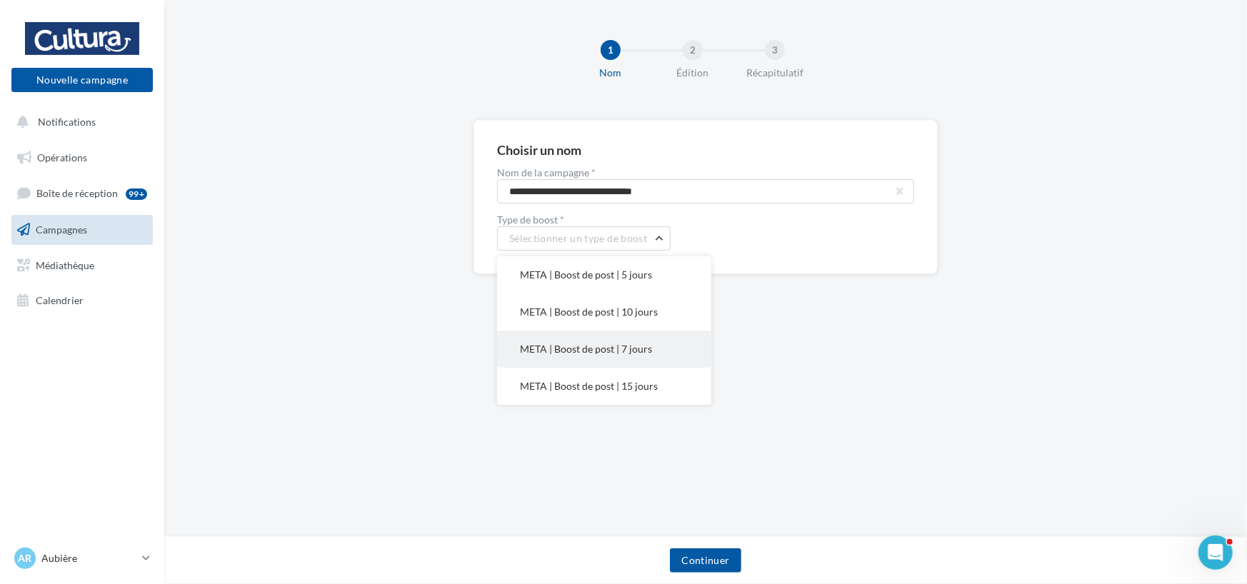
click at [636, 346] on span "META | Boost de post | 7 jours" at bounding box center [586, 349] width 132 height 12
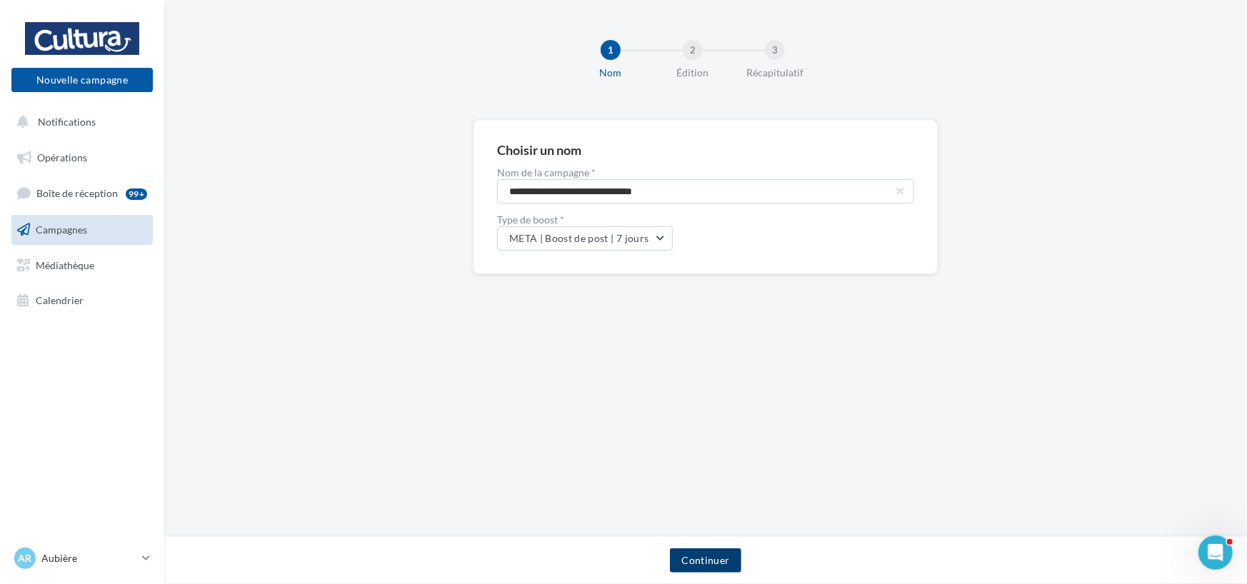
click at [716, 563] on button "Continuer" at bounding box center [705, 560] width 71 height 24
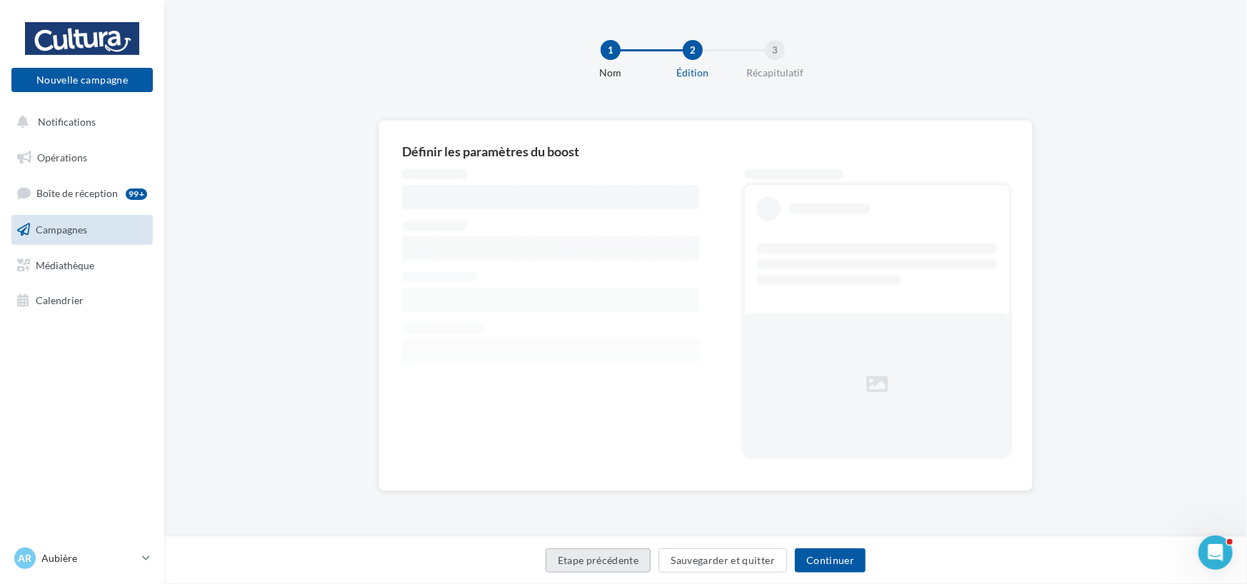
click at [603, 562] on button "Etape précédente" at bounding box center [599, 560] width 106 height 24
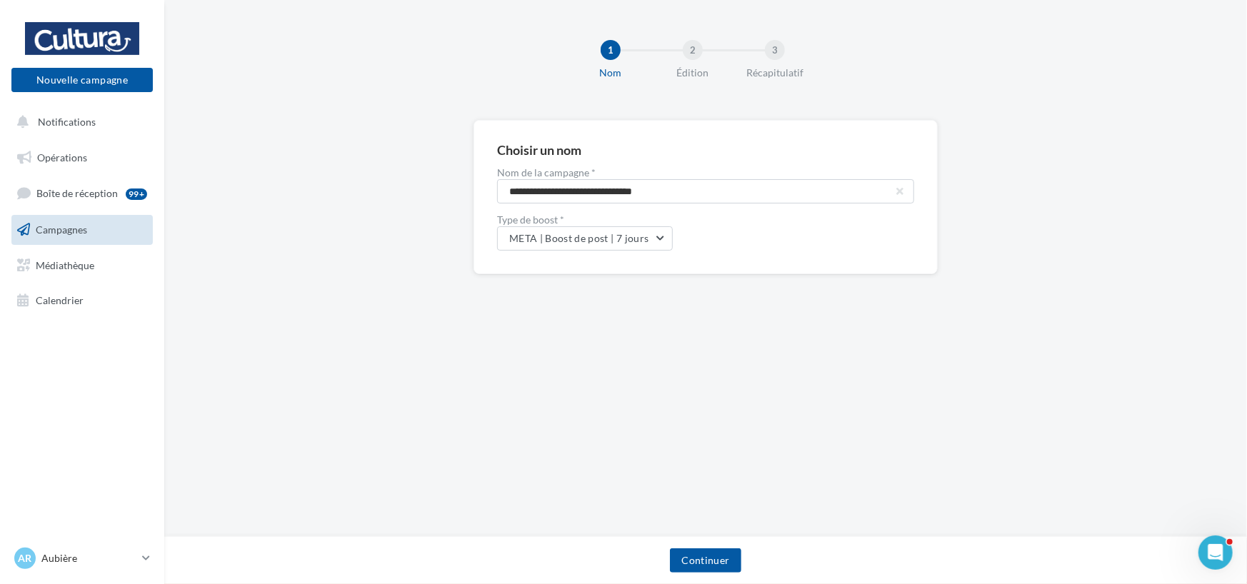
click at [120, 231] on link "Campagnes" at bounding box center [82, 230] width 147 height 30
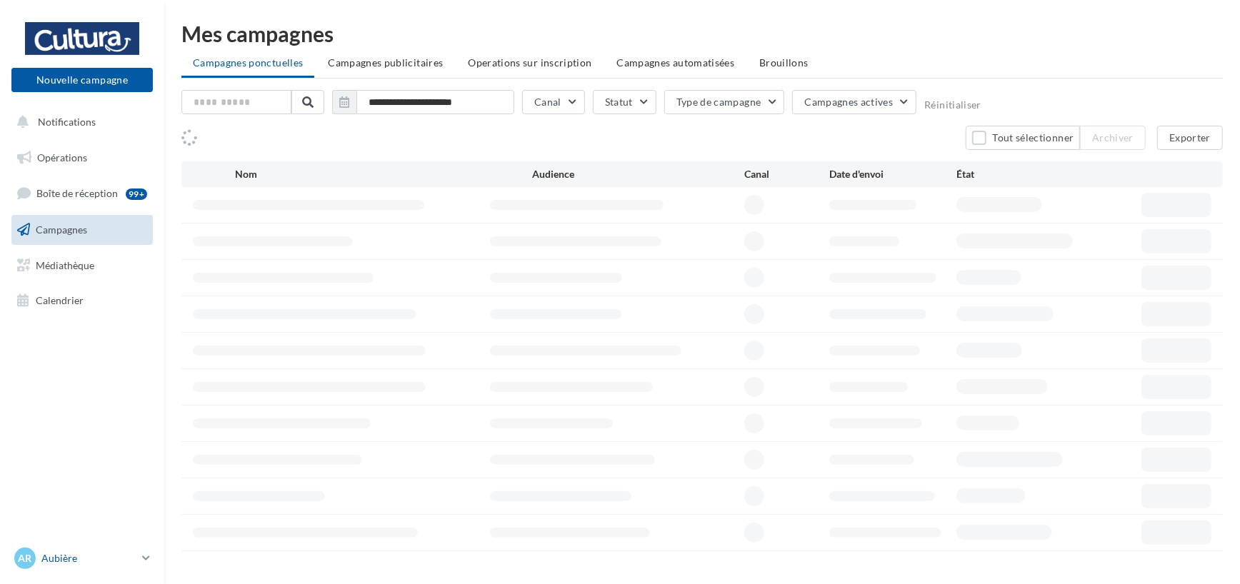
click at [74, 562] on p "Aubière" at bounding box center [88, 558] width 95 height 14
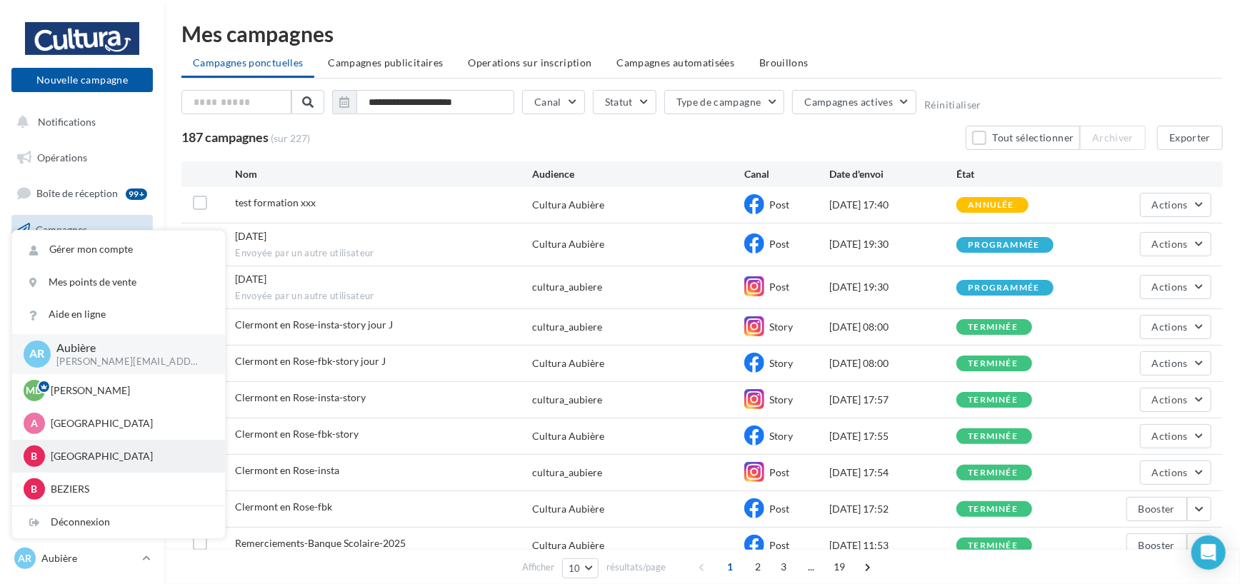
click at [100, 451] on p "[GEOGRAPHIC_DATA]" at bounding box center [129, 456] width 157 height 14
